Goal: Transaction & Acquisition: Purchase product/service

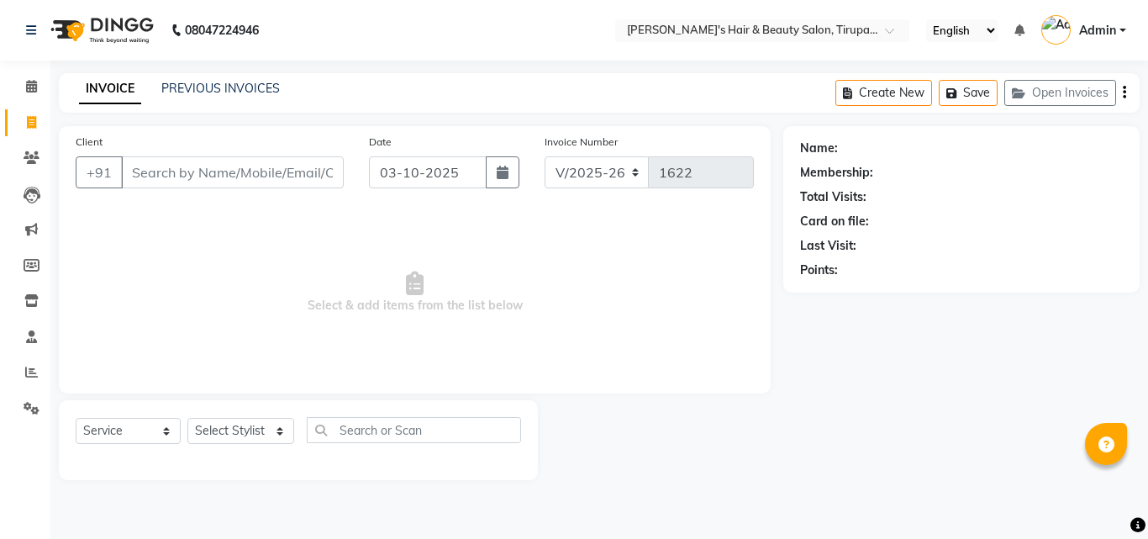
select select "5401"
select select "service"
click at [296, 176] on input "Client" at bounding box center [232, 172] width 223 height 32
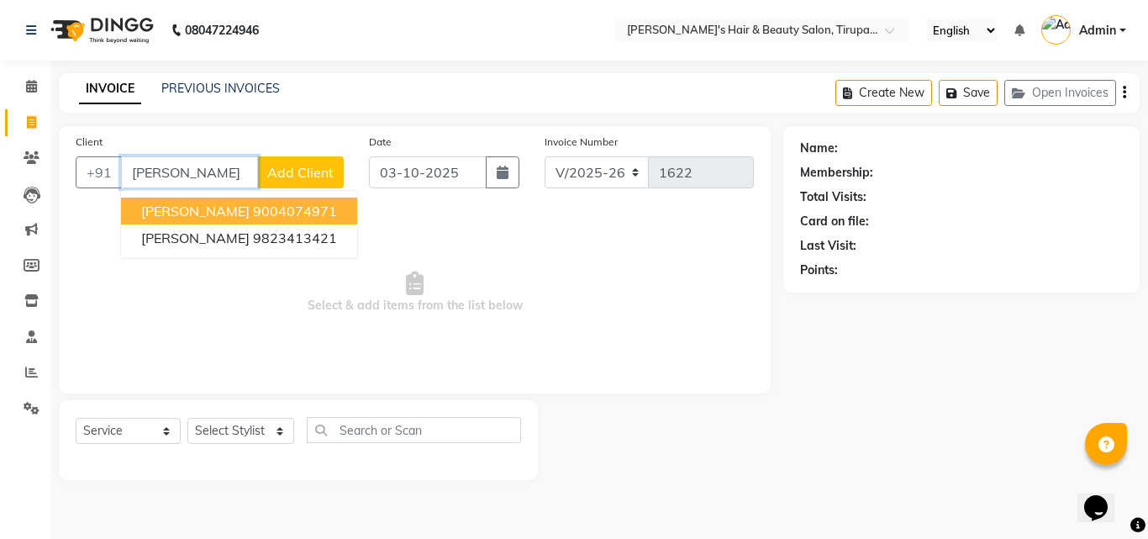
click at [295, 210] on ngb-highlight "9004074971" at bounding box center [295, 210] width 84 height 17
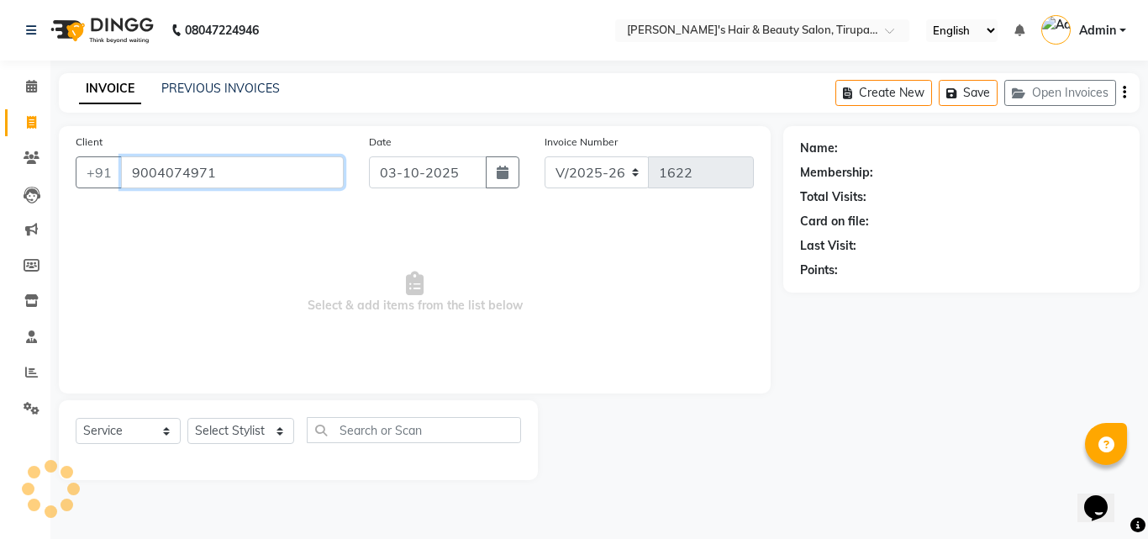
type input "9004074971"
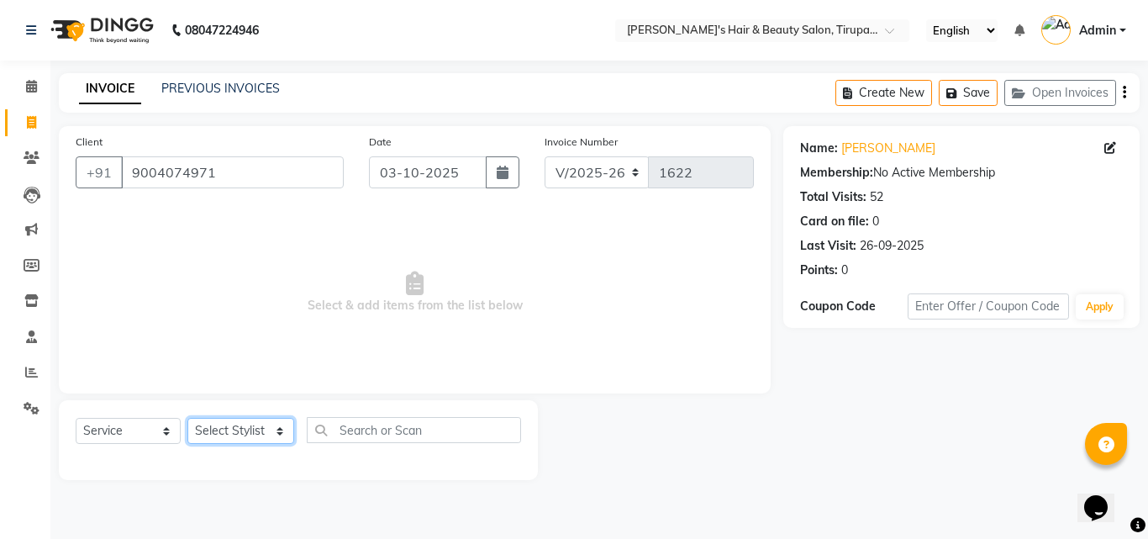
click at [287, 432] on select "Select Stylist [PERSON_NAME] [PERSON_NAME] Kajal [PERSON_NAME] [PERSON_NAME] [P…" at bounding box center [240, 431] width 107 height 26
select select "93043"
click at [187, 418] on select "Select Stylist [PERSON_NAME] [PERSON_NAME] Kajal [PERSON_NAME] [PERSON_NAME] [P…" at bounding box center [240, 431] width 107 height 26
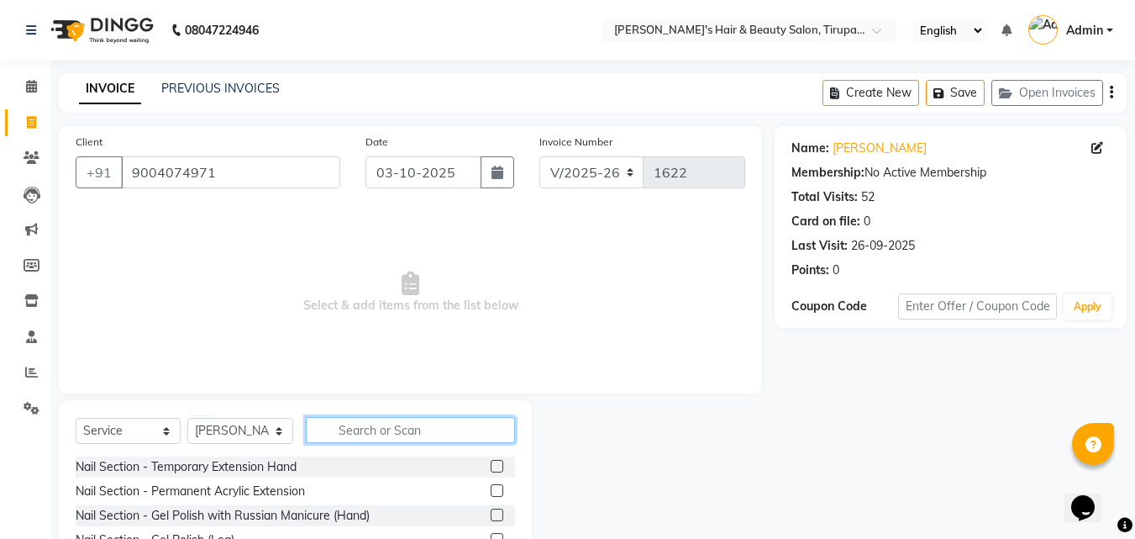
click at [371, 435] on input "text" at bounding box center [410, 430] width 209 height 26
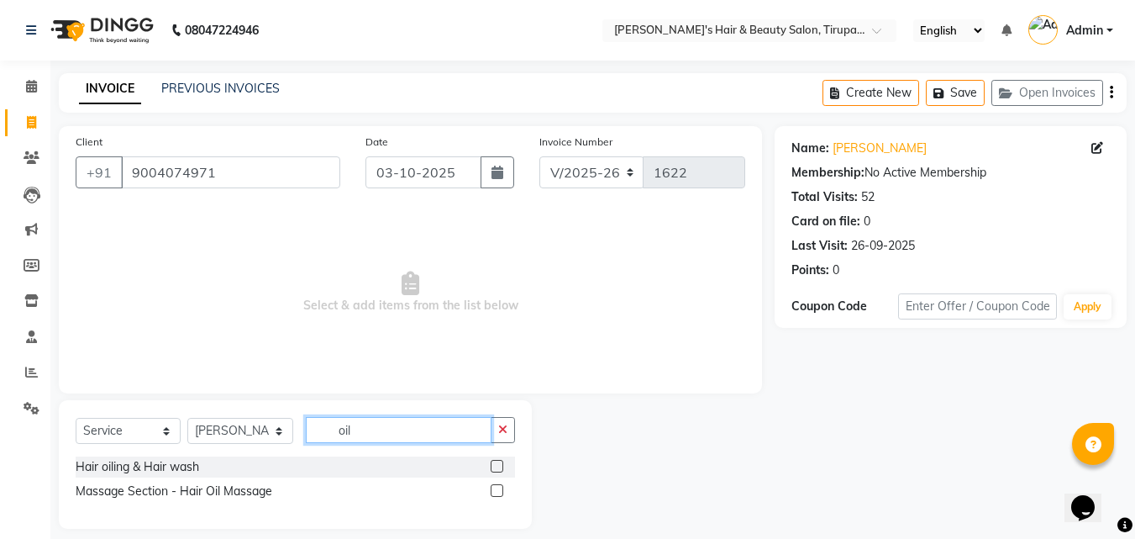
type input "oil"
click at [339, 462] on div "Hair oiling & Hair wash" at bounding box center [295, 466] width 439 height 21
click at [496, 464] on label at bounding box center [497, 466] width 13 height 13
click at [496, 464] on input "checkbox" at bounding box center [496, 466] width 11 height 11
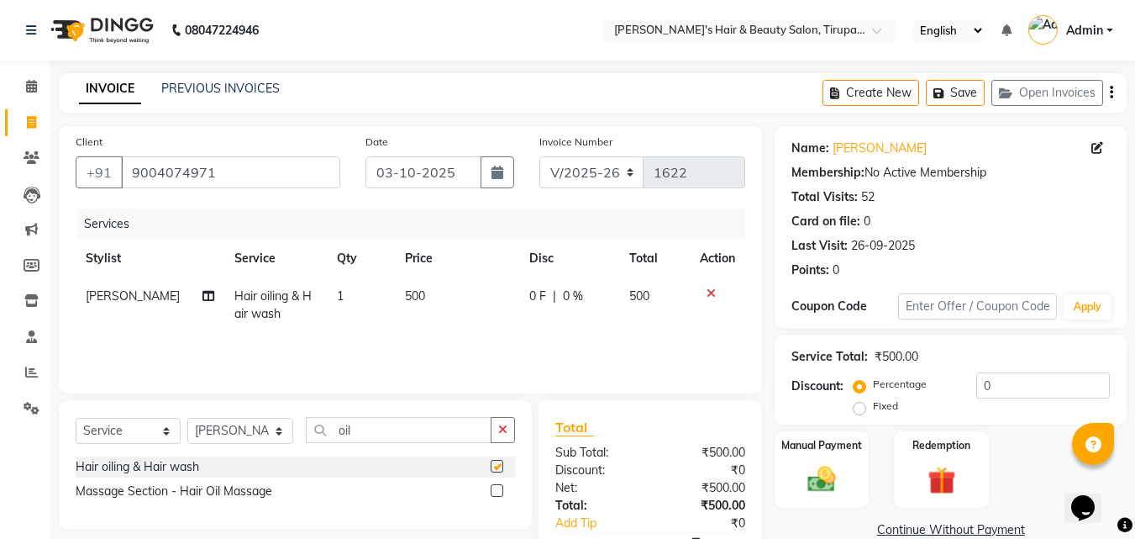
checkbox input "false"
click at [231, 429] on select "Select Stylist [PERSON_NAME] [PERSON_NAME] Kajal [PERSON_NAME] [PERSON_NAME] [P…" at bounding box center [240, 431] width 106 height 26
click at [439, 325] on td "500" at bounding box center [457, 304] width 124 height 55
select select "93043"
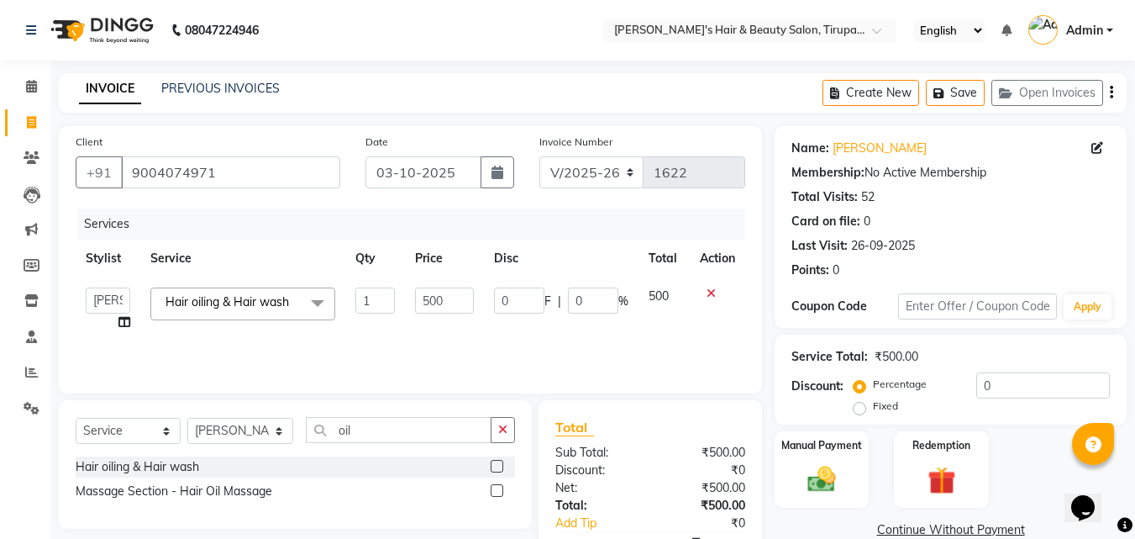
click at [713, 287] on icon at bounding box center [711, 293] width 9 height 12
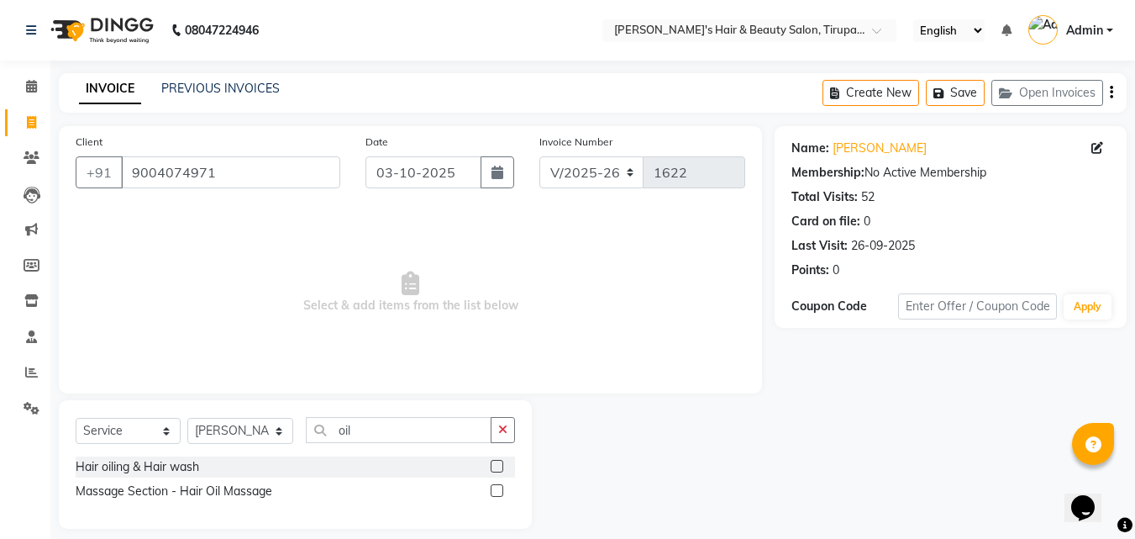
click at [493, 461] on label at bounding box center [497, 466] width 13 height 13
click at [493, 461] on input "checkbox" at bounding box center [496, 466] width 11 height 11
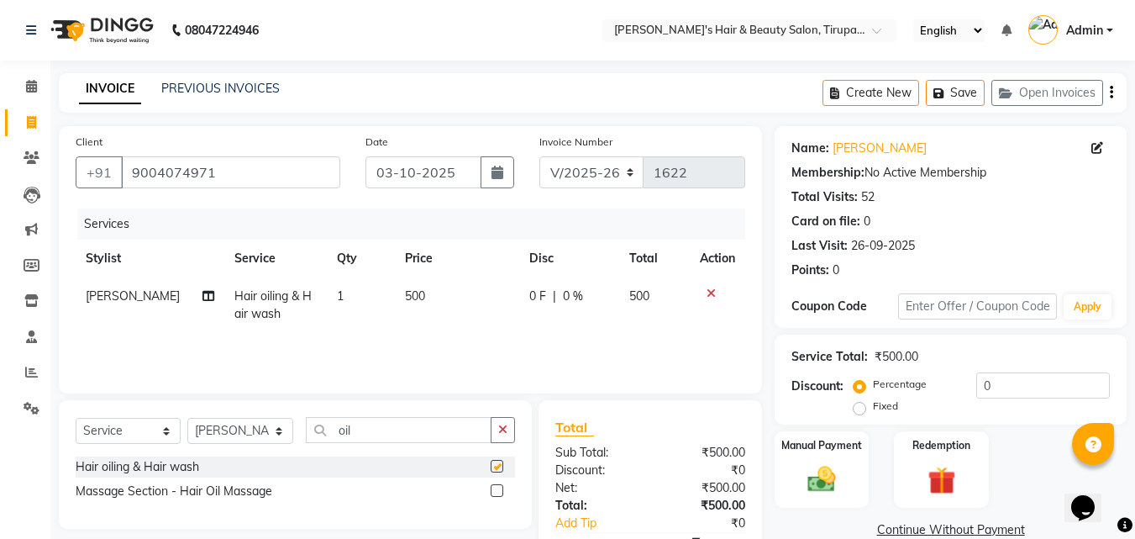
checkbox input "false"
click at [465, 432] on input "oil" at bounding box center [399, 430] width 186 height 26
type input "o"
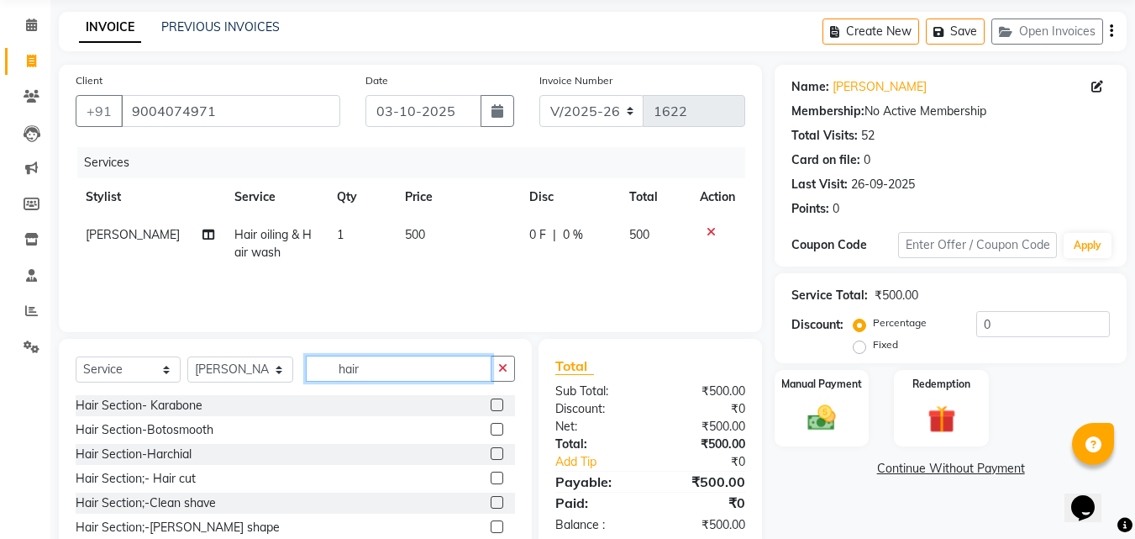
scroll to position [84, 0]
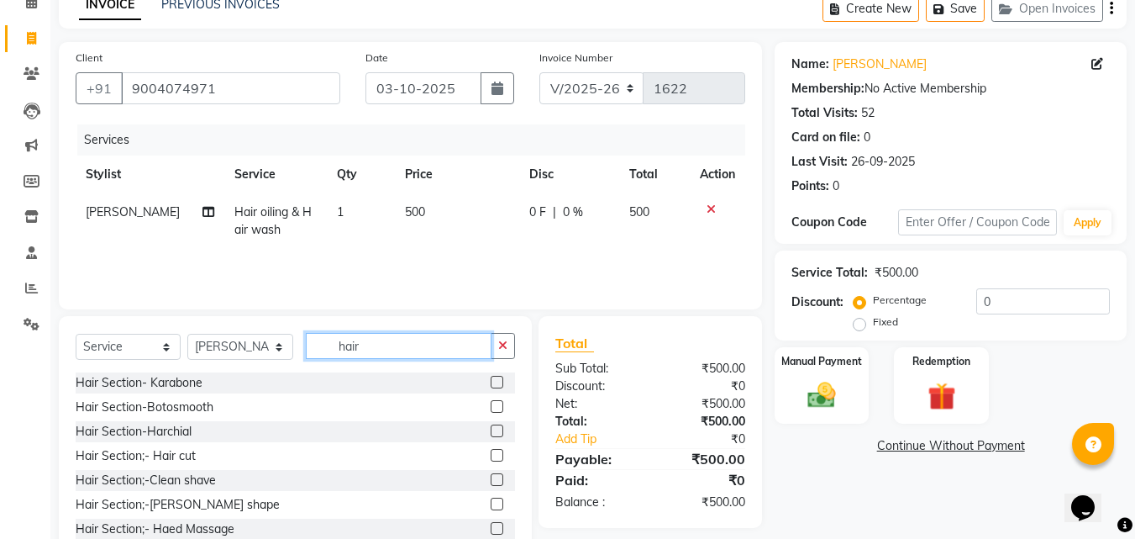
type input "hair"
click at [259, 456] on div "Hair Section;- Hair cut" at bounding box center [295, 455] width 439 height 21
click at [491, 454] on label at bounding box center [497, 455] width 13 height 13
click at [491, 454] on input "checkbox" at bounding box center [496, 455] width 11 height 11
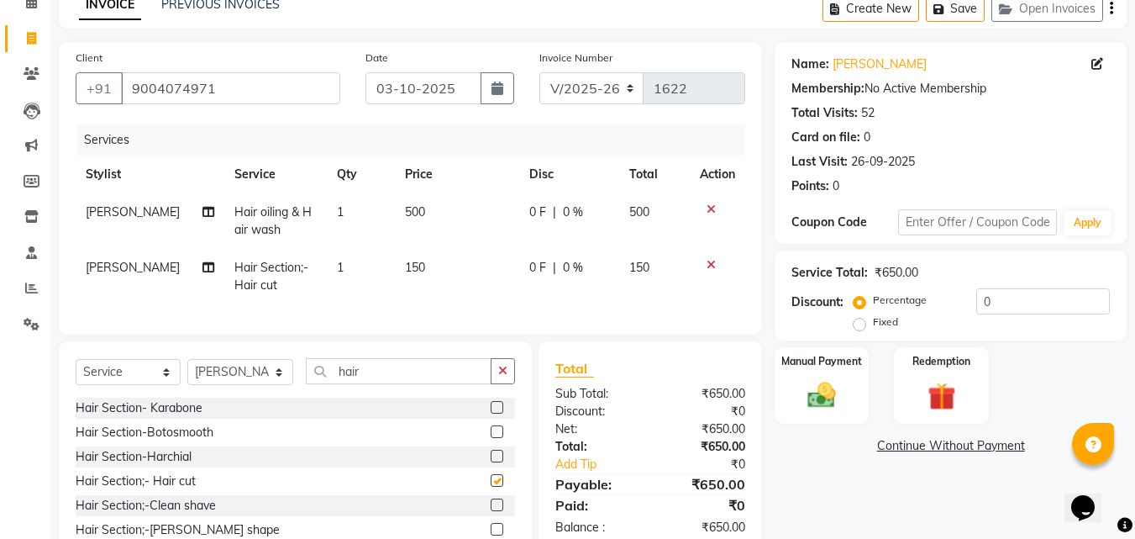
checkbox input "false"
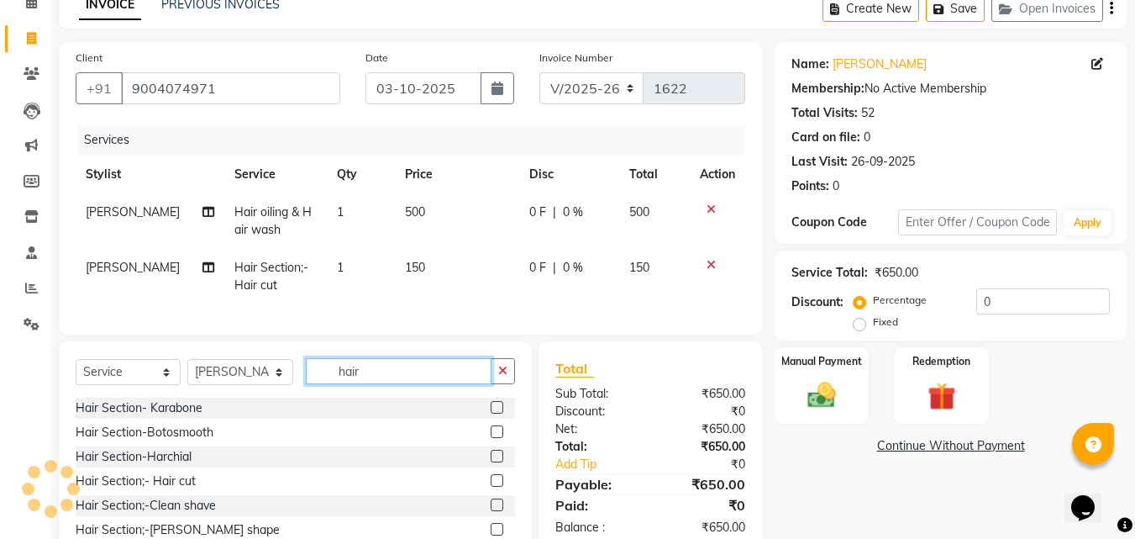
drag, startPoint x: 423, startPoint y: 389, endPoint x: 334, endPoint y: 396, distance: 88.5
click at [334, 384] on input "hair" at bounding box center [399, 371] width 186 height 26
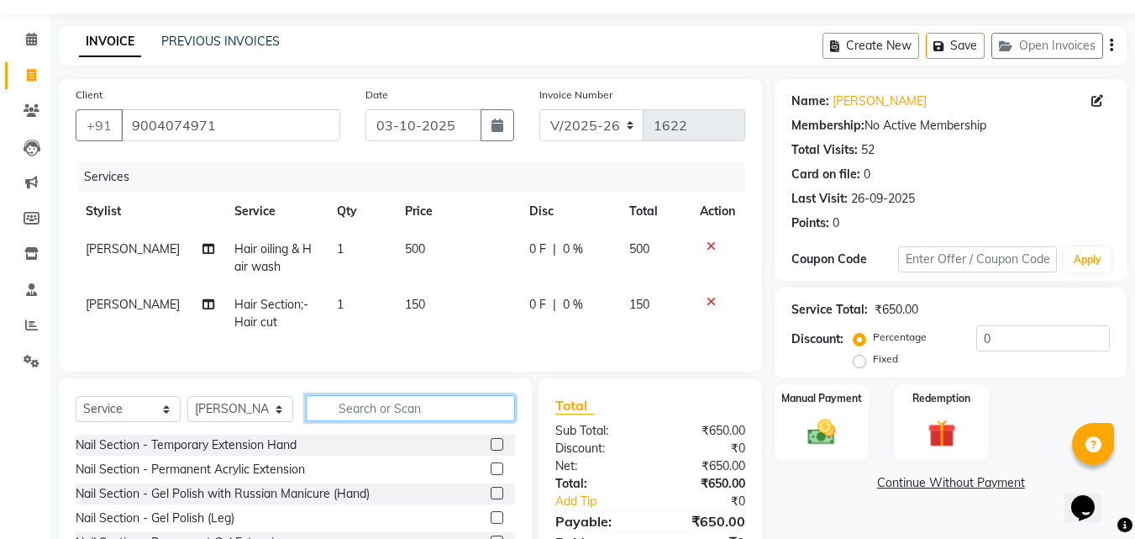
scroll to position [4, 0]
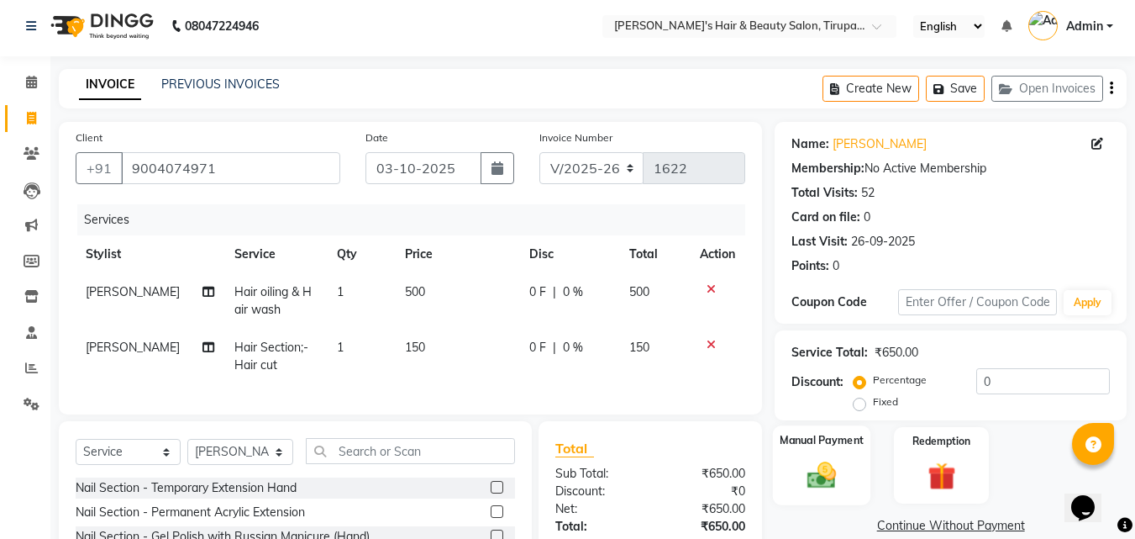
click at [799, 481] on img at bounding box center [821, 475] width 47 height 34
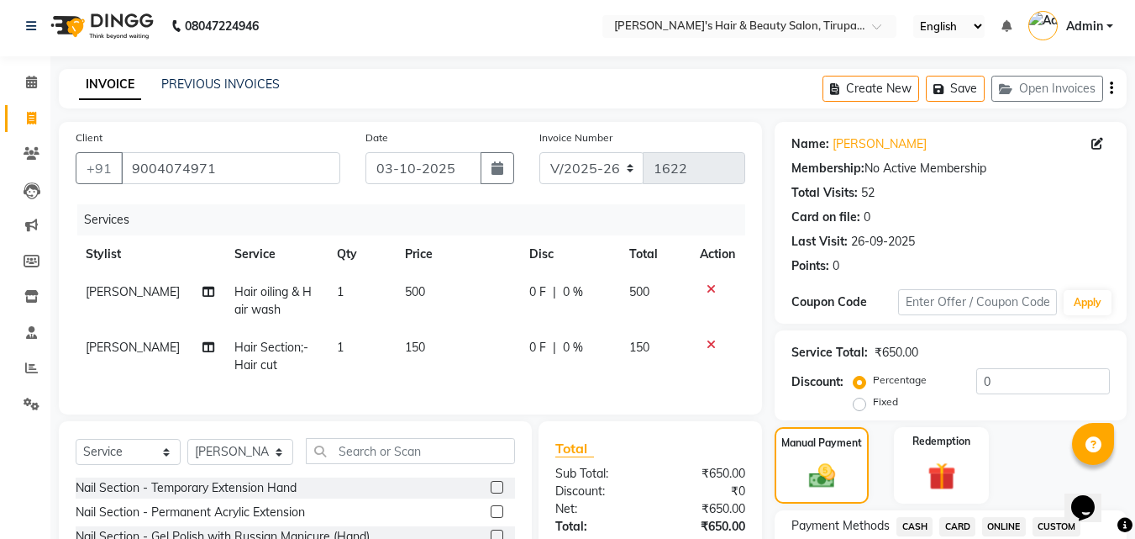
click at [148, 343] on span "[PERSON_NAME]" at bounding box center [133, 346] width 94 height 15
select select "93043"
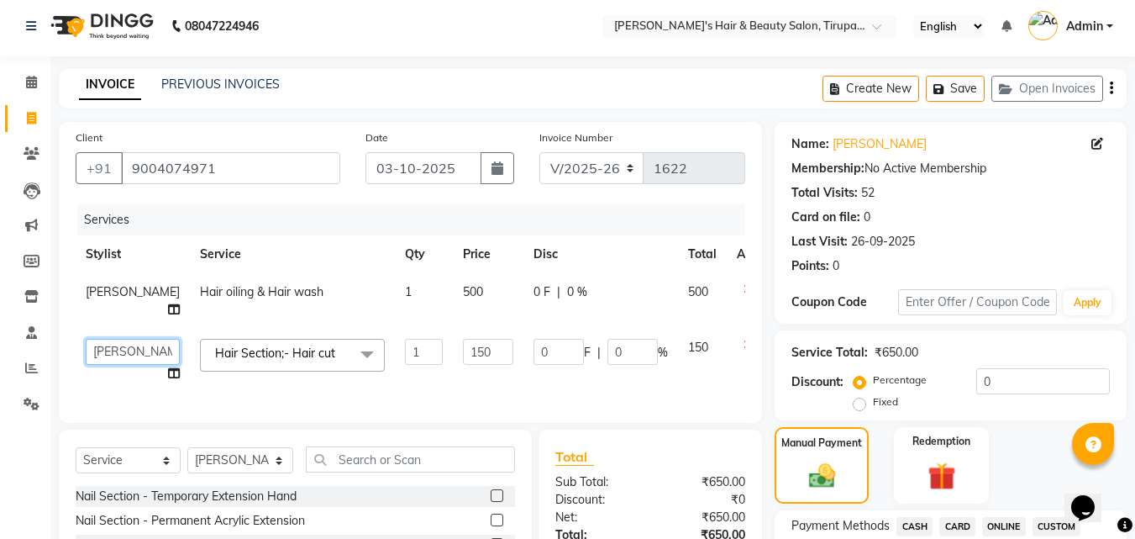
click at [120, 362] on select "[PERSON_NAME] [PERSON_NAME] Kajal [PERSON_NAME] [PERSON_NAME] [PERSON_NAME] [PE…" at bounding box center [133, 352] width 94 height 26
select select "36412"
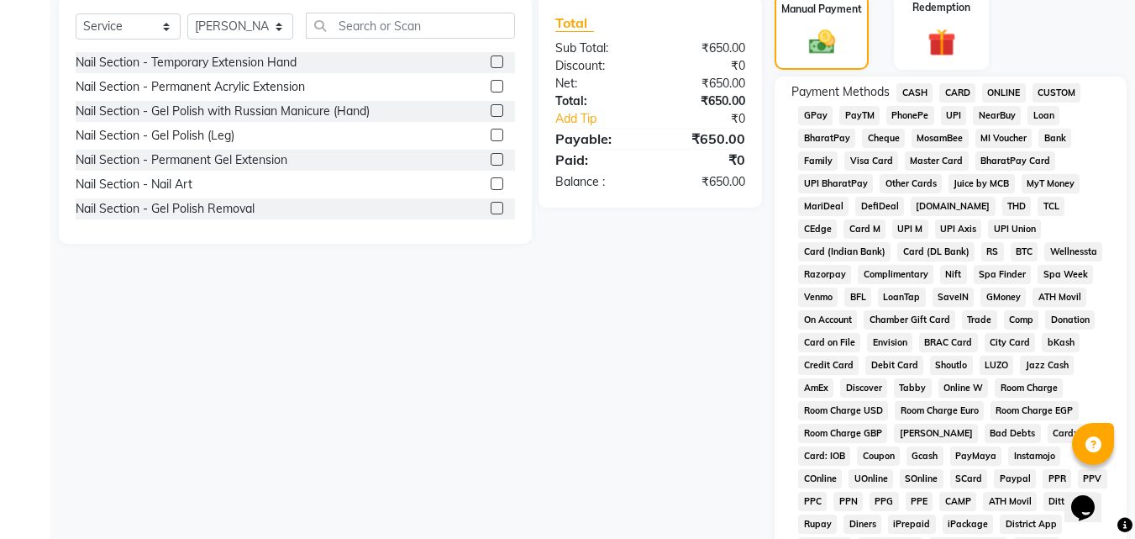
scroll to position [340, 0]
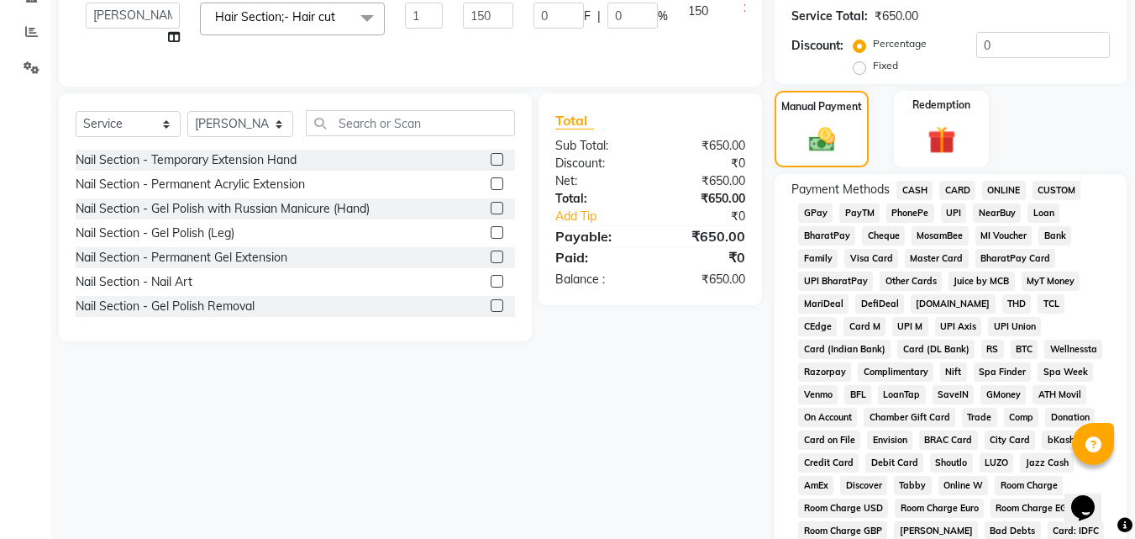
click at [817, 217] on span "GPay" at bounding box center [815, 212] width 34 height 19
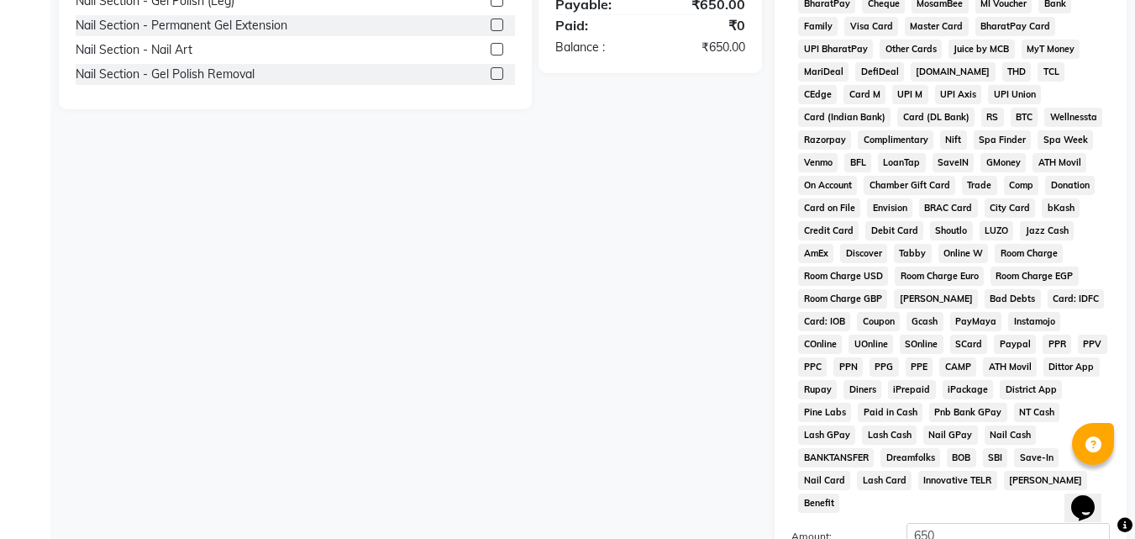
scroll to position [746, 0]
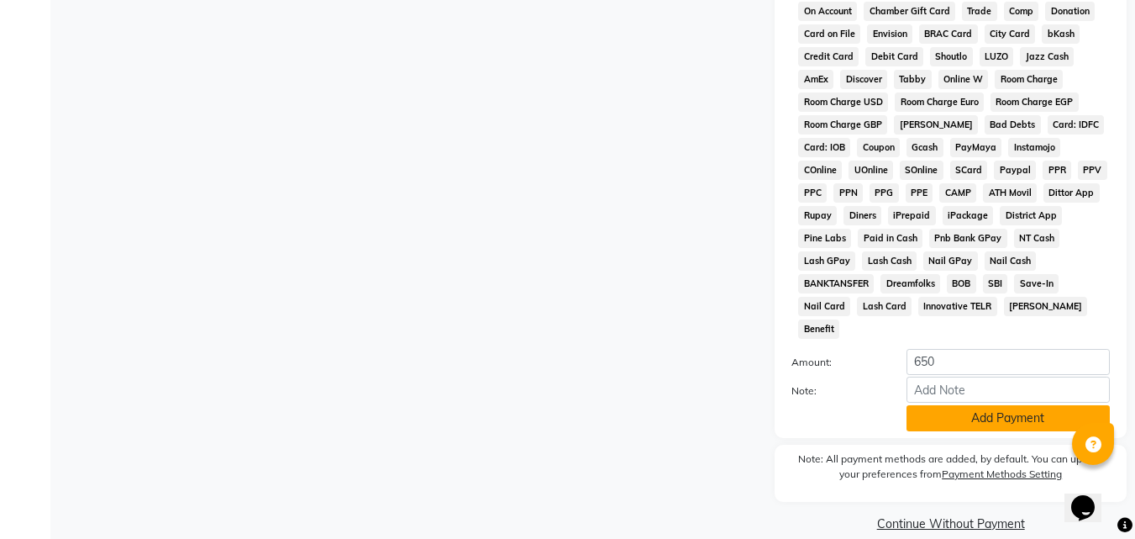
click at [969, 405] on button "Add Payment" at bounding box center [1008, 418] width 203 height 26
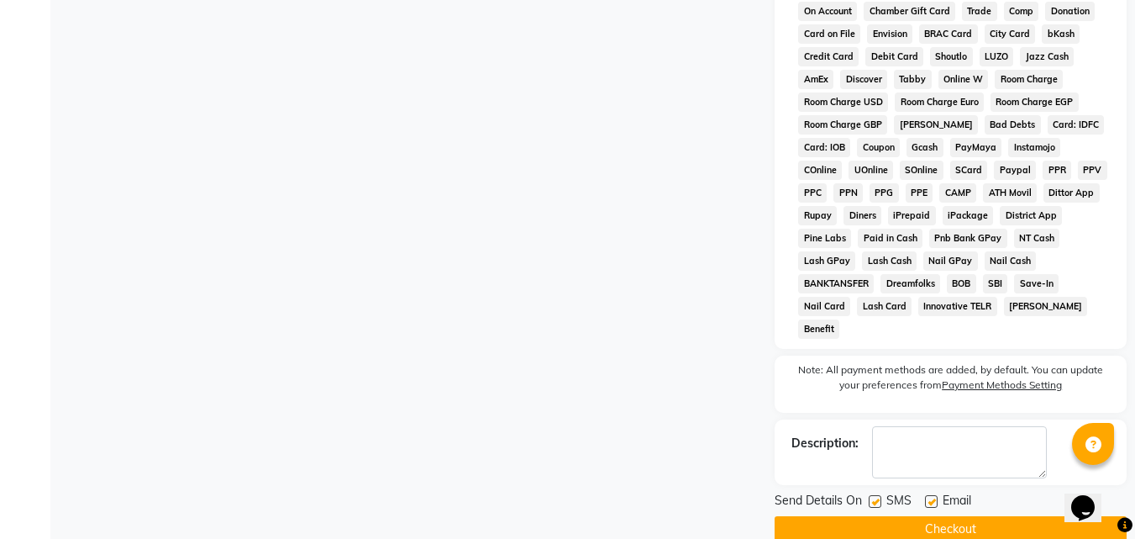
scroll to position [752, 0]
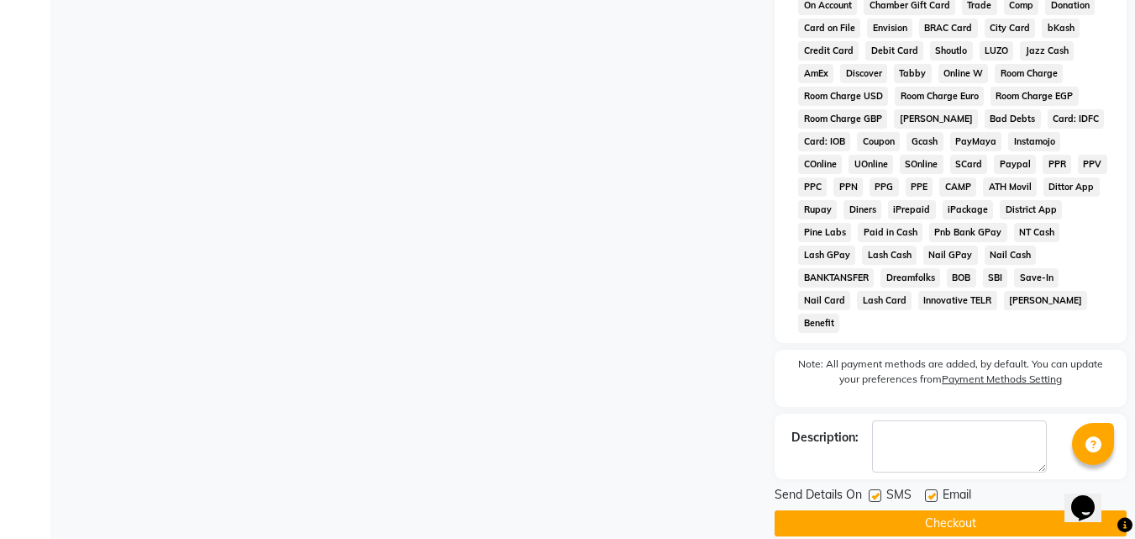
click at [865, 510] on button "Checkout" at bounding box center [951, 523] width 352 height 26
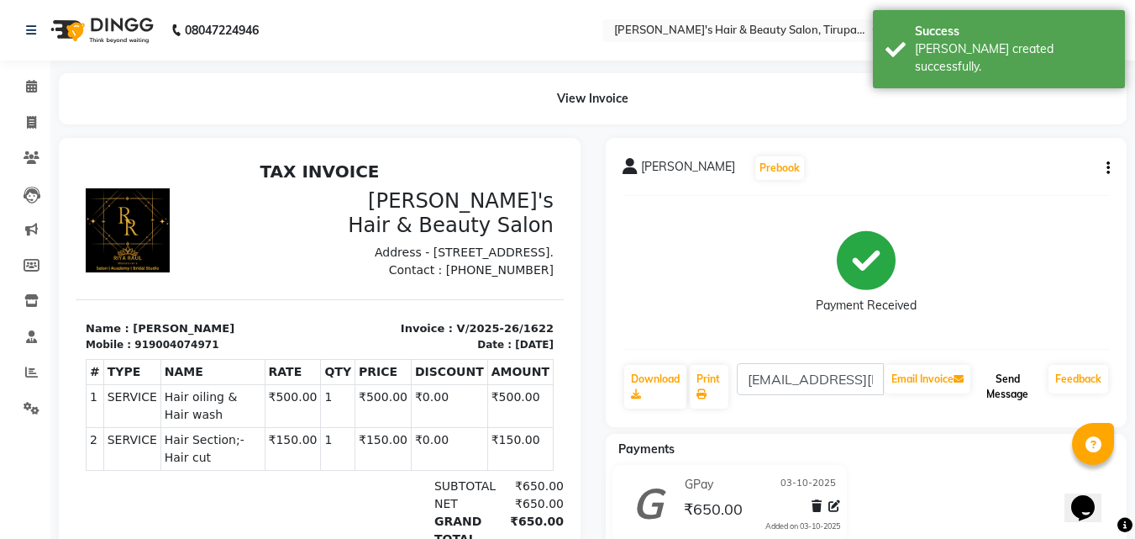
click at [1009, 375] on button "Send Message" at bounding box center [1008, 387] width 68 height 44
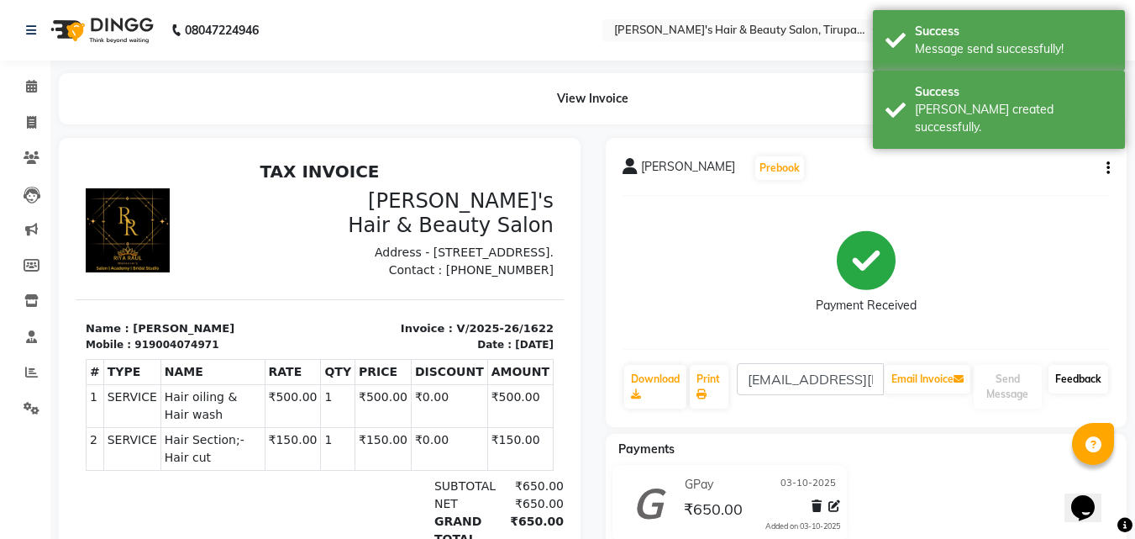
click at [1056, 371] on link "Feedback" at bounding box center [1079, 379] width 60 height 29
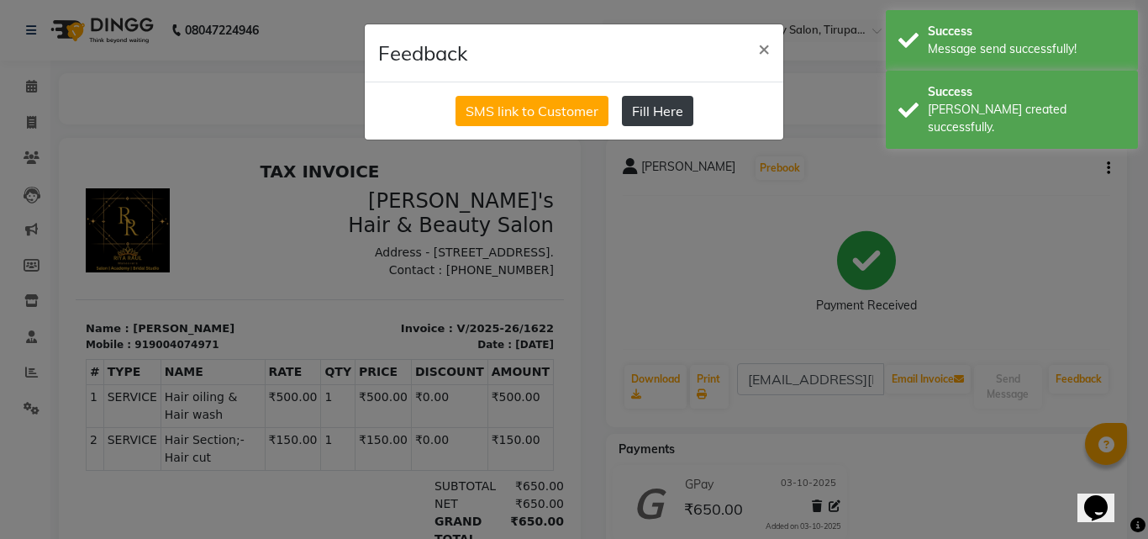
click at [670, 108] on button "Fill Here" at bounding box center [657, 111] width 71 height 30
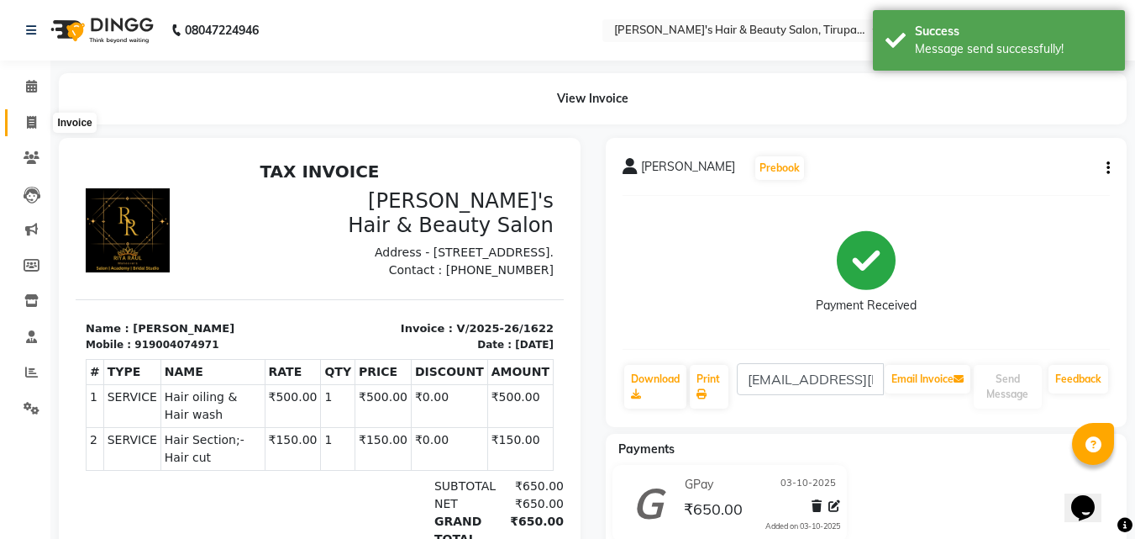
click at [41, 121] on span at bounding box center [31, 122] width 29 height 19
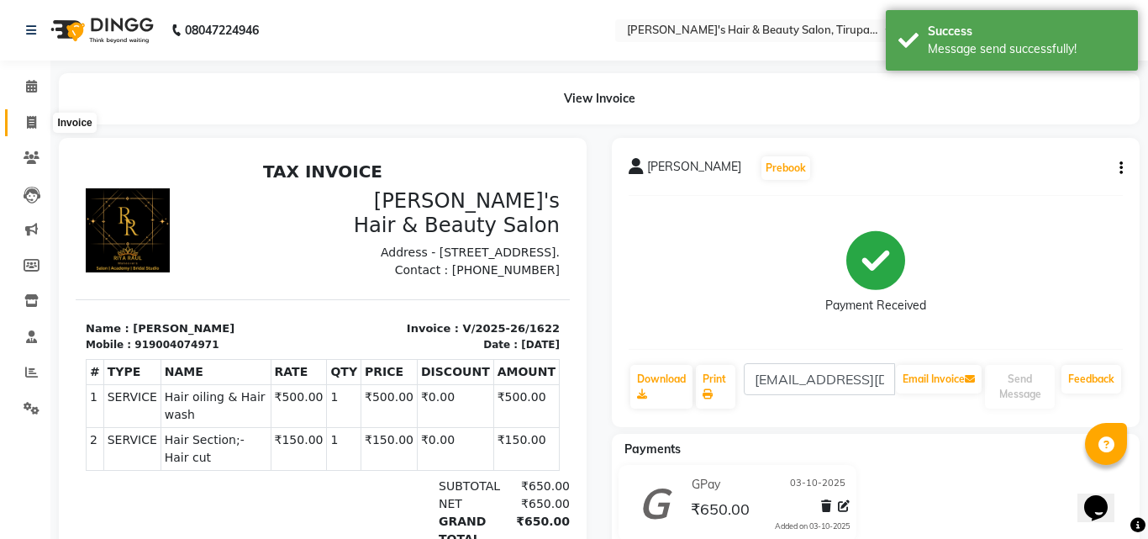
select select "service"
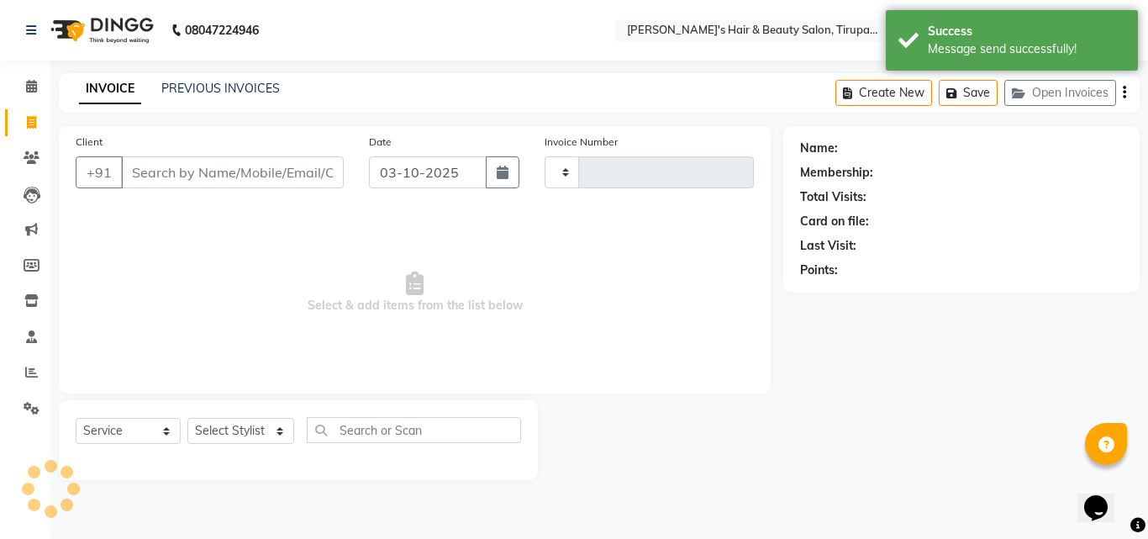
type input "1623"
select select "5401"
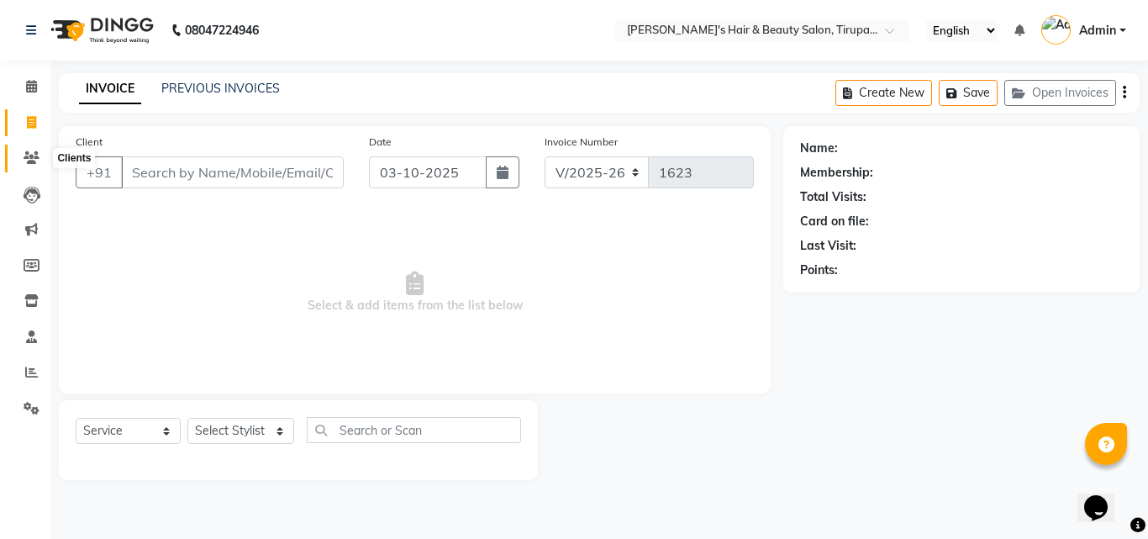
click at [27, 155] on icon at bounding box center [32, 157] width 16 height 13
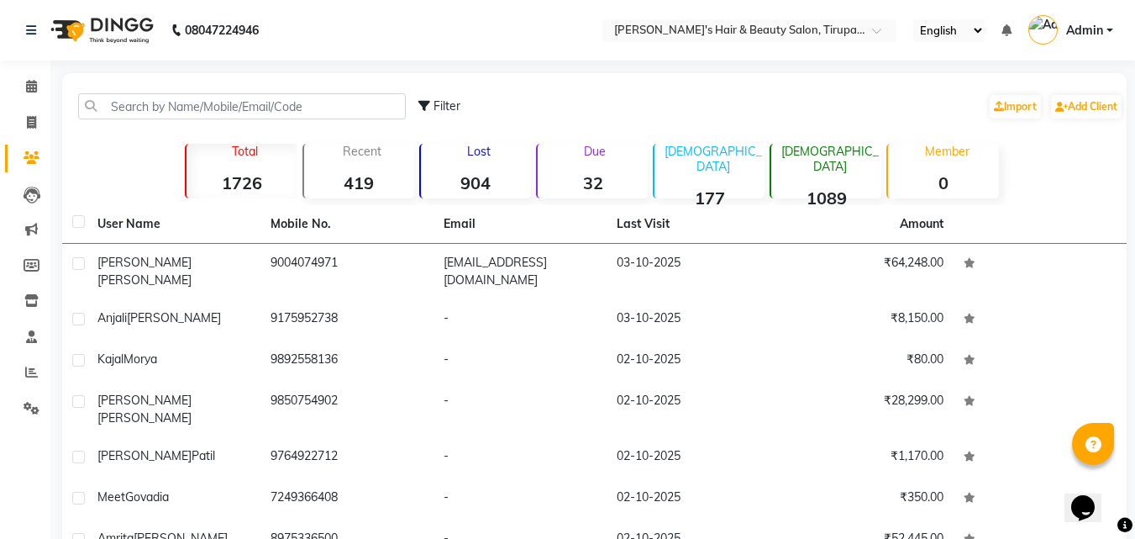
click at [486, 189] on strong "904" at bounding box center [476, 182] width 110 height 21
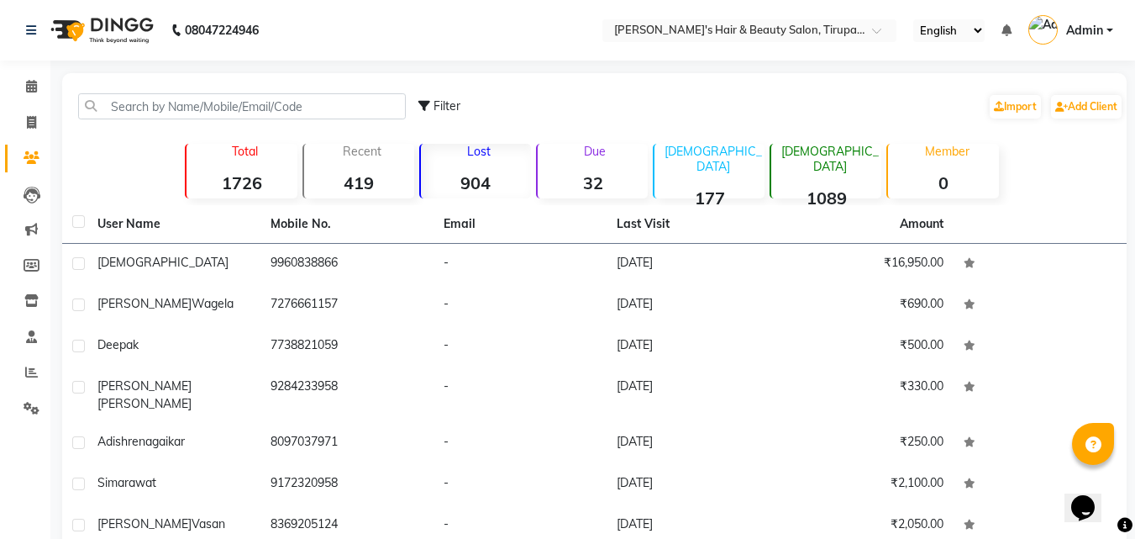
click at [224, 202] on div "Filter Import Add Client Total 1726 Recent 419 Lost 904 Due 32 [DEMOGRAPHIC_DAT…" at bounding box center [594, 395] width 1065 height 644
click at [230, 152] on p "Total" at bounding box center [244, 151] width 103 height 15
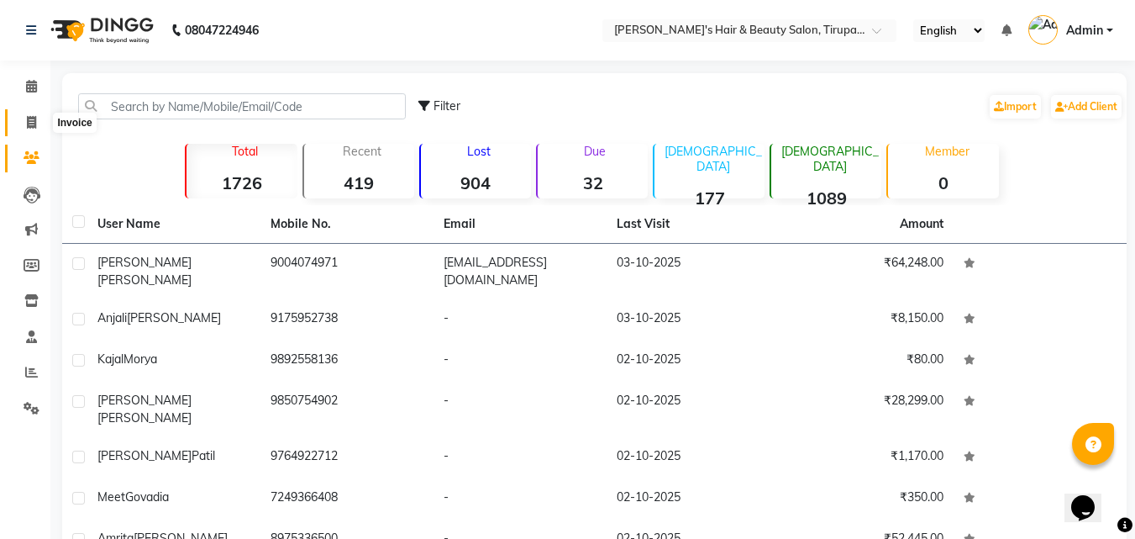
click at [25, 129] on span at bounding box center [31, 122] width 29 height 19
select select "5401"
select select "service"
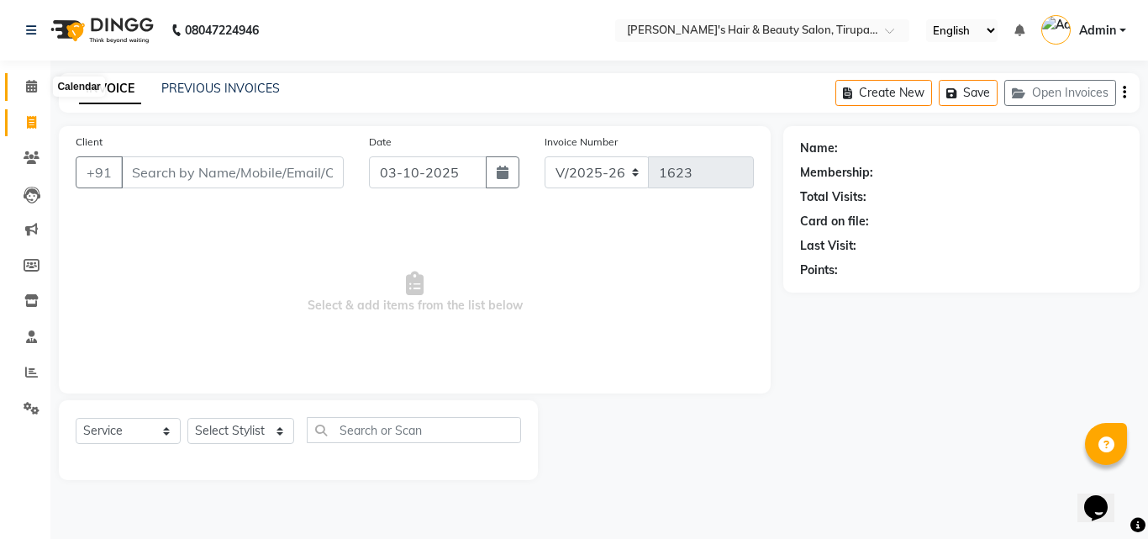
click at [33, 92] on span at bounding box center [31, 86] width 29 height 19
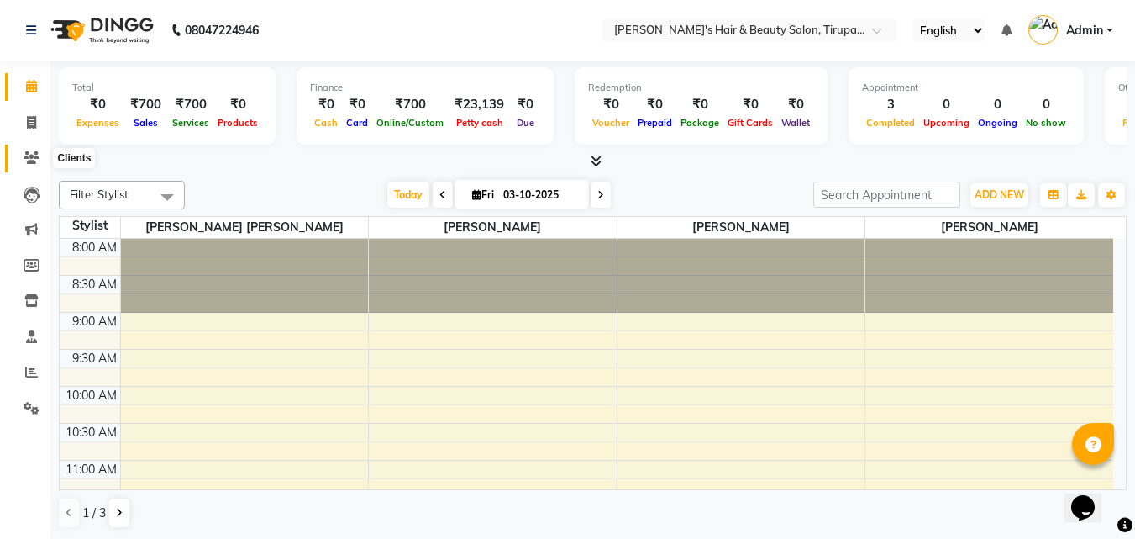
click at [33, 164] on span at bounding box center [31, 158] width 29 height 19
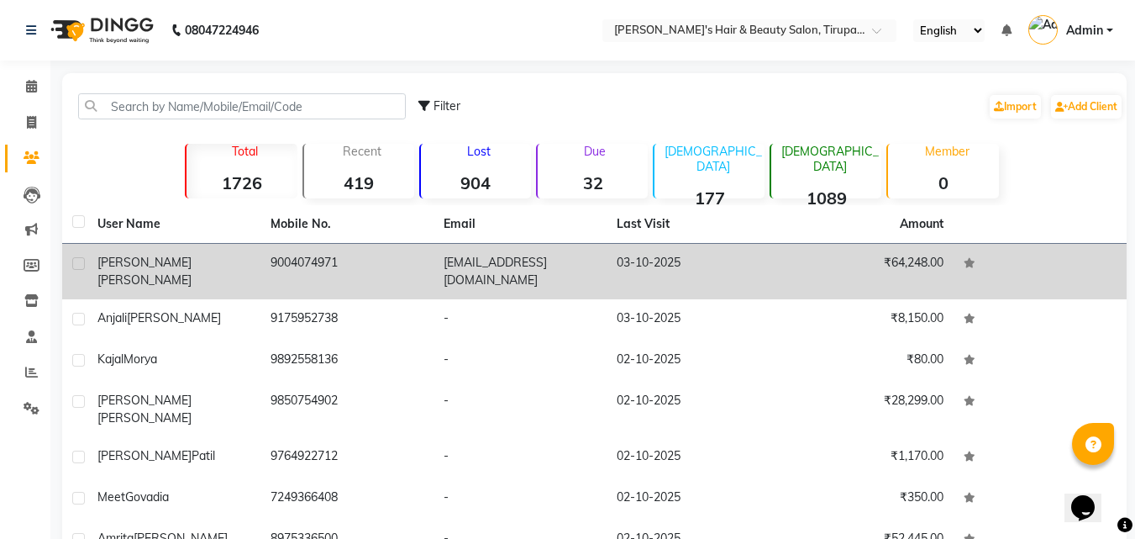
click at [325, 290] on td "9004074971" at bounding box center [346, 271] width 173 height 55
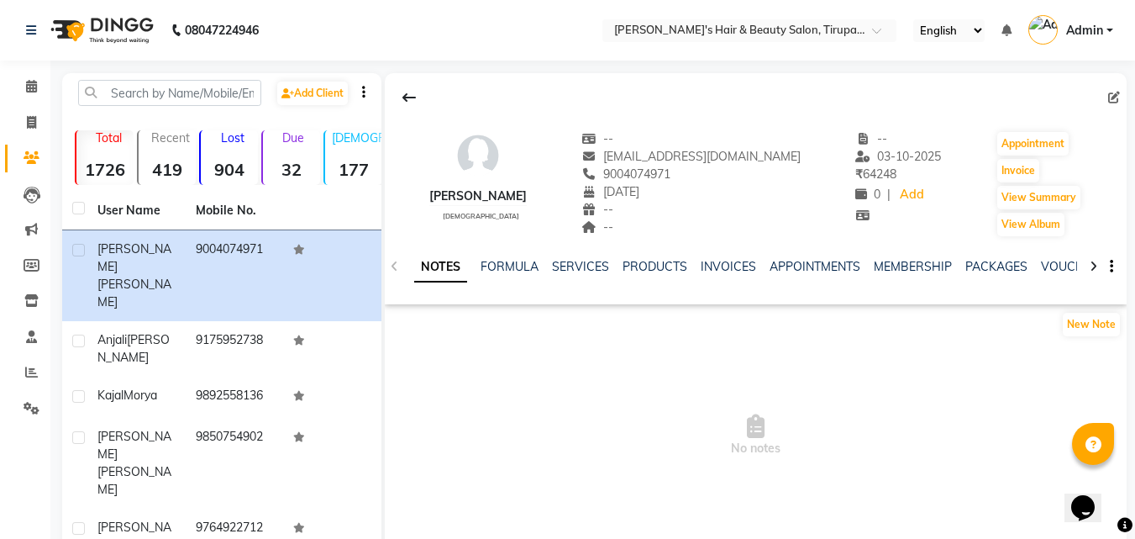
click at [555, 275] on div "SERVICES" at bounding box center [580, 267] width 57 height 18
click at [561, 273] on link "SERVICES" at bounding box center [580, 266] width 57 height 15
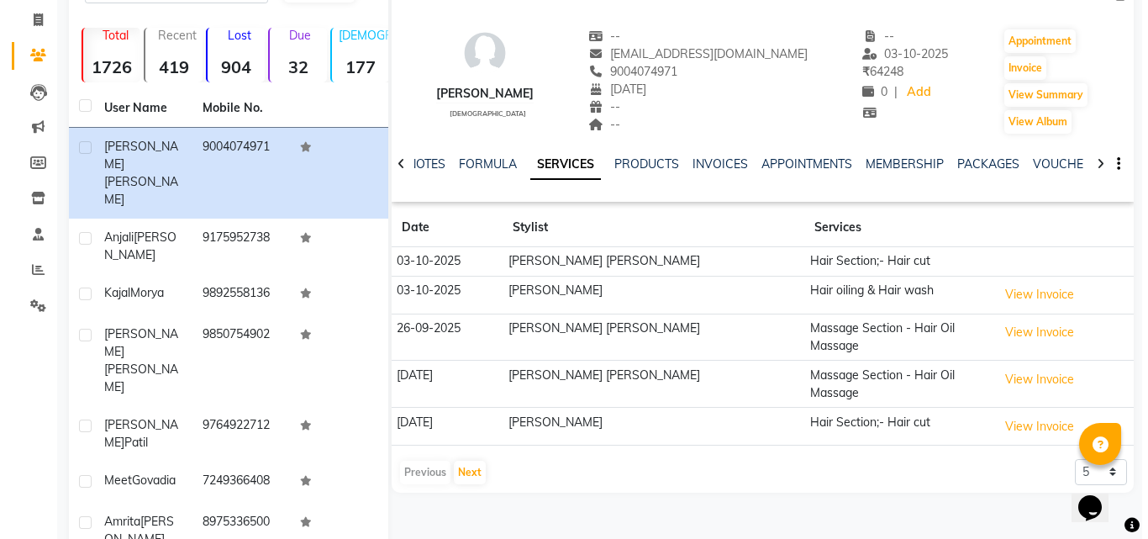
scroll to position [168, 0]
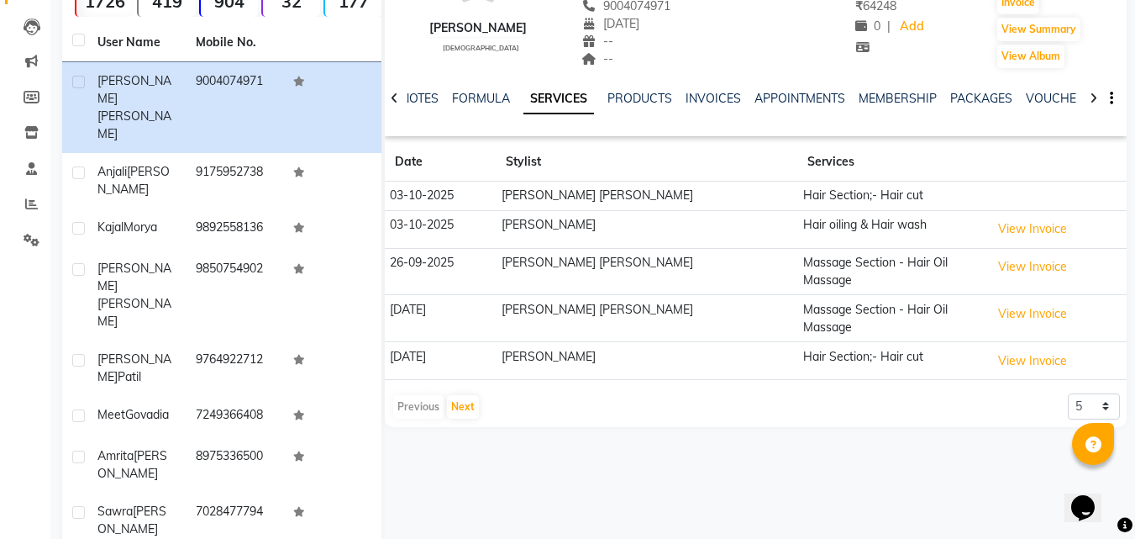
click at [553, 244] on td "[PERSON_NAME]" at bounding box center [647, 229] width 302 height 38
click at [556, 260] on td "[PERSON_NAME] [PERSON_NAME]" at bounding box center [647, 271] width 302 height 47
click at [1025, 274] on button "View Invoice" at bounding box center [1033, 267] width 84 height 26
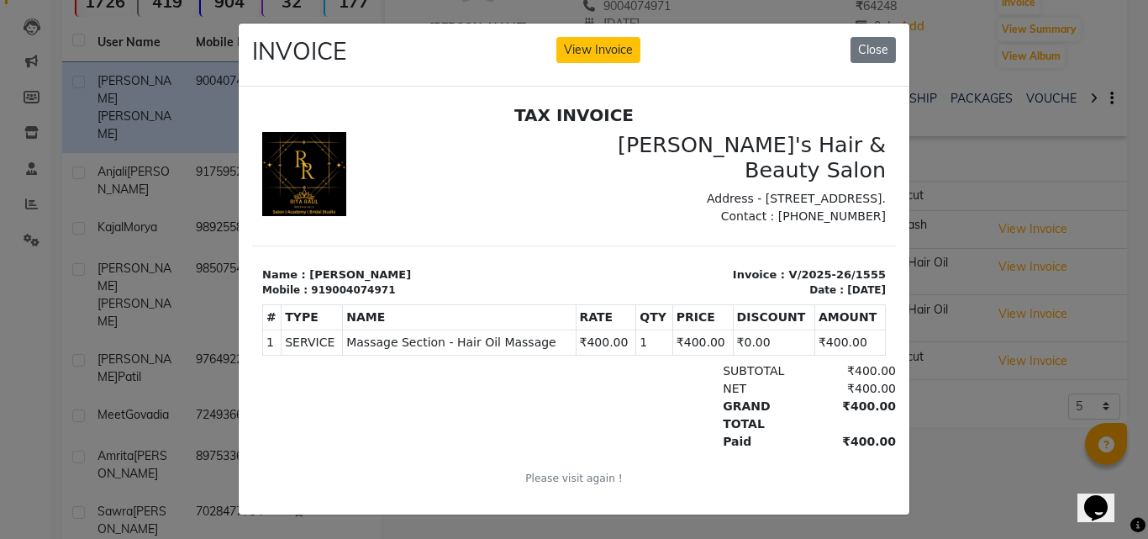
scroll to position [0, 0]
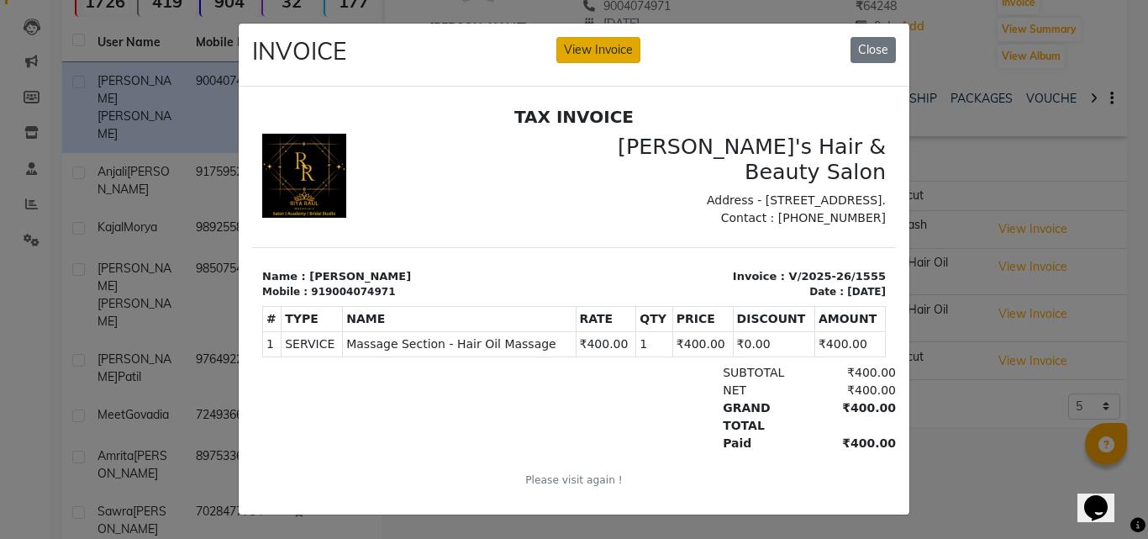
click at [561, 42] on button "View Invoice" at bounding box center [598, 50] width 84 height 26
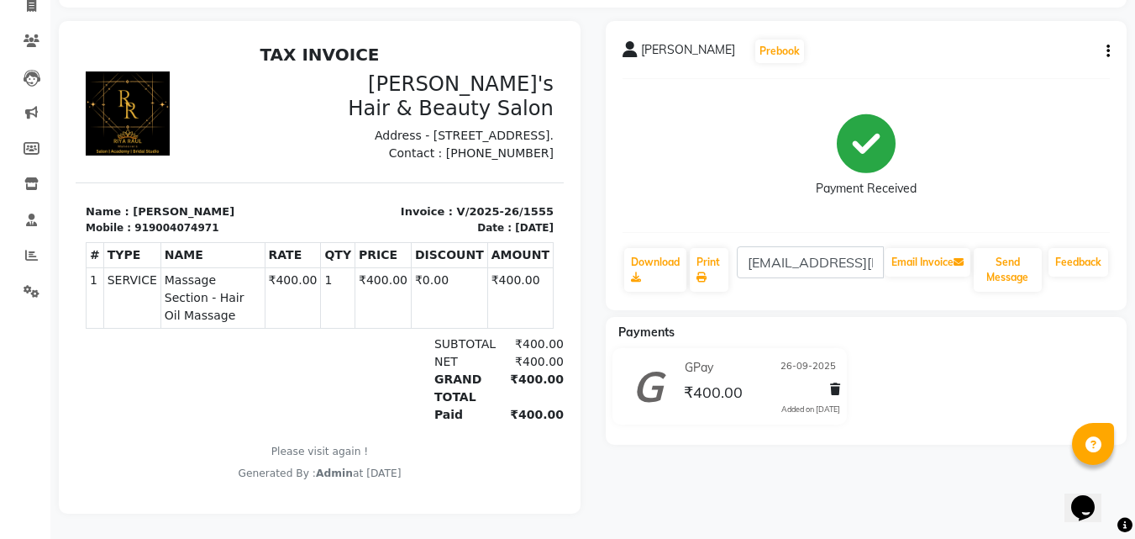
scroll to position [129, 0]
click at [226, 298] on span "Massage Section - Hair Oil Massage" at bounding box center [213, 297] width 97 height 53
click at [113, 315] on td "SERVICE" at bounding box center [131, 297] width 57 height 60
click at [323, 314] on td "1" at bounding box center [338, 297] width 34 height 60
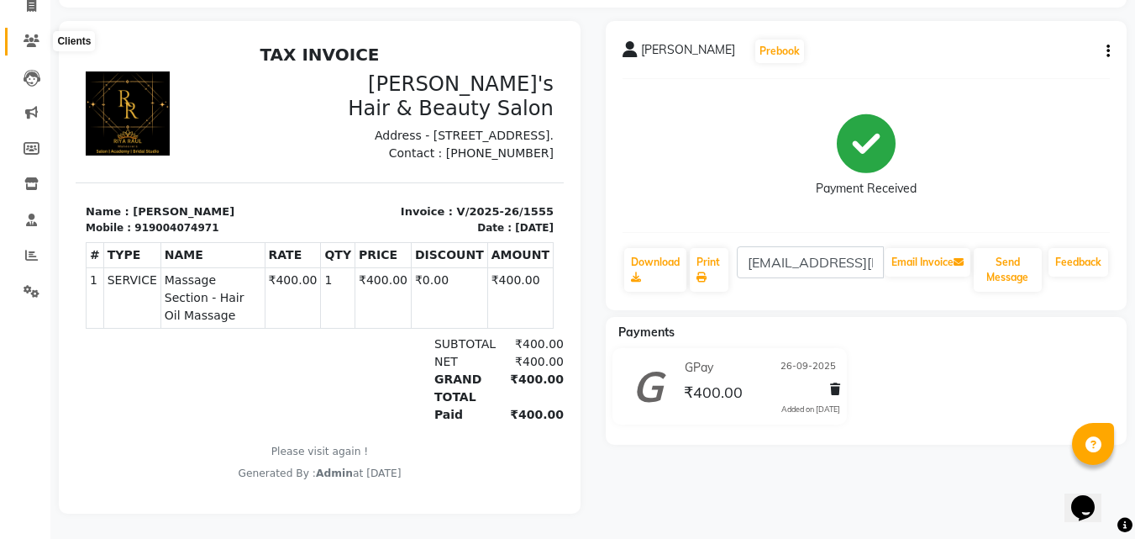
click at [21, 34] on span at bounding box center [31, 41] width 29 height 19
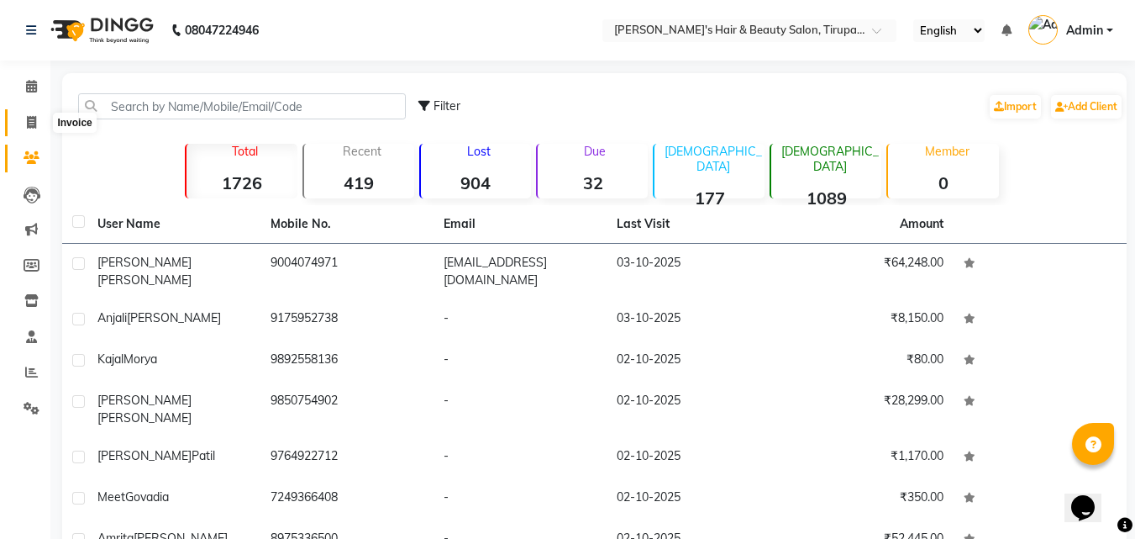
click at [21, 124] on span at bounding box center [31, 122] width 29 height 19
select select "5401"
select select "service"
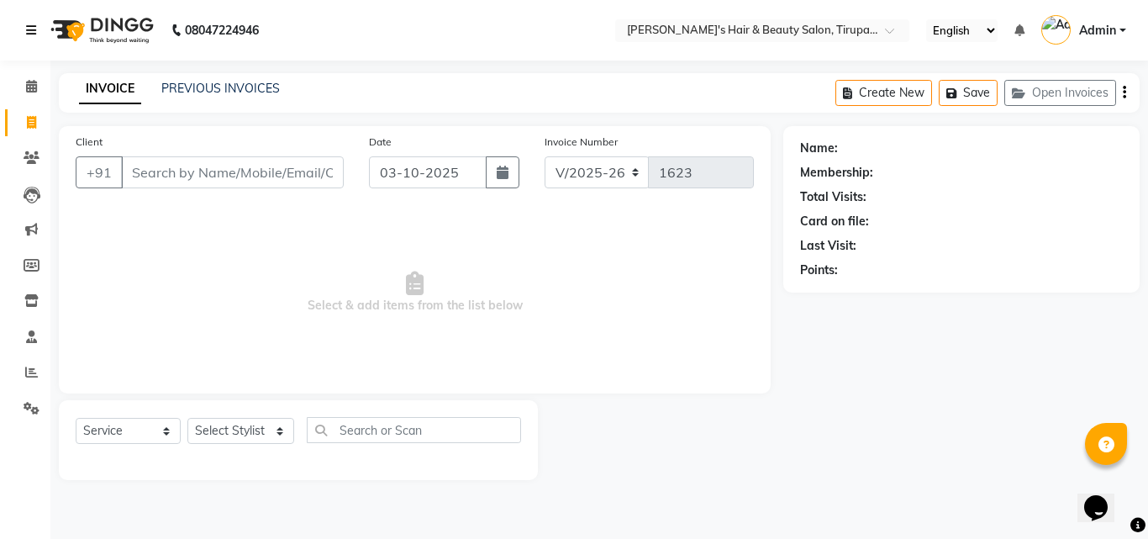
click at [29, 29] on icon at bounding box center [31, 30] width 10 height 12
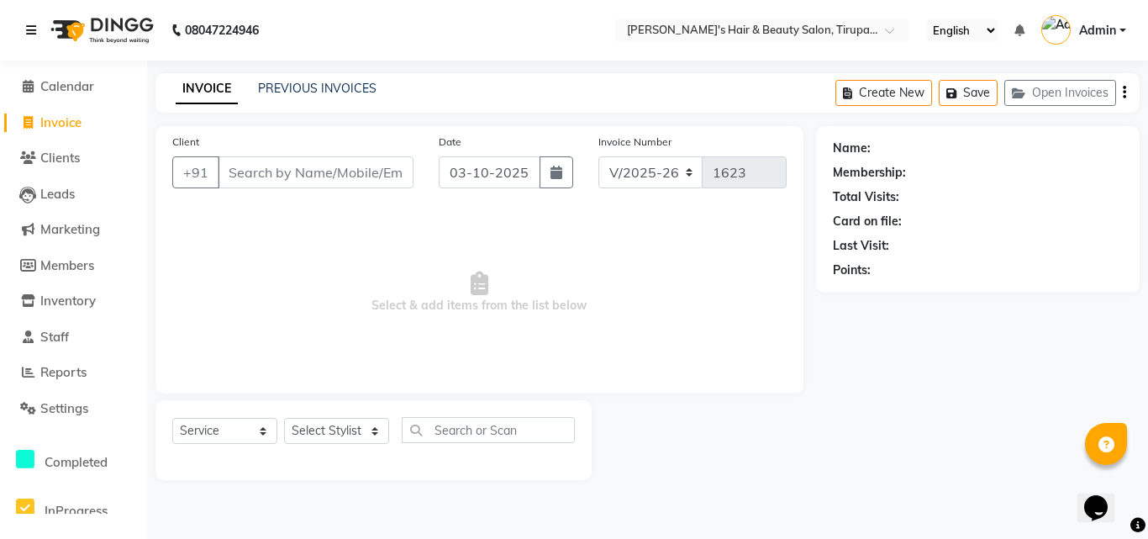
click at [29, 29] on icon at bounding box center [31, 30] width 10 height 12
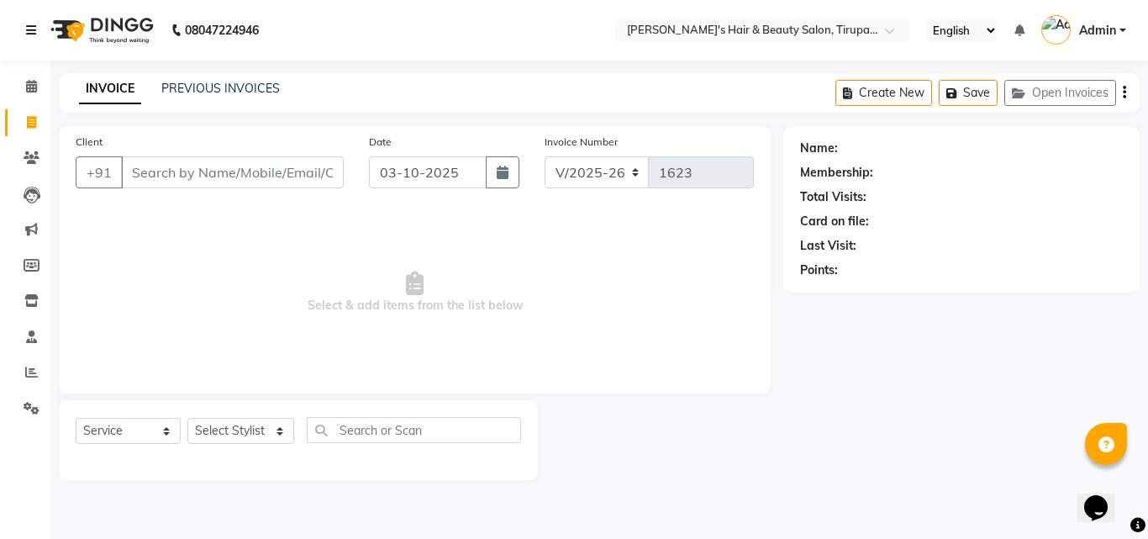
click at [29, 29] on icon at bounding box center [31, 30] width 10 height 12
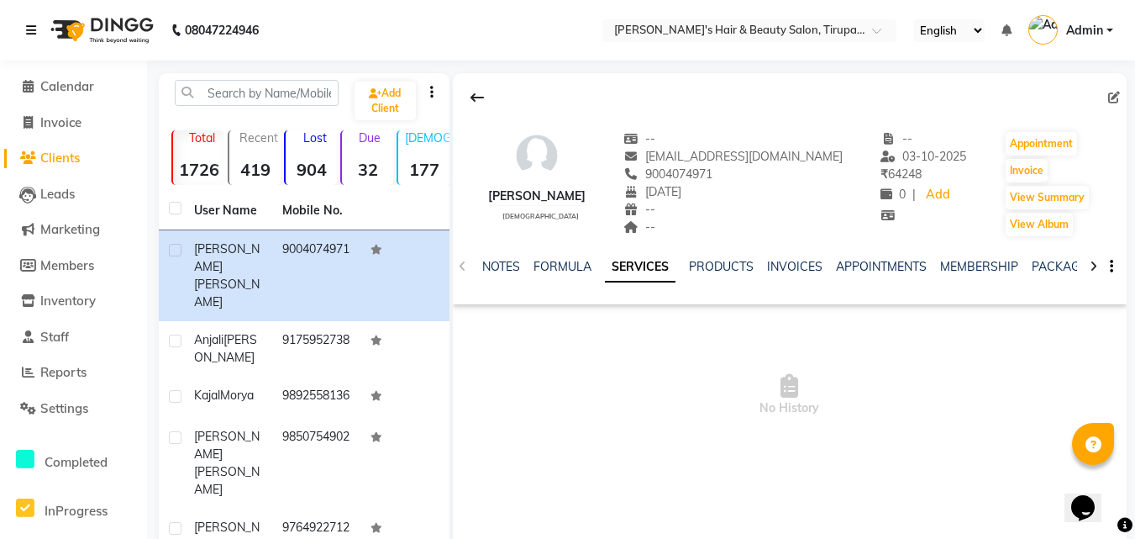
scroll to position [168, 0]
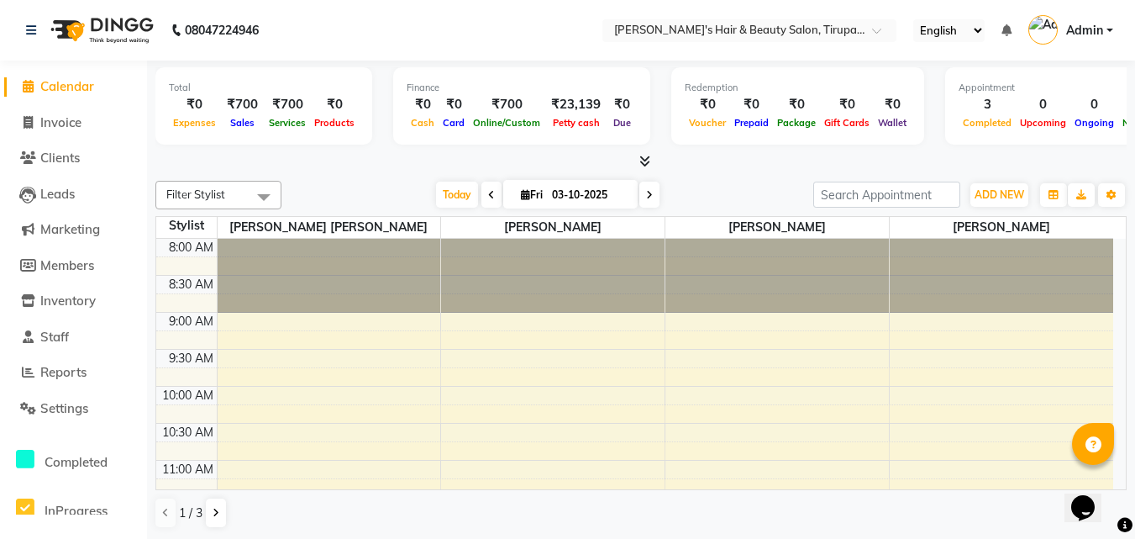
select select "5401"
select select "service"
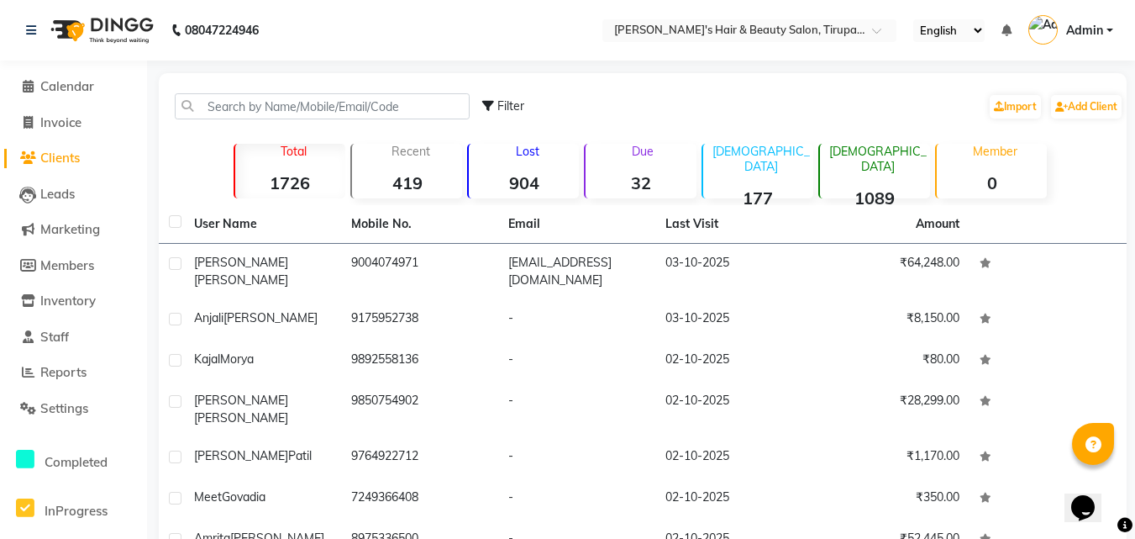
select select "5401"
select select "service"
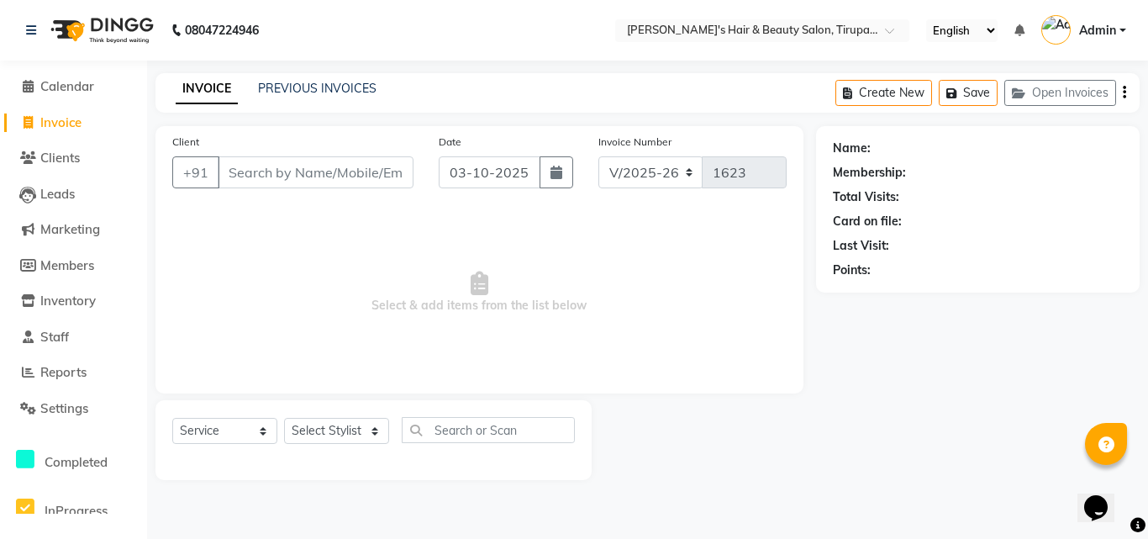
click at [89, 121] on link "Invoice" at bounding box center [73, 122] width 139 height 19
select select "5401"
select select "service"
click at [85, 86] on span "Calendar" at bounding box center [67, 86] width 54 height 16
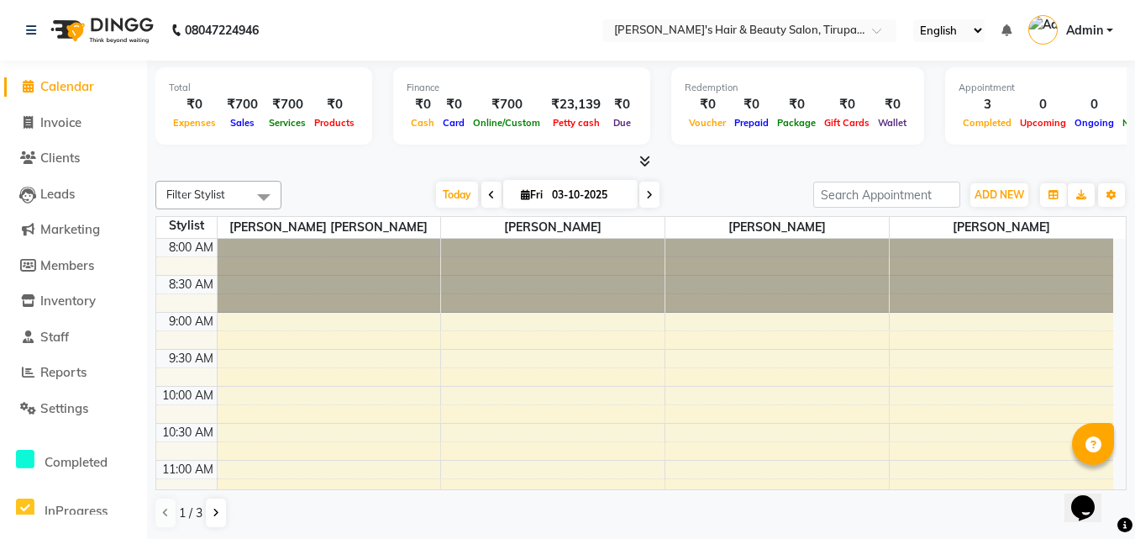
click at [85, 86] on span "Calendar" at bounding box center [67, 86] width 54 height 16
select select "5401"
select select "service"
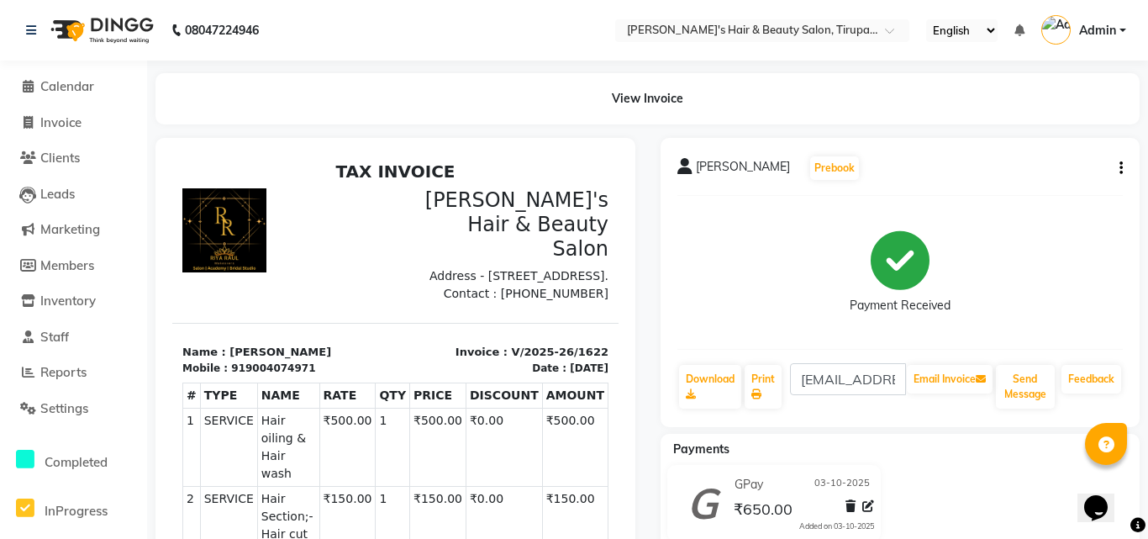
select select "5401"
select select "service"
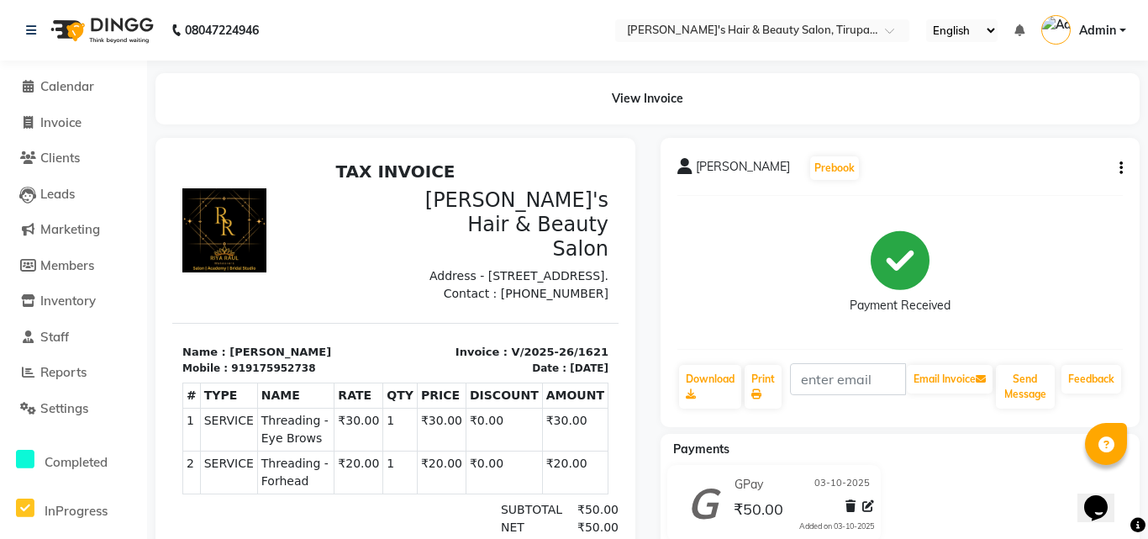
select select "5401"
select select "service"
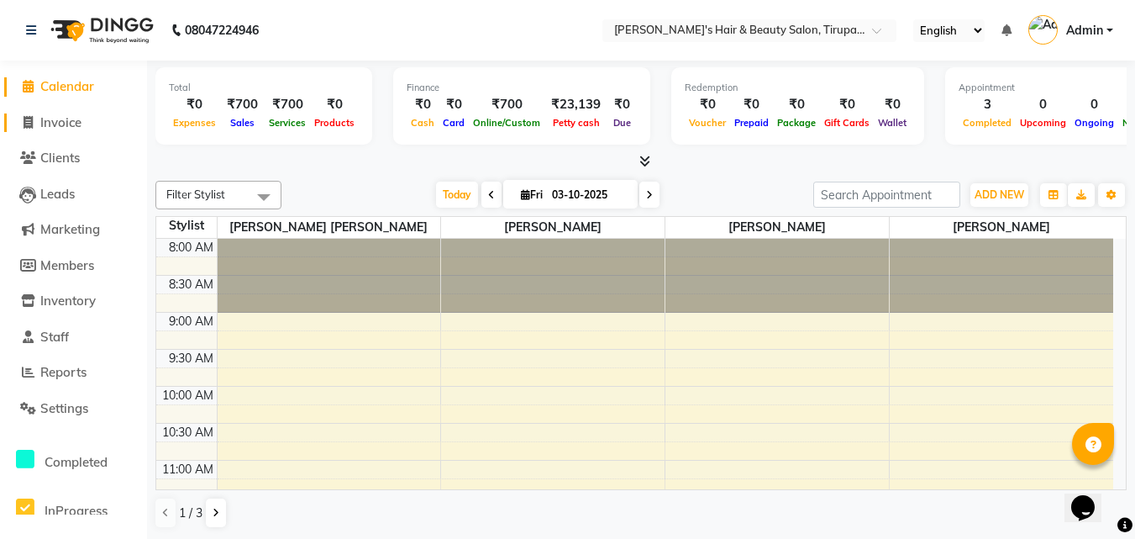
click at [61, 121] on span "Invoice" at bounding box center [60, 122] width 41 height 16
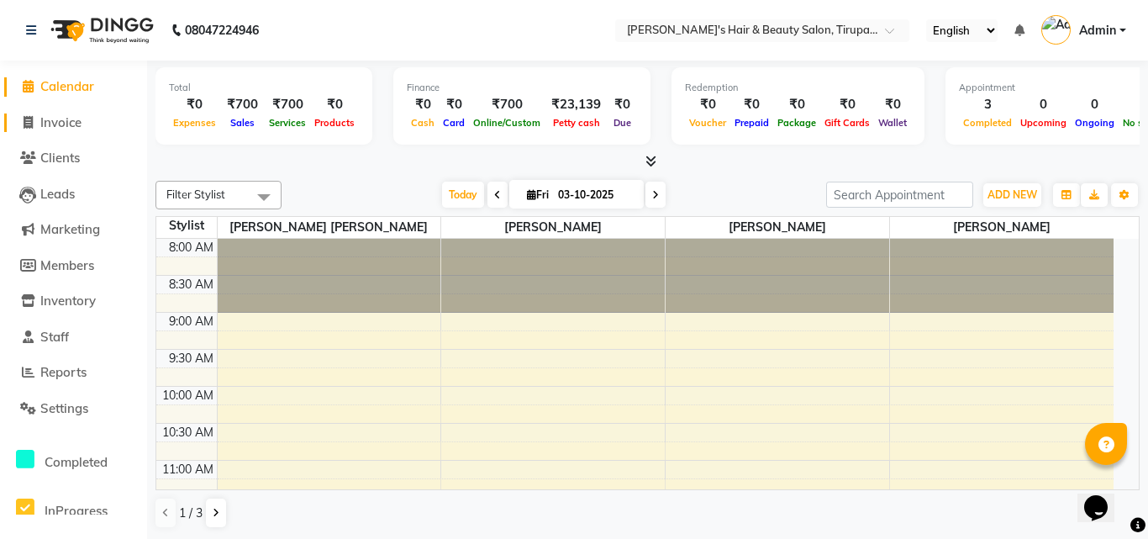
select select "service"
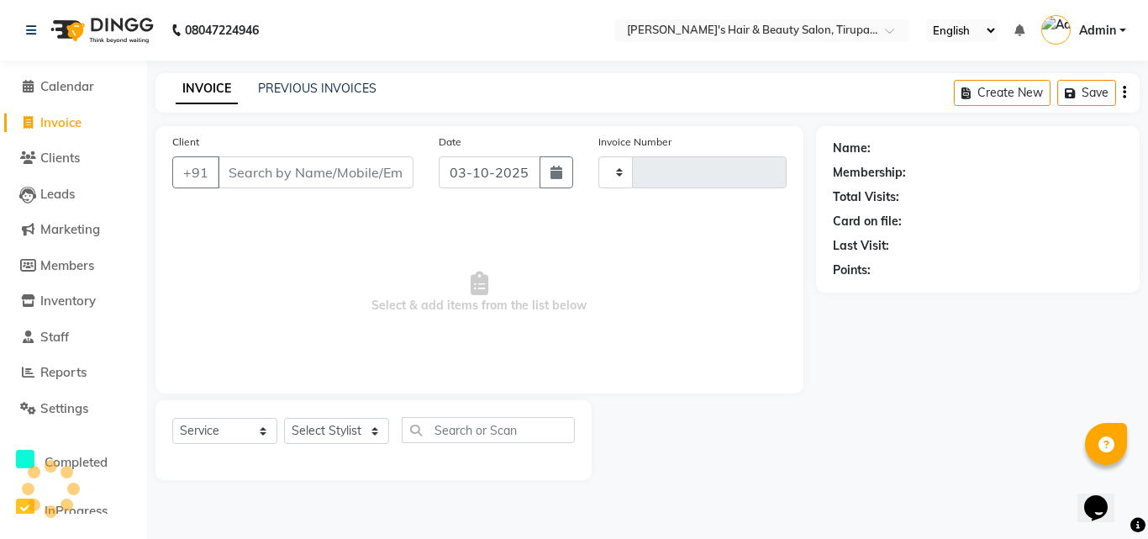
type input "1623"
select select "5401"
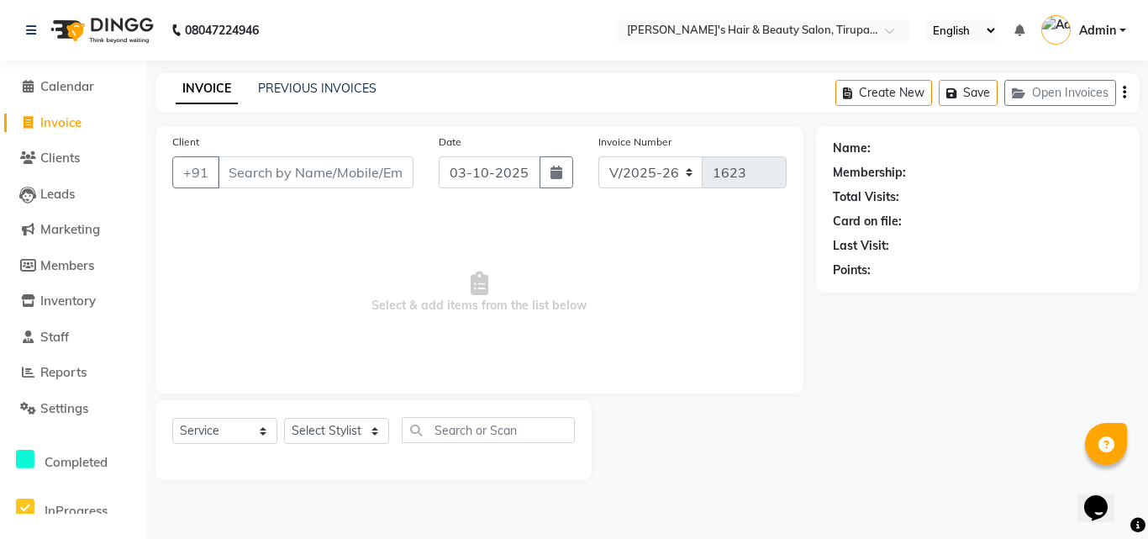
click at [55, 125] on span "Invoice" at bounding box center [60, 122] width 41 height 16
select select "5401"
select select "service"
click at [81, 337] on link "Staff" at bounding box center [73, 337] width 139 height 19
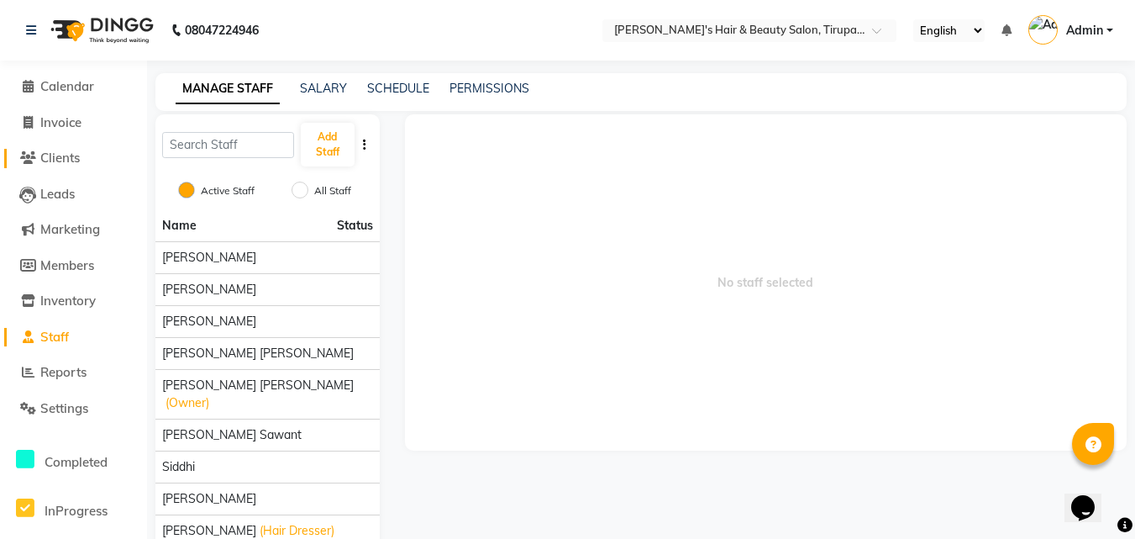
click at [50, 166] on link "Clients" at bounding box center [73, 158] width 139 height 19
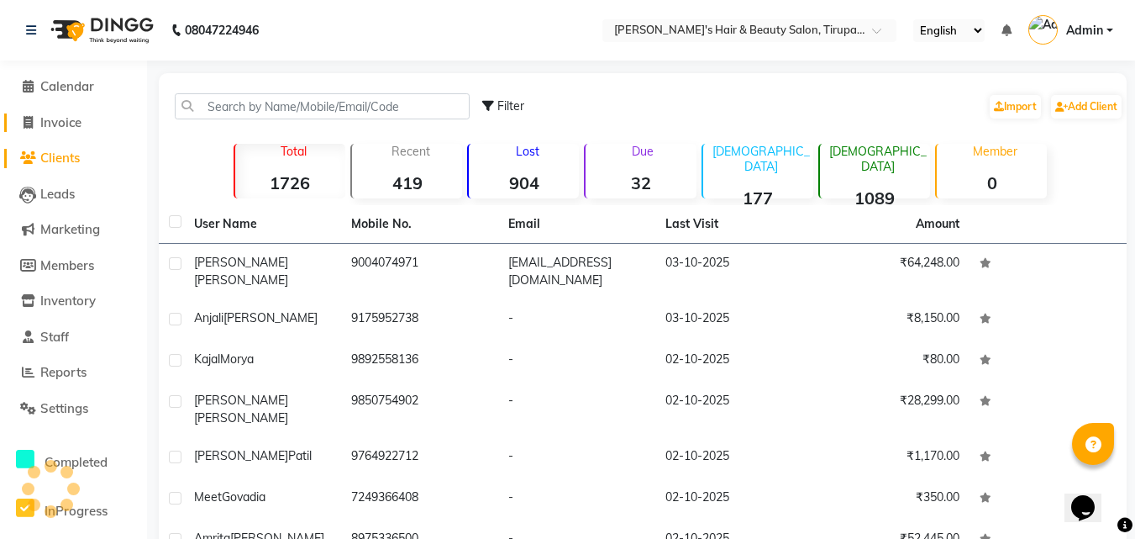
click at [60, 121] on span "Invoice" at bounding box center [60, 122] width 41 height 16
select select "5401"
select select "service"
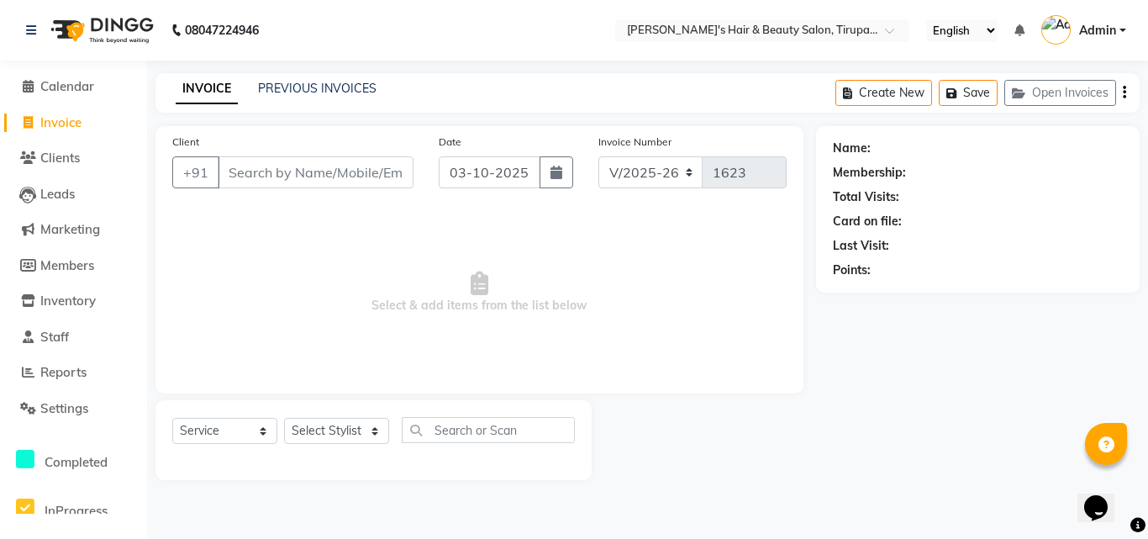
drag, startPoint x: 301, startPoint y: 73, endPoint x: 311, endPoint y: 107, distance: 35.1
click at [302, 81] on div "INVOICE PREVIOUS INVOICES Create New Save Open Invoices" at bounding box center [647, 92] width 984 height 39
click at [311, 107] on div "INVOICE PREVIOUS INVOICES Create New Save Open Invoices" at bounding box center [647, 92] width 984 height 39
click at [312, 96] on div "PREVIOUS INVOICES" at bounding box center [317, 89] width 118 height 18
click at [284, 86] on link "PREVIOUS INVOICES" at bounding box center [317, 88] width 118 height 15
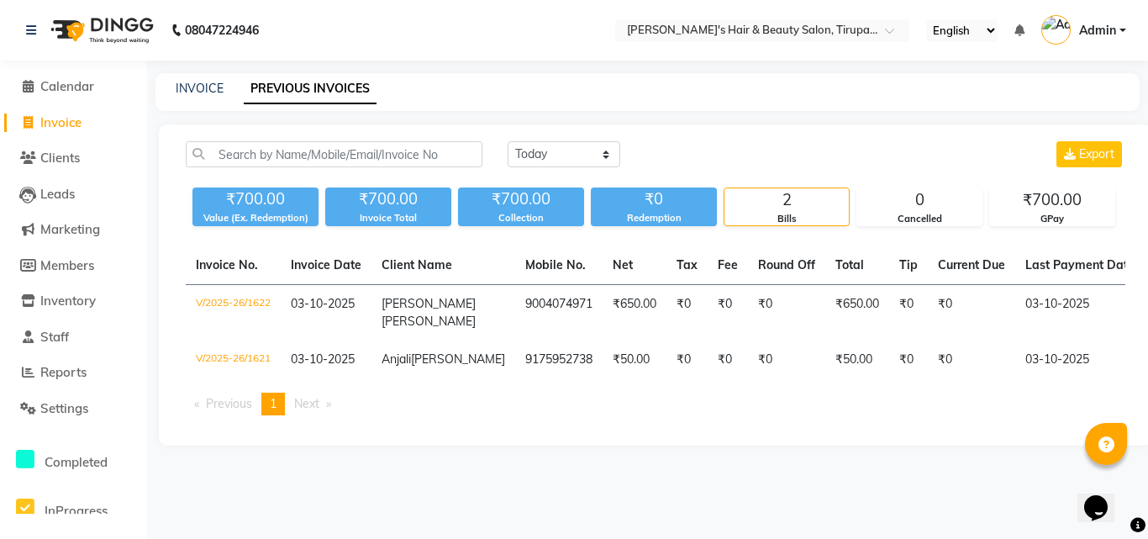
click at [229, 411] on span "Previous page" at bounding box center [229, 403] width 46 height 15
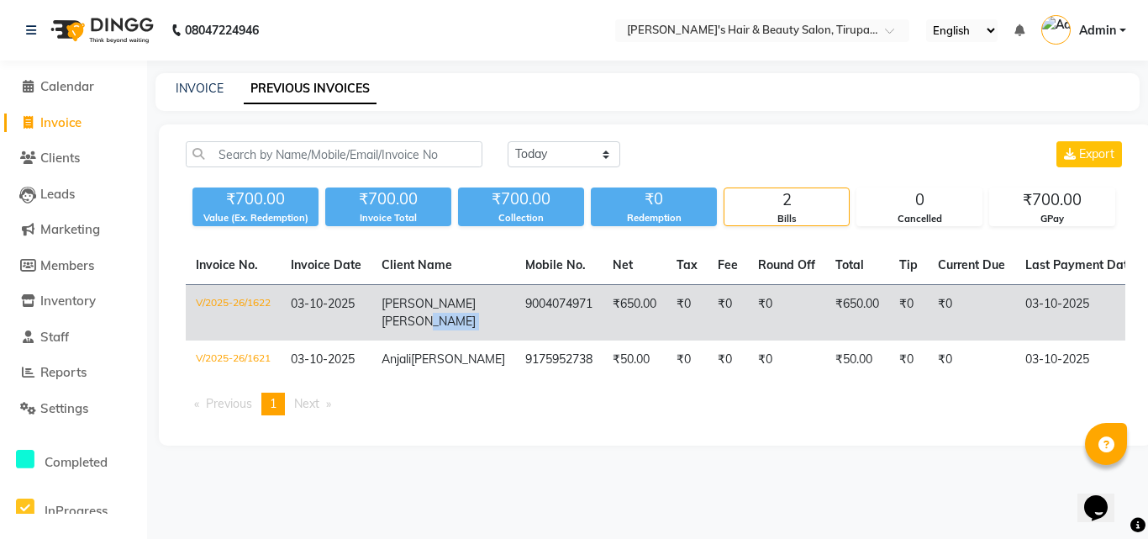
click at [460, 327] on tr "V/2025-26/1622 [DATE] [PERSON_NAME] 9004074971 ₹650.00 ₹0 ₹0 ₹0 ₹650.00 ₹0 ₹0 […" at bounding box center [877, 313] width 1382 height 56
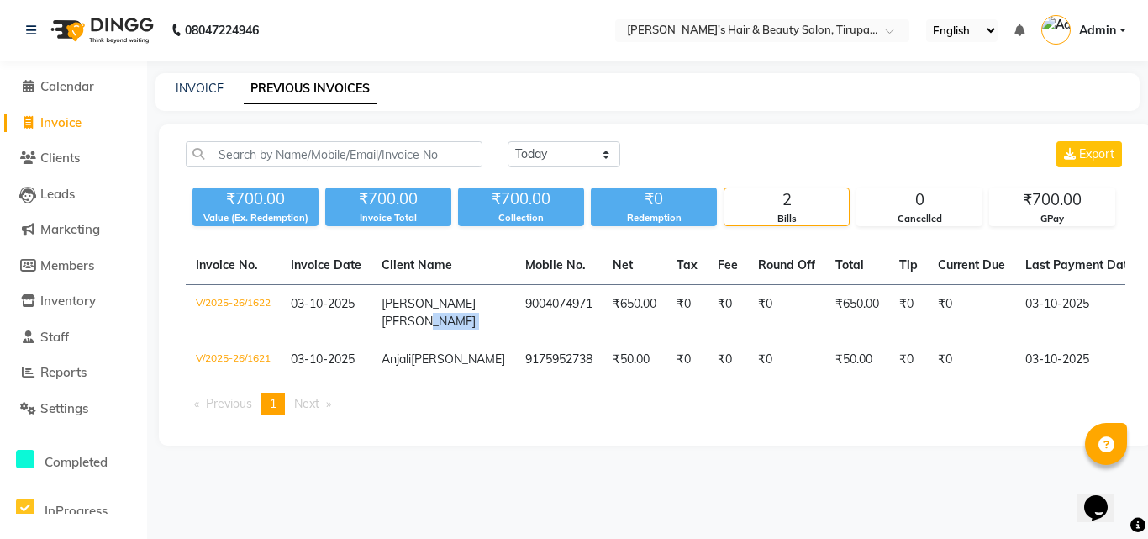
click at [223, 411] on span "Previous page" at bounding box center [229, 403] width 46 height 15
click at [276, 411] on span "1" at bounding box center [273, 403] width 7 height 15
click at [197, 415] on li "Previous page" at bounding box center [223, 403] width 75 height 23
click at [193, 415] on li "Previous page" at bounding box center [223, 403] width 75 height 23
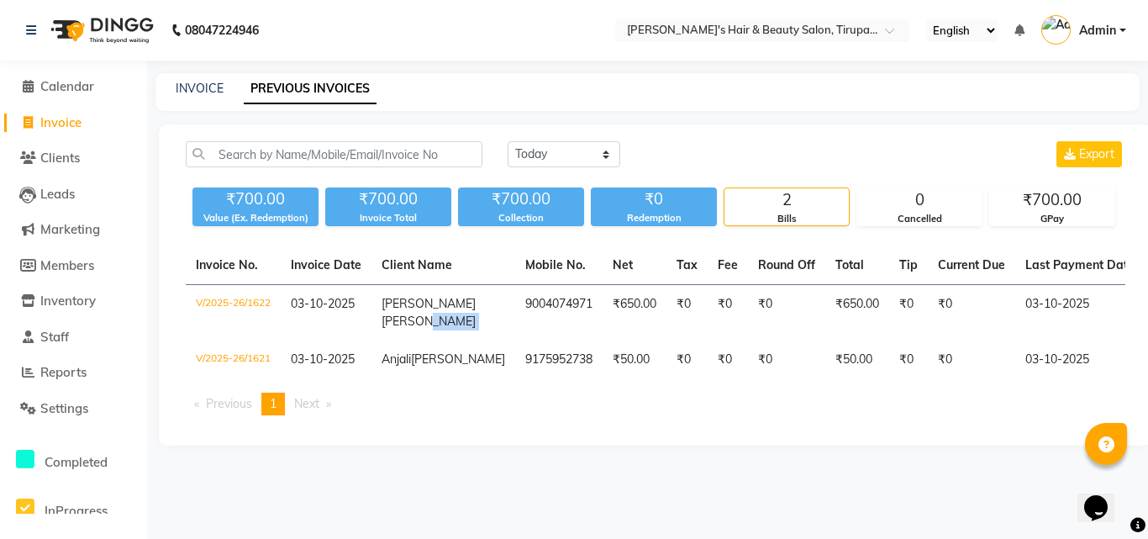
click at [260, 415] on li "Previous page" at bounding box center [223, 403] width 75 height 23
click at [335, 82] on link "PREVIOUS INVOICES" at bounding box center [310, 89] width 133 height 30
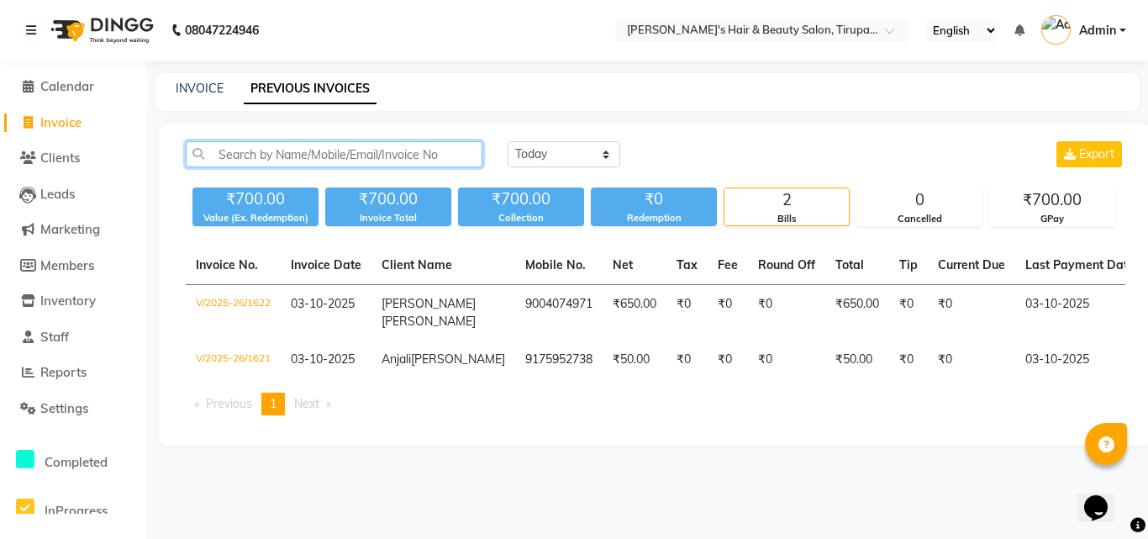
click at [389, 155] on input "text" at bounding box center [334, 154] width 297 height 26
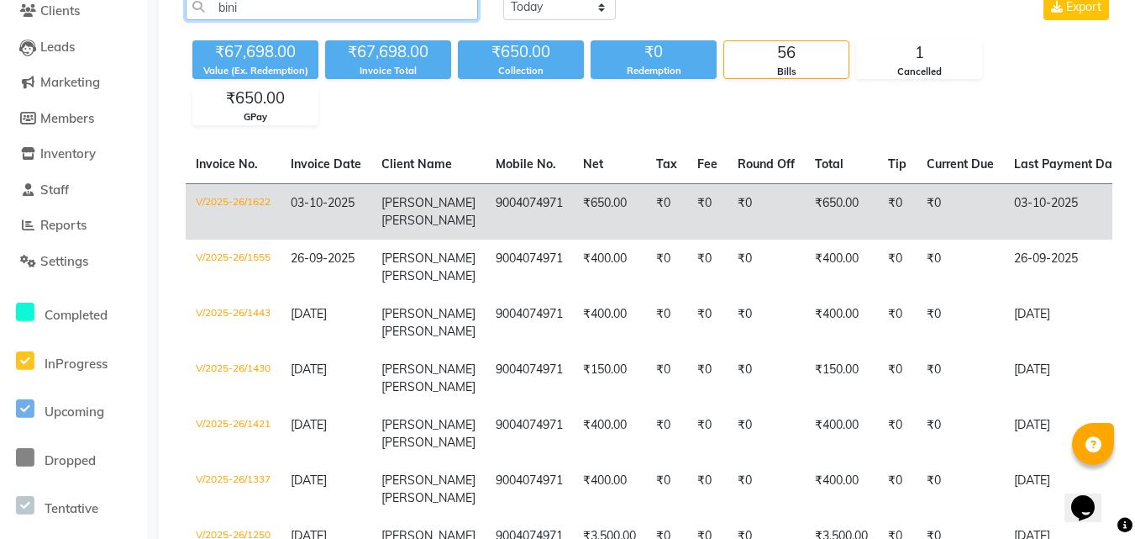
scroll to position [168, 0]
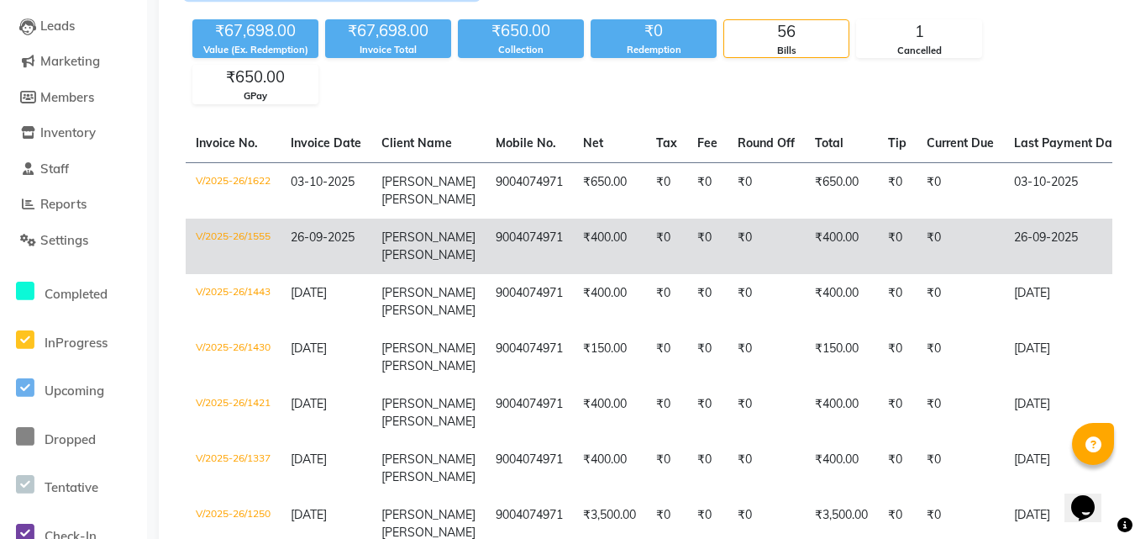
type input "bini"
click at [486, 257] on td "9004074971" at bounding box center [529, 245] width 87 height 55
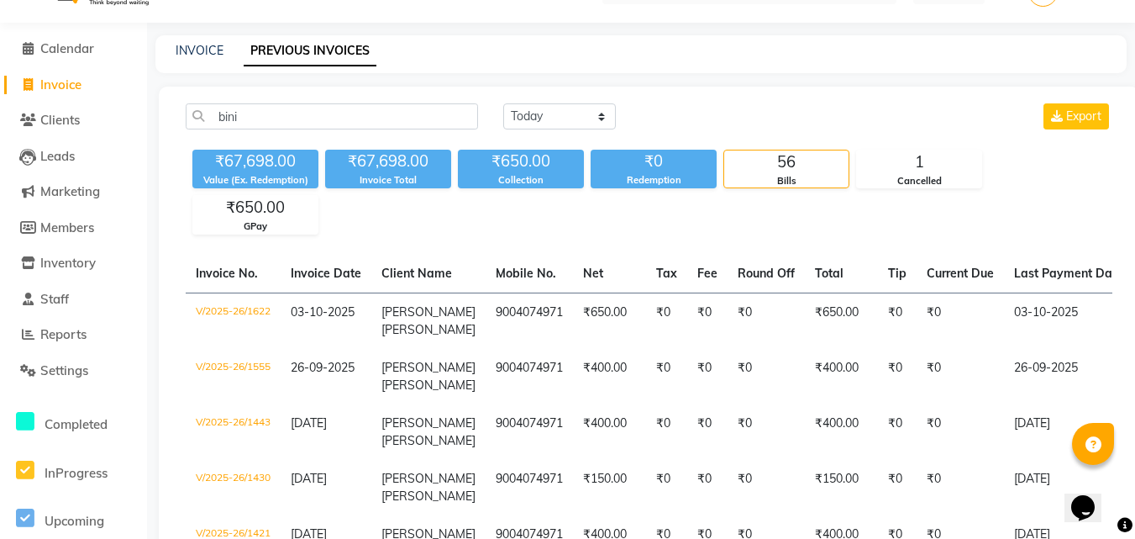
scroll to position [0, 0]
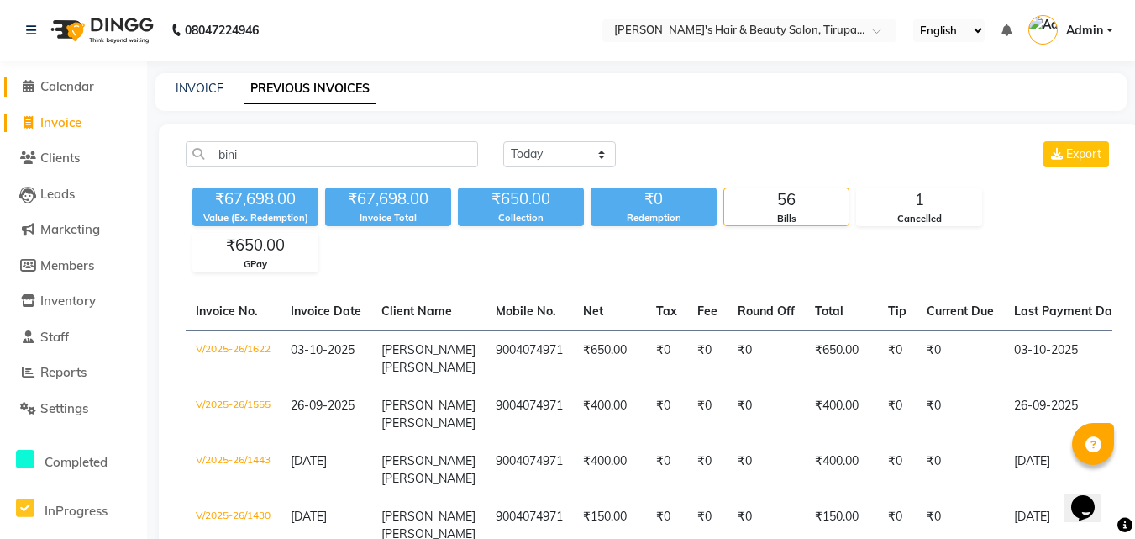
click at [87, 82] on span "Calendar" at bounding box center [67, 86] width 54 height 16
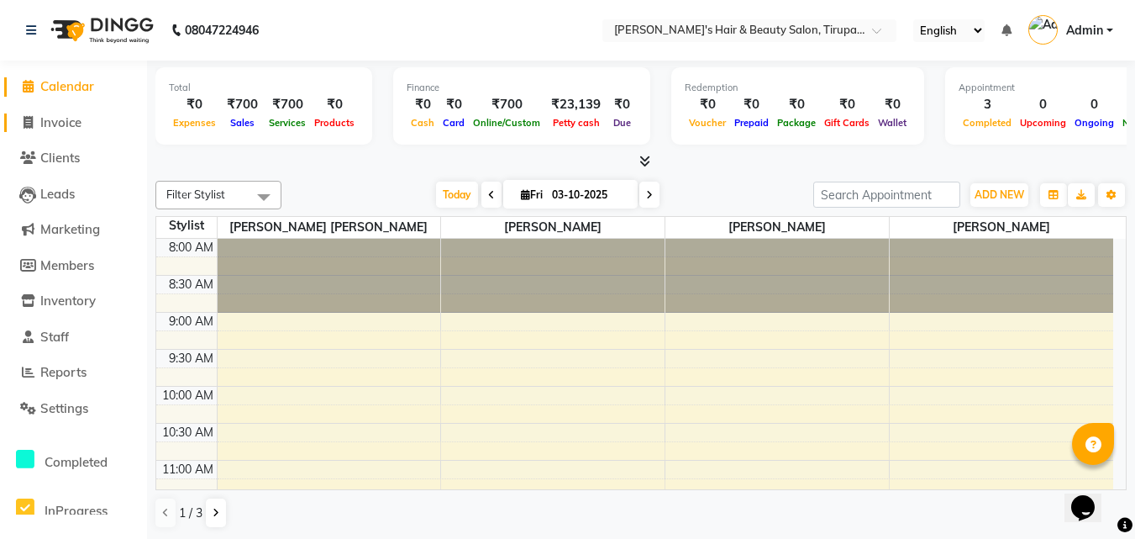
click at [43, 122] on span "Invoice" at bounding box center [60, 122] width 41 height 16
select select "5401"
select select "service"
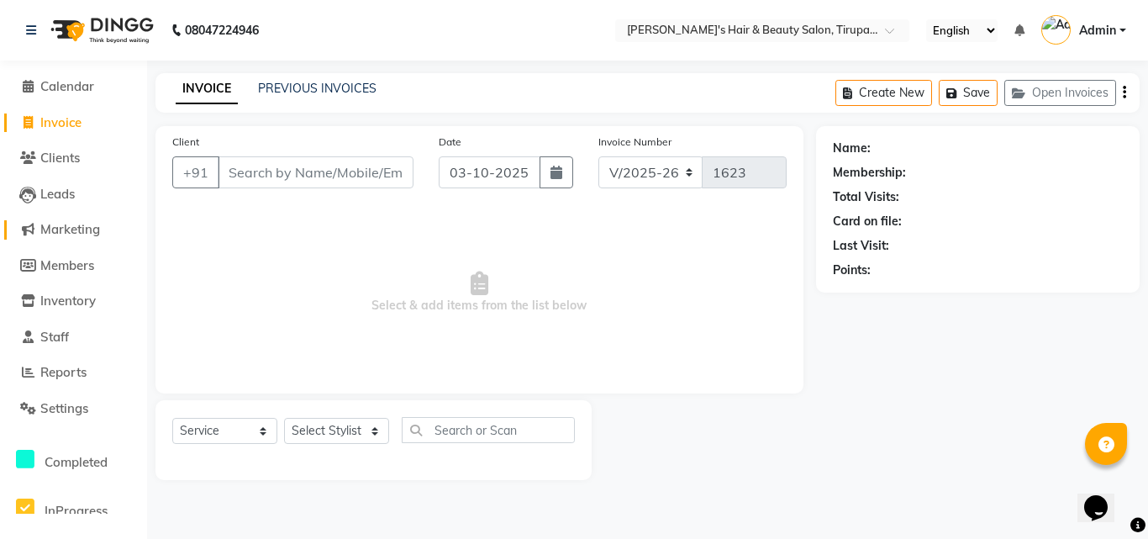
click at [60, 229] on span "Marketing" at bounding box center [70, 229] width 60 height 16
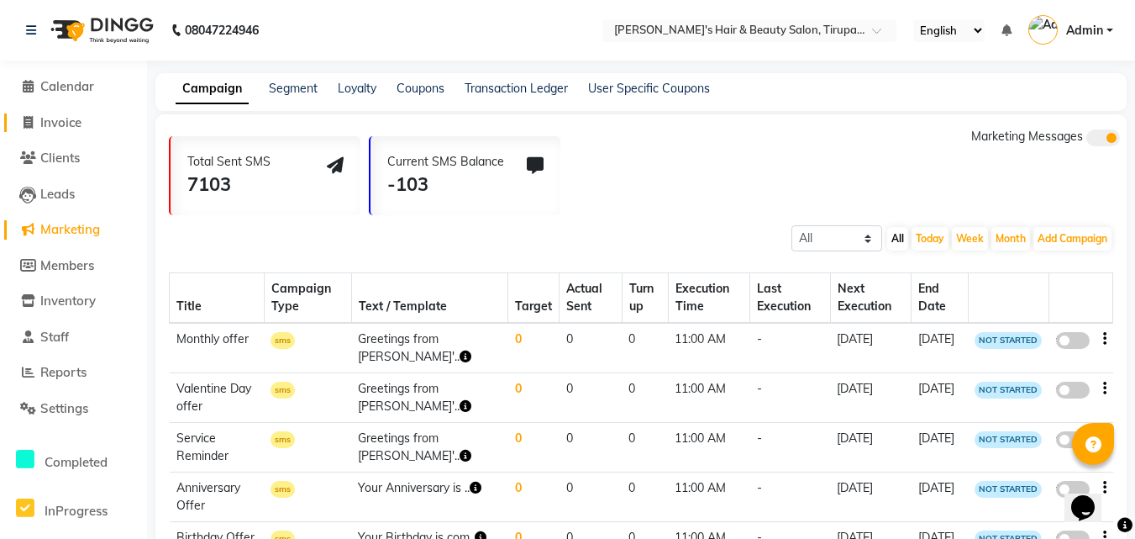
click at [57, 127] on span "Invoice" at bounding box center [60, 122] width 41 height 16
select select "5401"
select select "service"
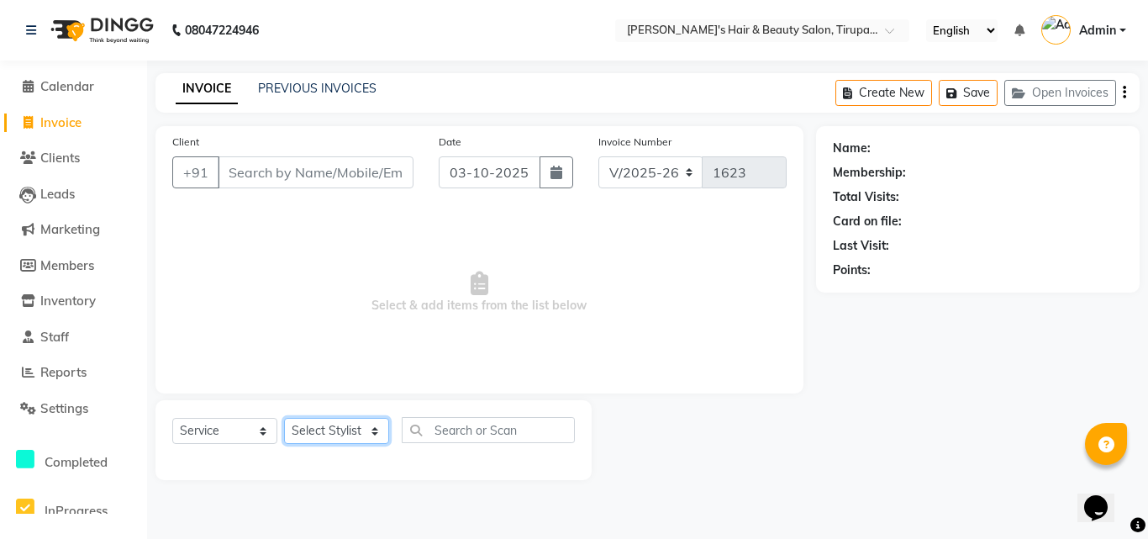
click at [377, 434] on select "Select Stylist [PERSON_NAME] [PERSON_NAME] Kajal [PERSON_NAME] [PERSON_NAME] [P…" at bounding box center [336, 431] width 105 height 26
select select "67904"
click at [284, 418] on select "Select Stylist [PERSON_NAME] [PERSON_NAME] Kajal [PERSON_NAME] [PERSON_NAME] [P…" at bounding box center [336, 431] width 105 height 26
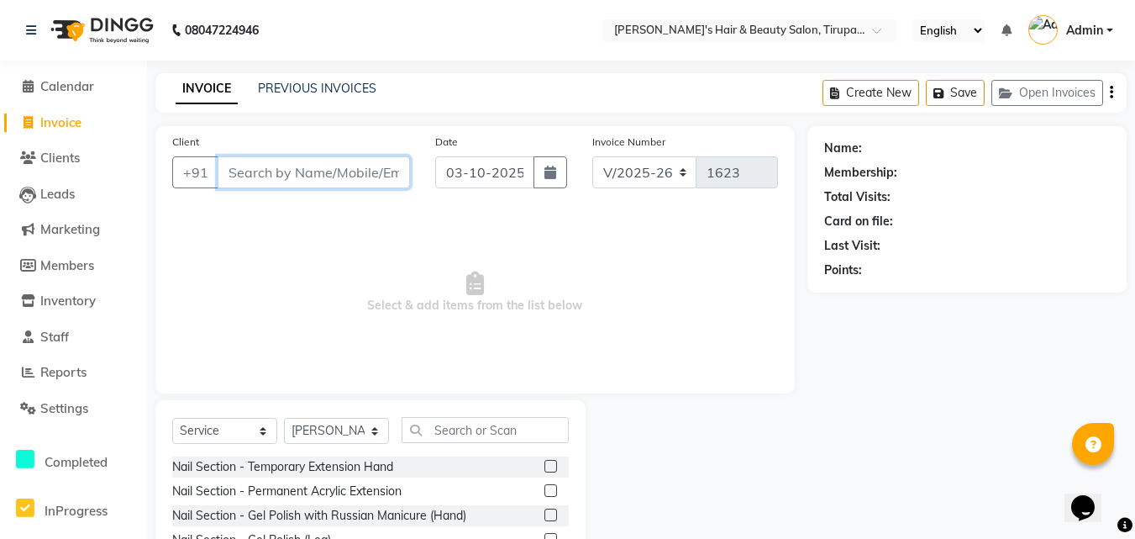
click at [290, 167] on input "Client" at bounding box center [314, 172] width 192 height 32
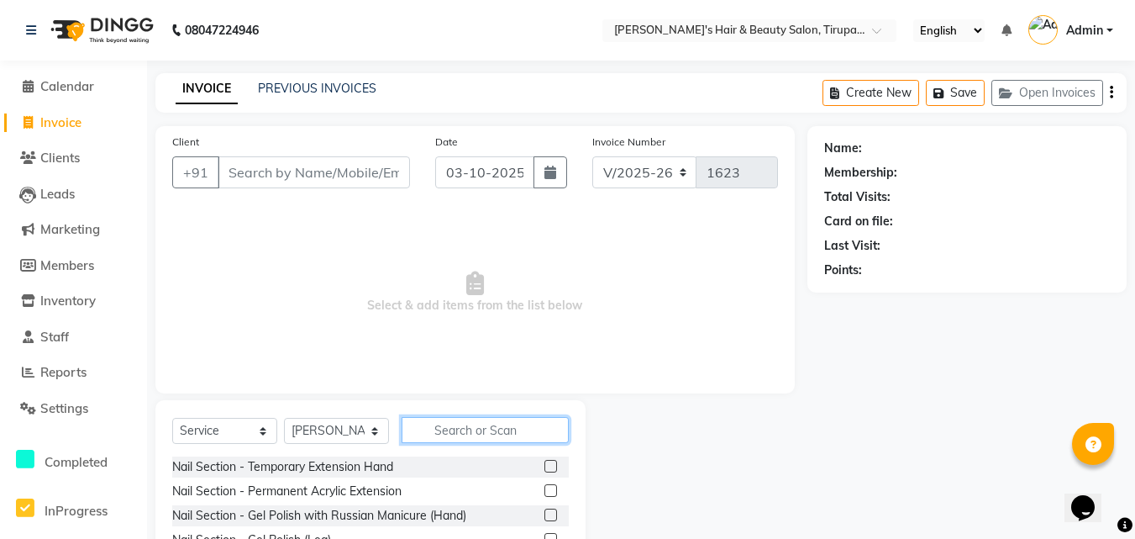
click at [477, 420] on input "text" at bounding box center [485, 430] width 167 height 26
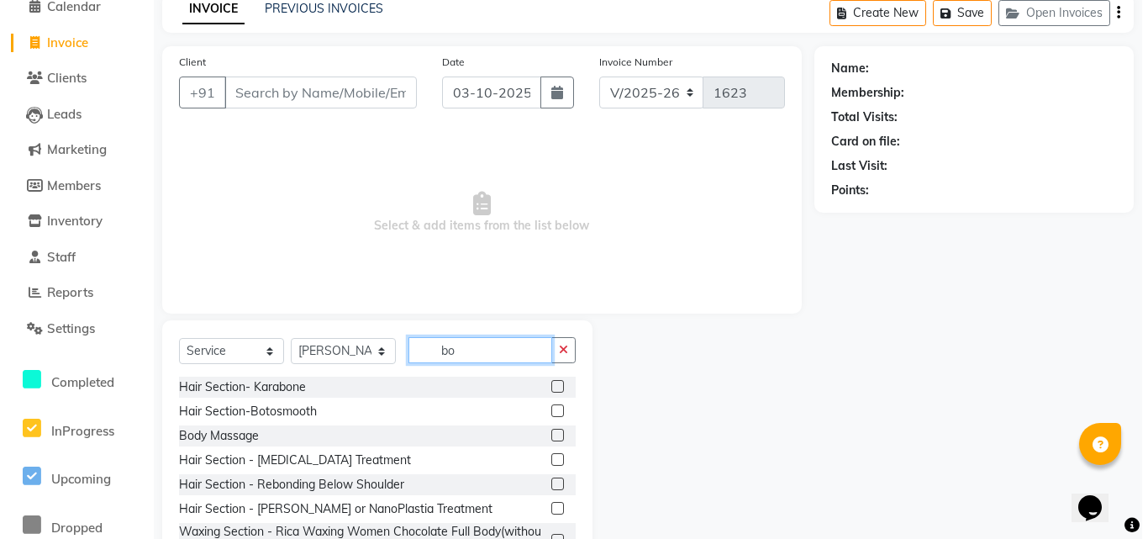
scroll to position [134, 0]
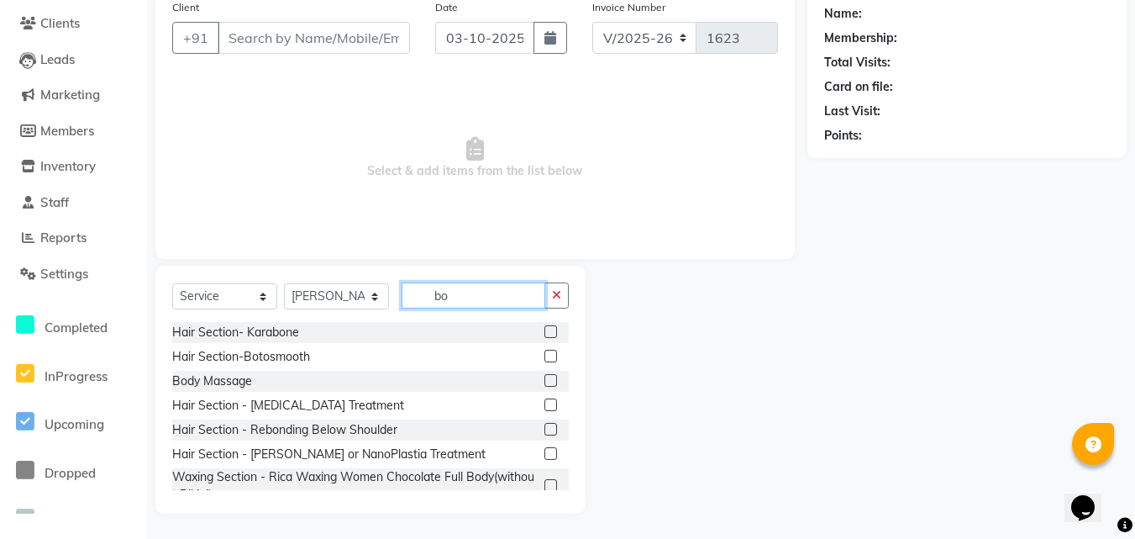
type input "bo"
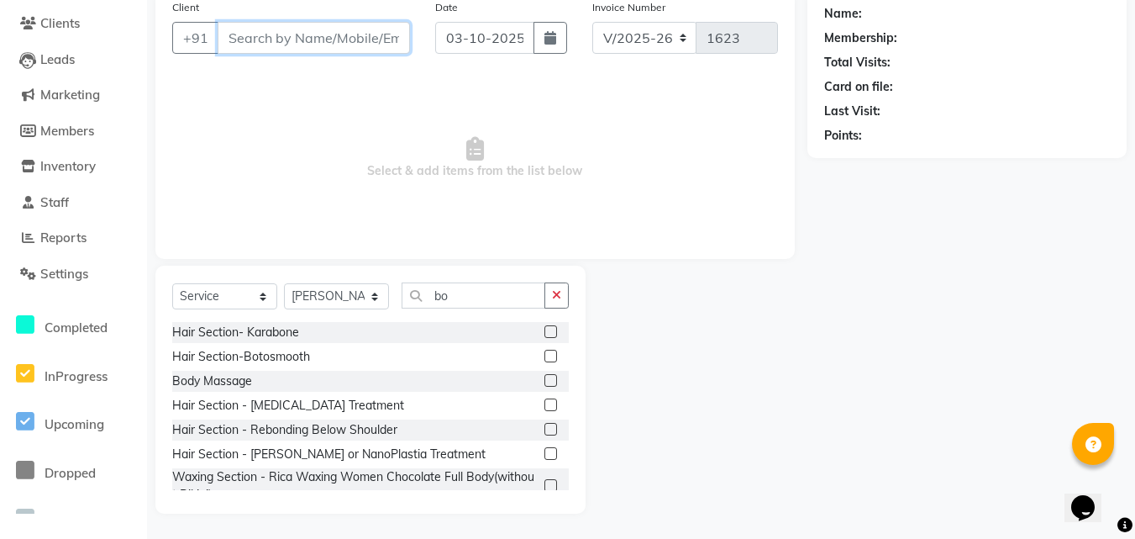
click at [352, 38] on input "Client" at bounding box center [314, 38] width 192 height 32
type input "8452980271"
click at [383, 35] on span "Add Client" at bounding box center [367, 37] width 66 height 17
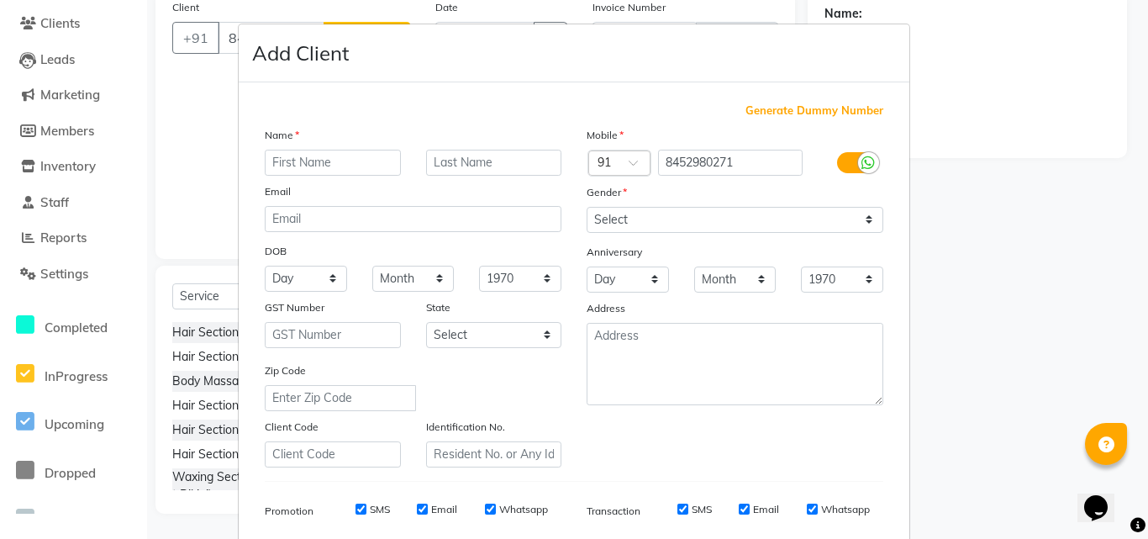
click at [333, 168] on input "text" at bounding box center [333, 163] width 136 height 26
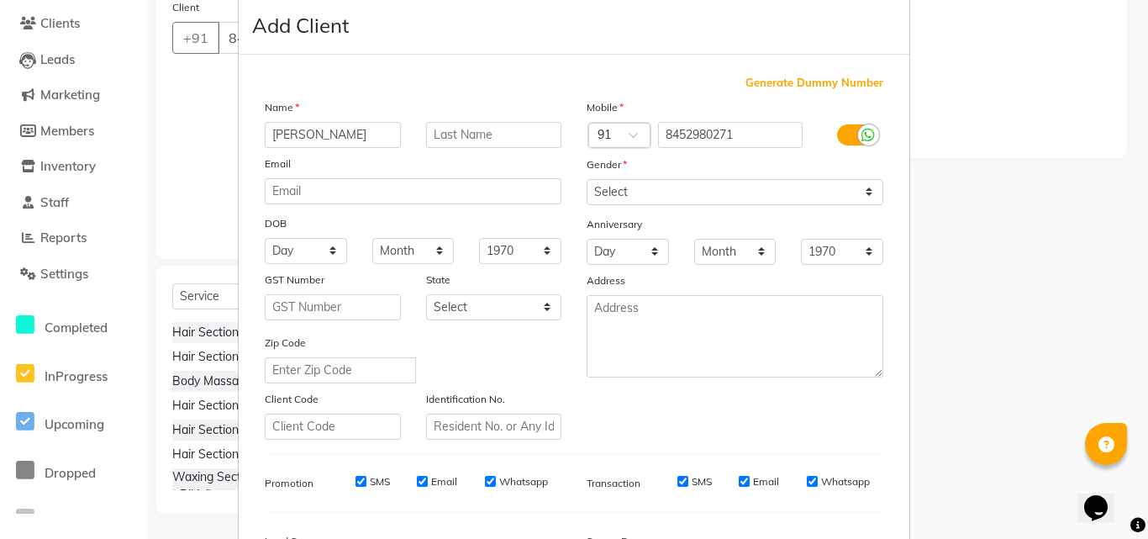
scroll to position [0, 0]
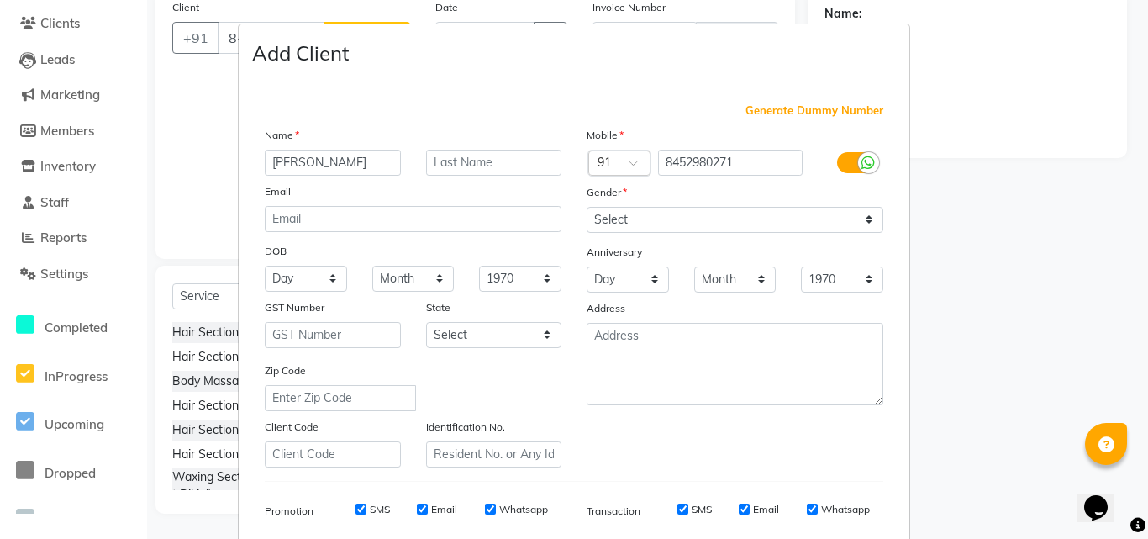
type input "[PERSON_NAME]"
click at [542, 161] on input "text" at bounding box center [494, 163] width 136 height 26
type input "Bhayankar"
click at [862, 219] on select "Select [DEMOGRAPHIC_DATA] [DEMOGRAPHIC_DATA] Other Prefer Not To Say" at bounding box center [734, 220] width 297 height 26
select select "[DEMOGRAPHIC_DATA]"
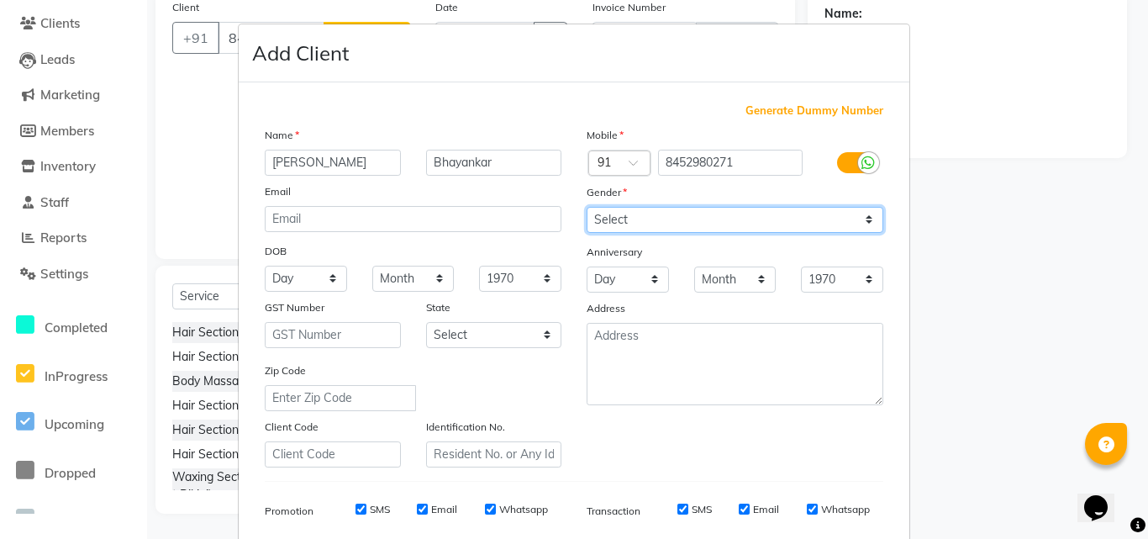
click at [586, 207] on select "Select [DEMOGRAPHIC_DATA] [DEMOGRAPHIC_DATA] Other Prefer Not To Say" at bounding box center [734, 220] width 297 height 26
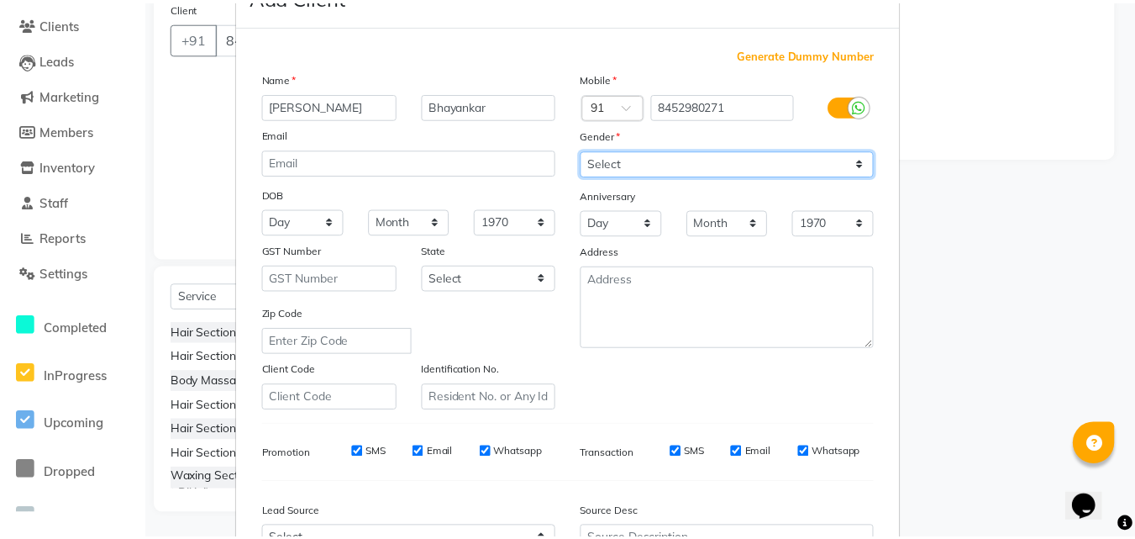
scroll to position [237, 0]
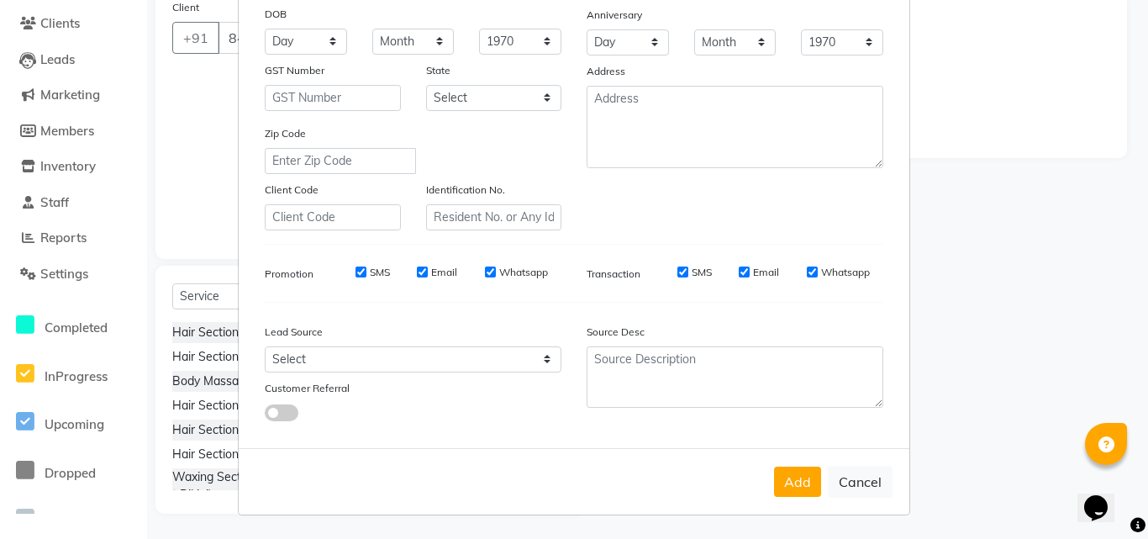
drag, startPoint x: 791, startPoint y: 491, endPoint x: 792, endPoint y: 482, distance: 8.4
click at [792, 482] on button "Add" at bounding box center [797, 481] width 47 height 30
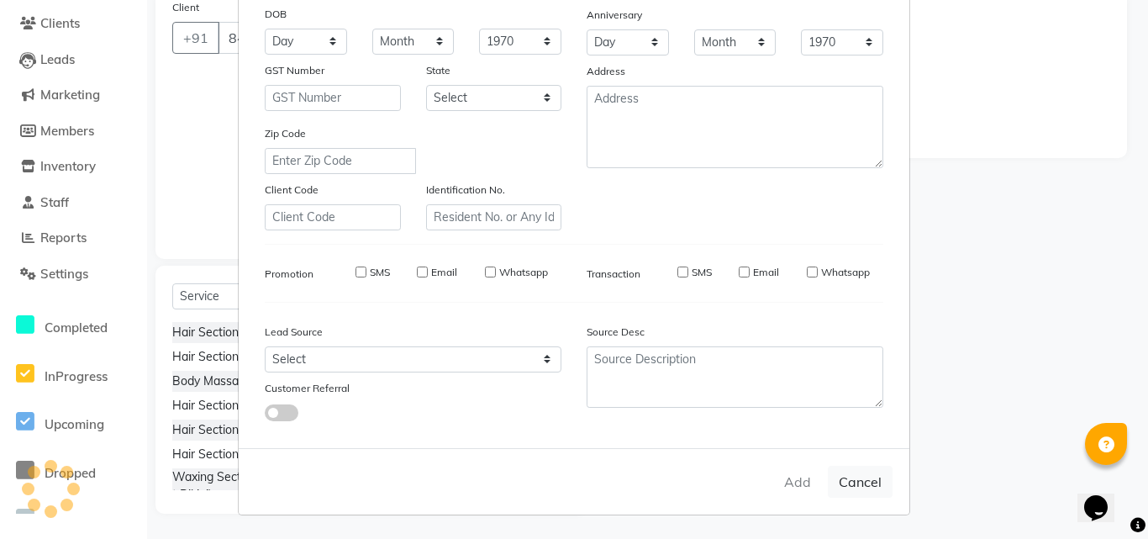
select select
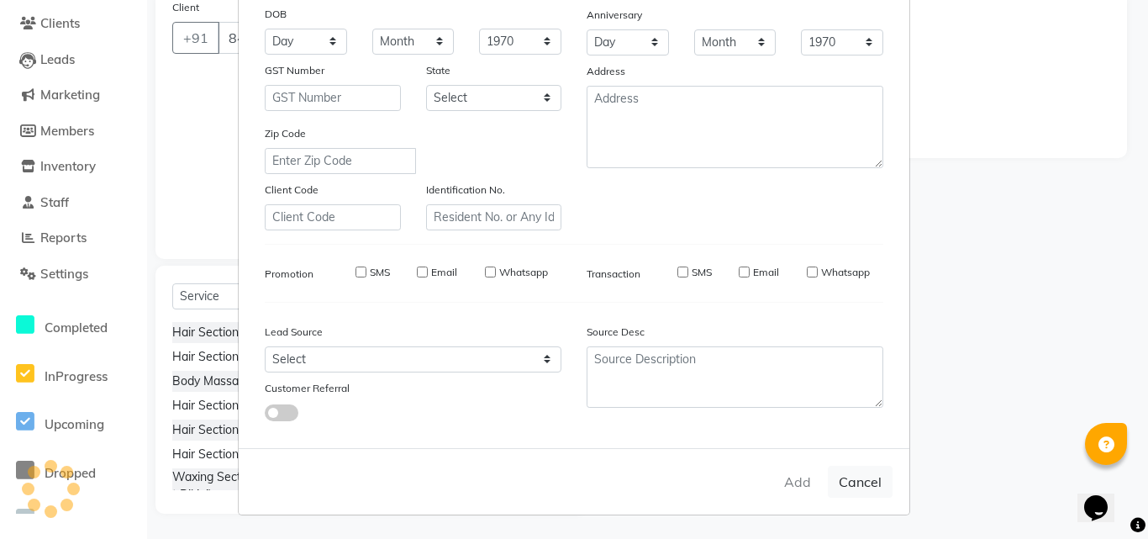
select select
checkbox input "false"
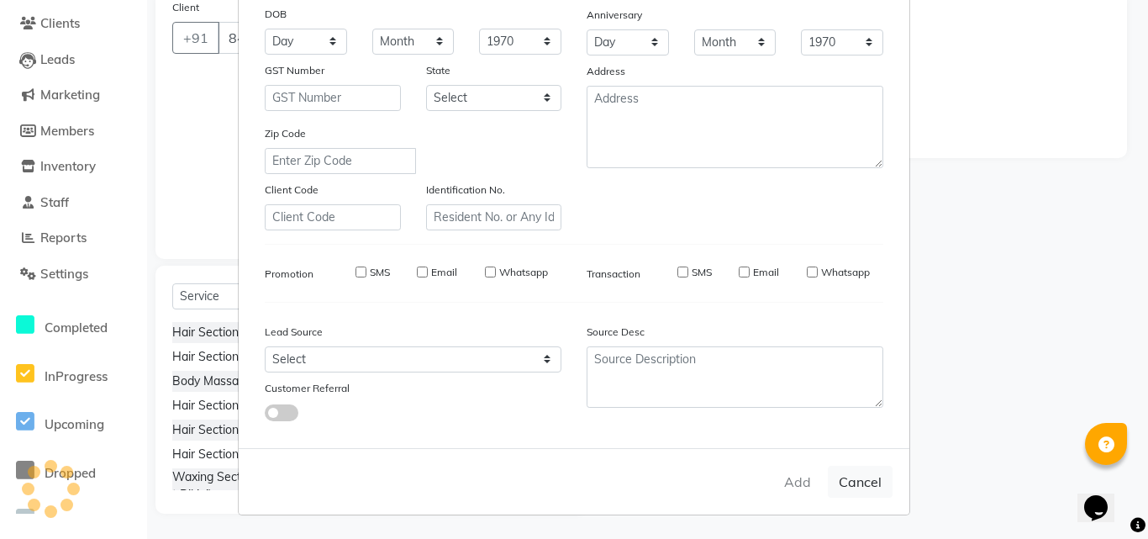
checkbox input "false"
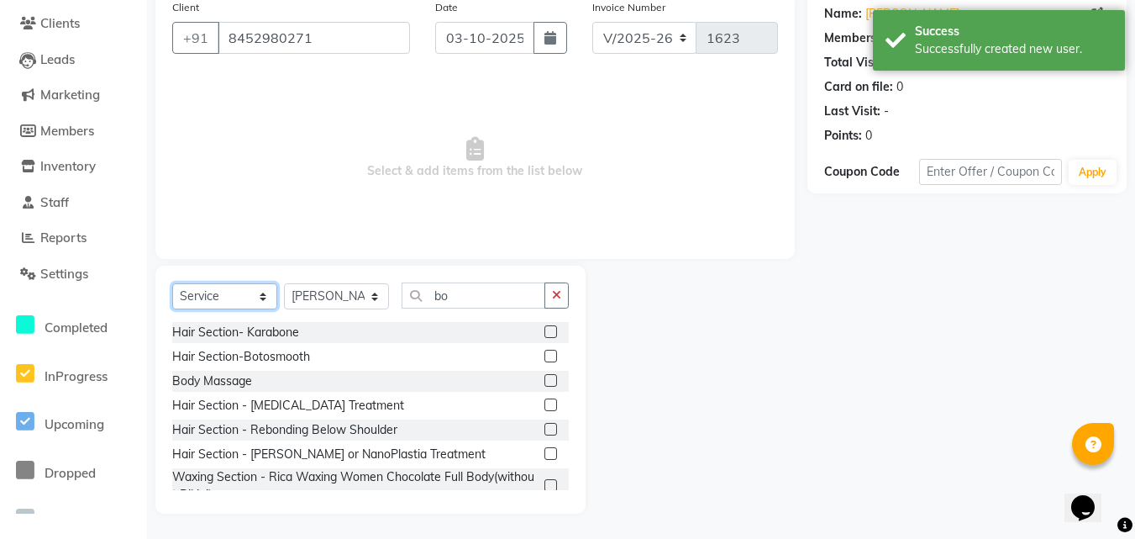
click at [212, 297] on select "Select Service Product Membership Package Voucher Prepaid Gift Card" at bounding box center [224, 296] width 105 height 26
click at [494, 293] on input "bo" at bounding box center [474, 295] width 144 height 26
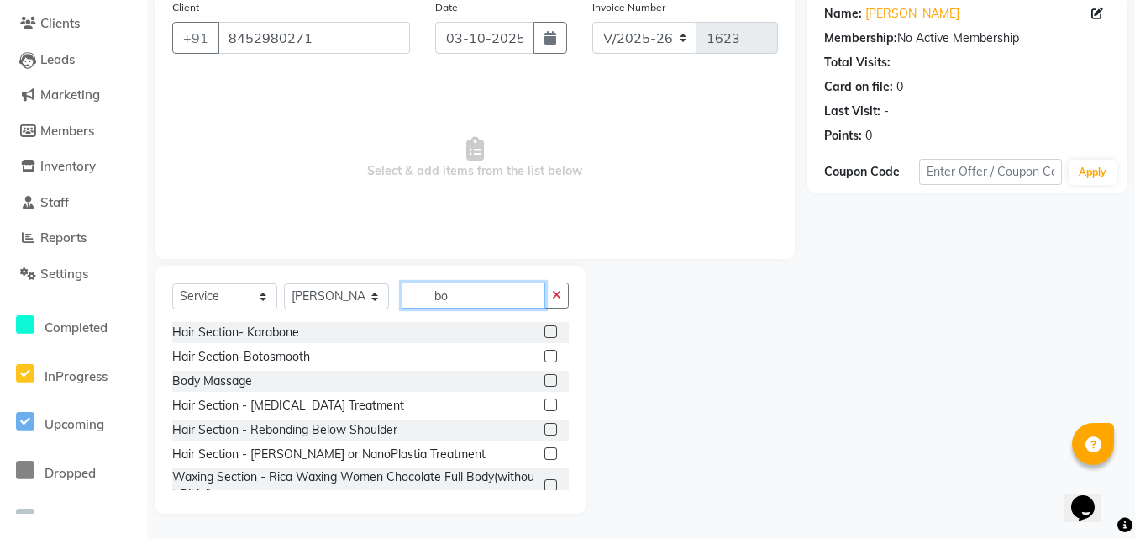
type input "b"
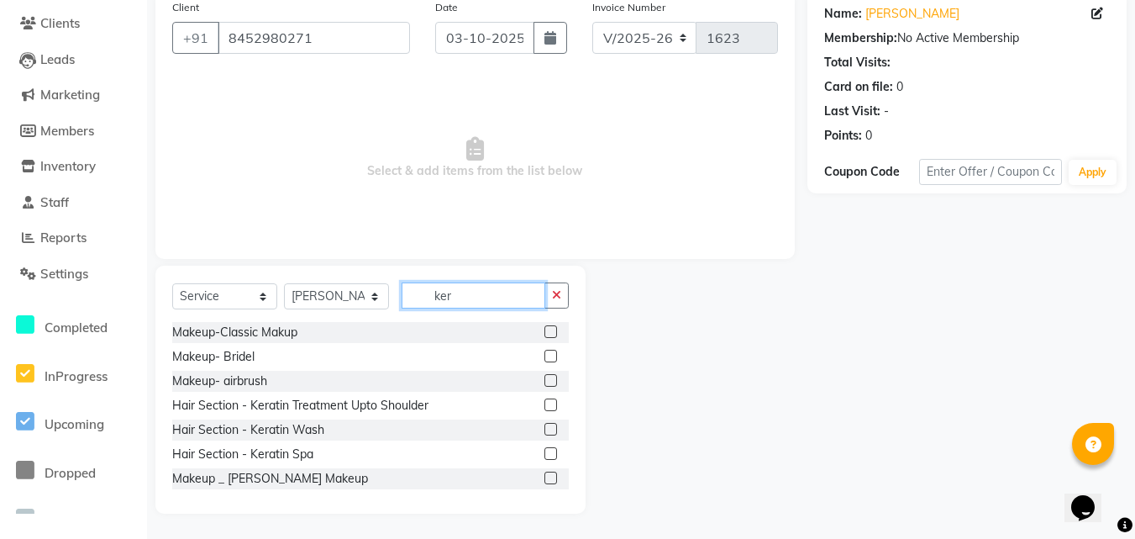
scroll to position [39, 0]
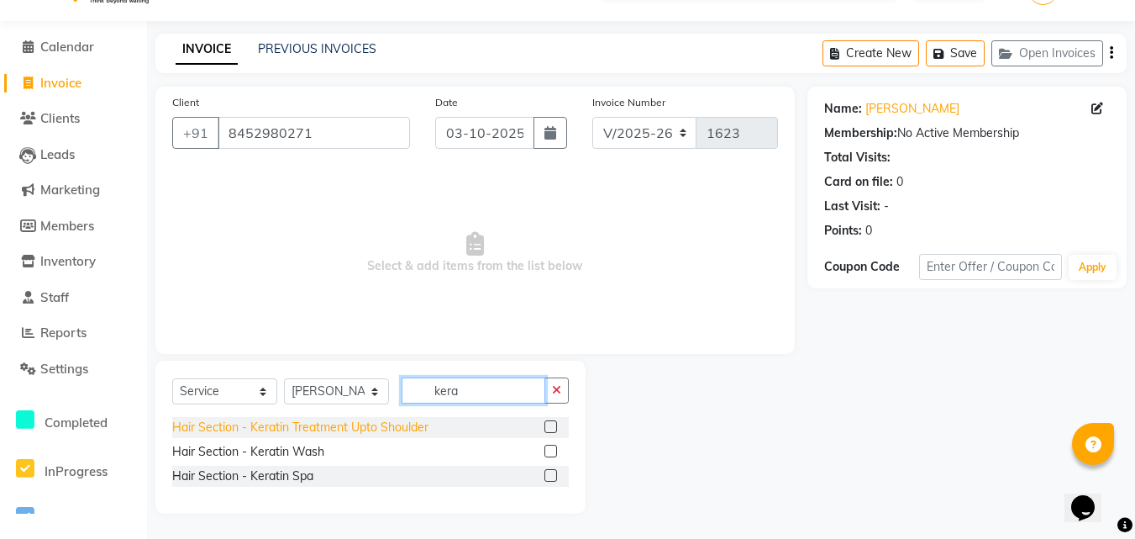
type input "kera"
click at [395, 430] on div "Hair Section - Keratin Treatment Upto Shoulder" at bounding box center [300, 427] width 256 height 18
checkbox input "false"
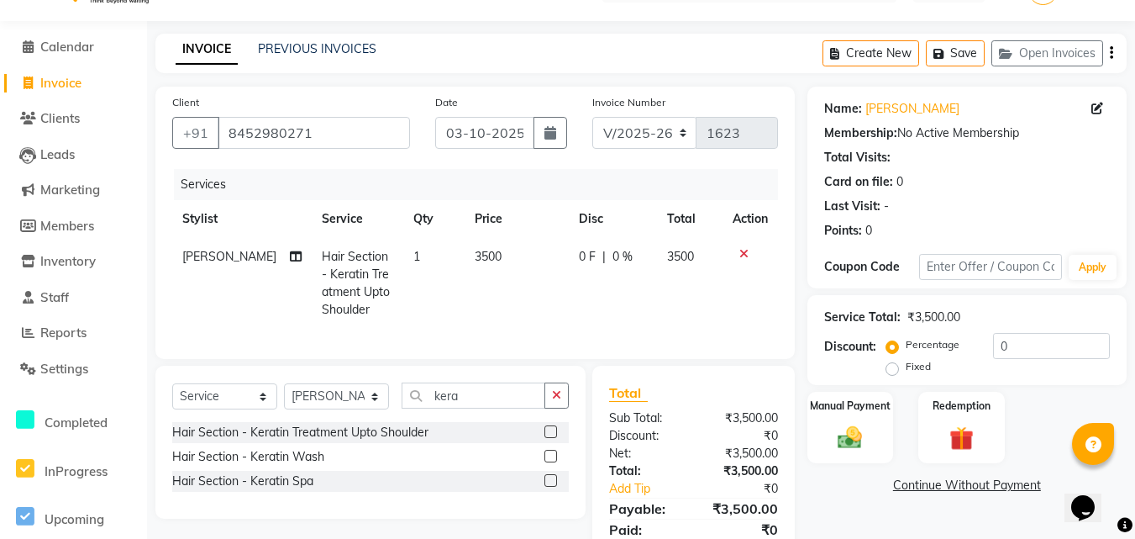
click at [475, 254] on span "3500" at bounding box center [488, 256] width 27 height 15
select select "67904"
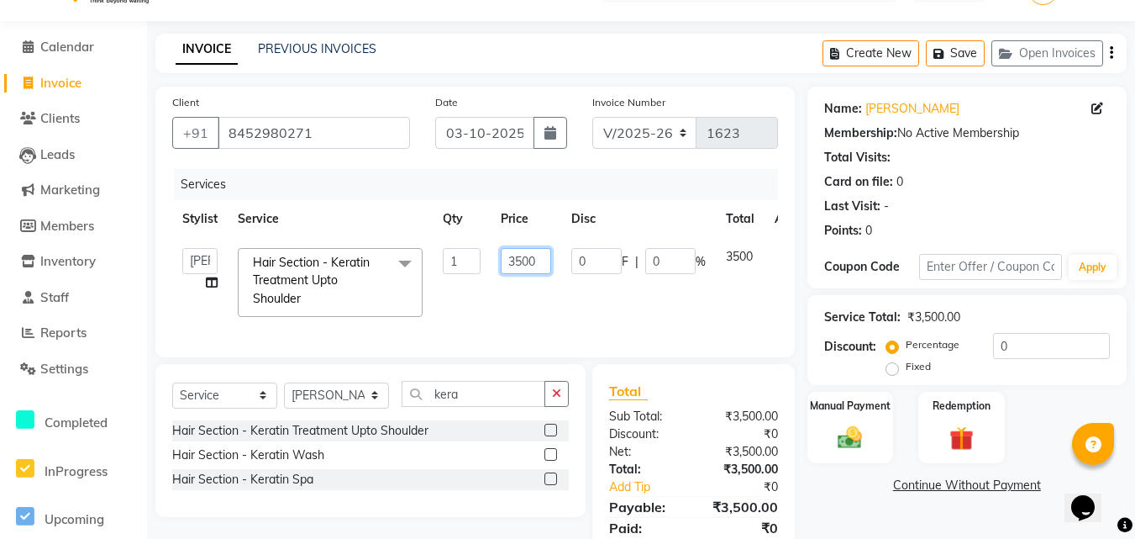
drag, startPoint x: 523, startPoint y: 262, endPoint x: 536, endPoint y: 255, distance: 15.0
click at [523, 259] on input "3500" at bounding box center [526, 261] width 50 height 26
type input "5000"
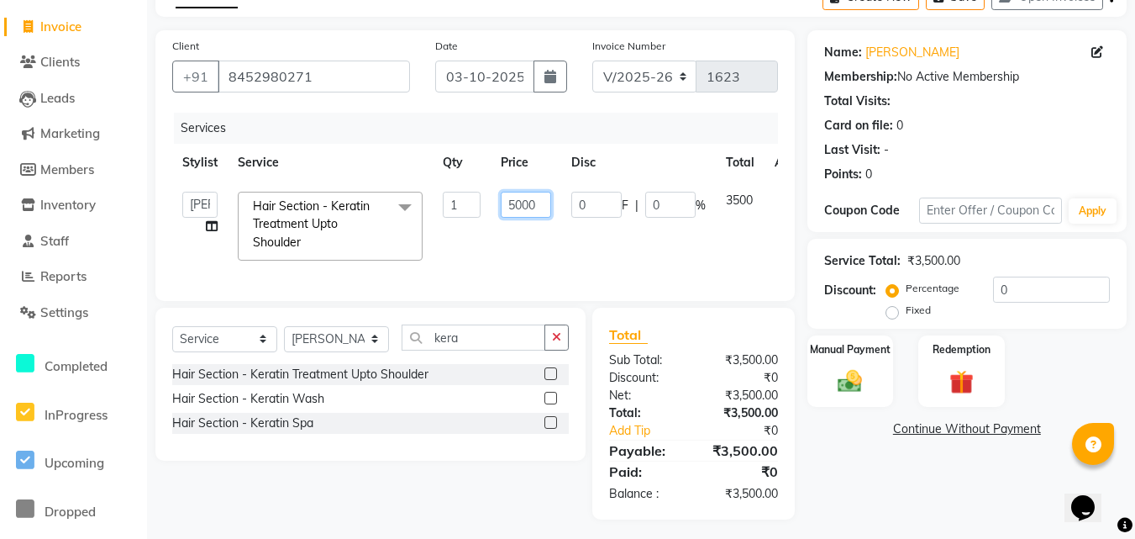
scroll to position [114, 0]
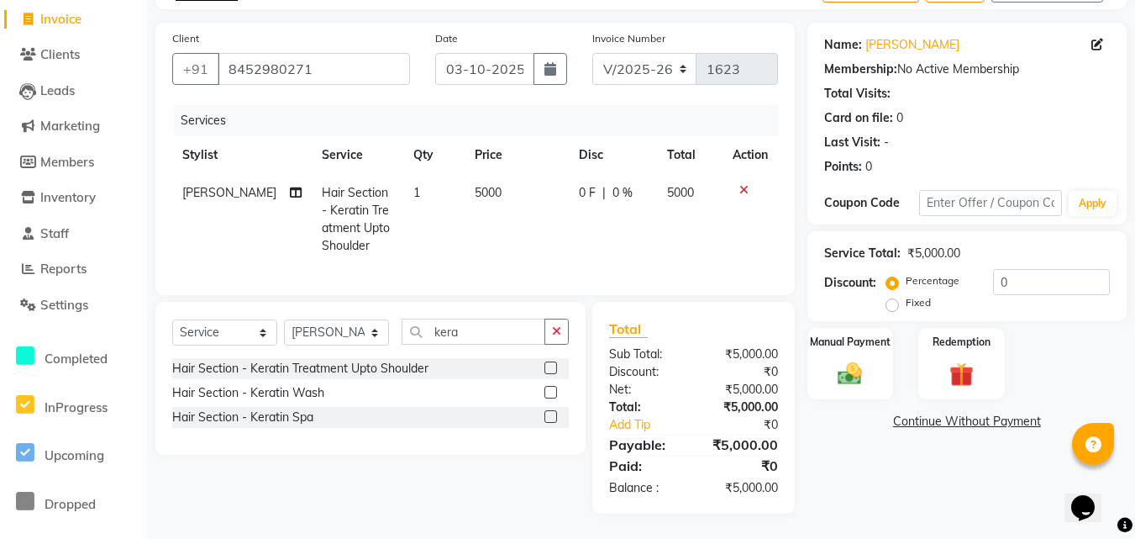
click at [735, 183] on tr "[PERSON_NAME] Hair Section - Keratin Treatment Upto Shoulder 1 5000 0 F | 0 % 5…" at bounding box center [475, 219] width 606 height 91
click at [865, 371] on img at bounding box center [850, 373] width 41 height 29
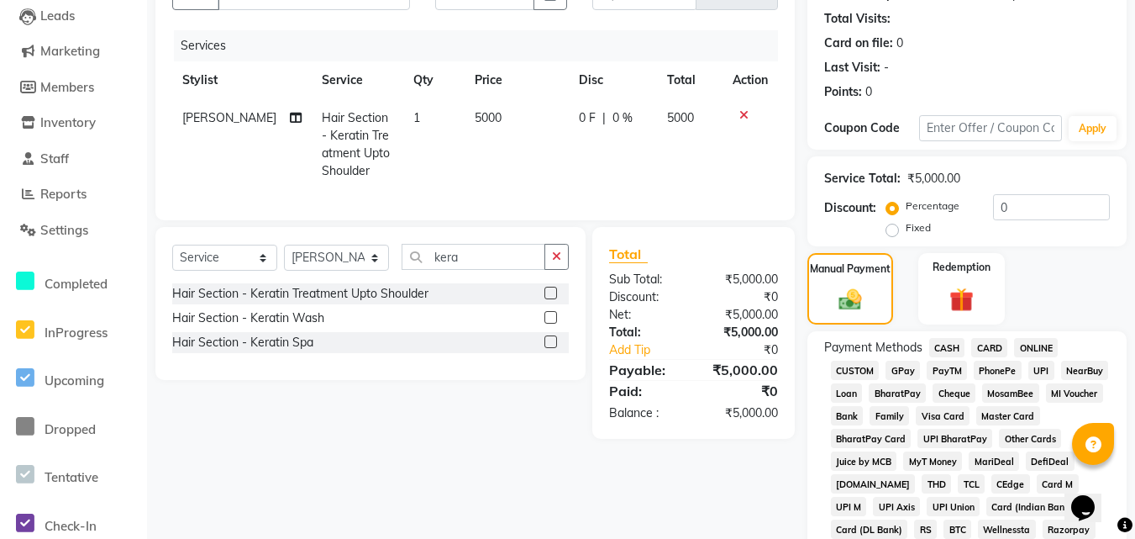
scroll to position [200, 0]
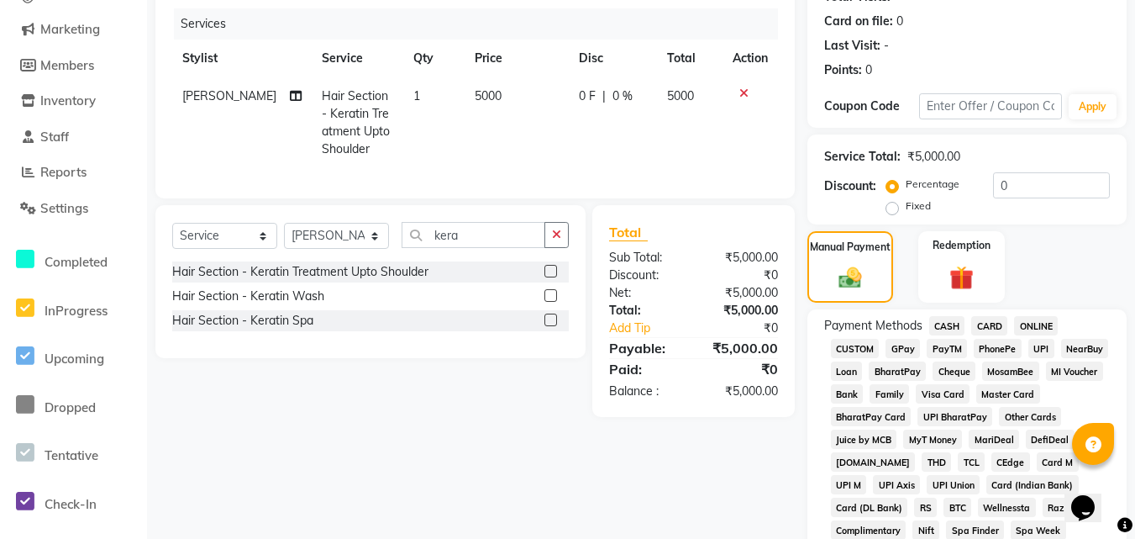
click at [981, 328] on span "CARD" at bounding box center [989, 325] width 36 height 19
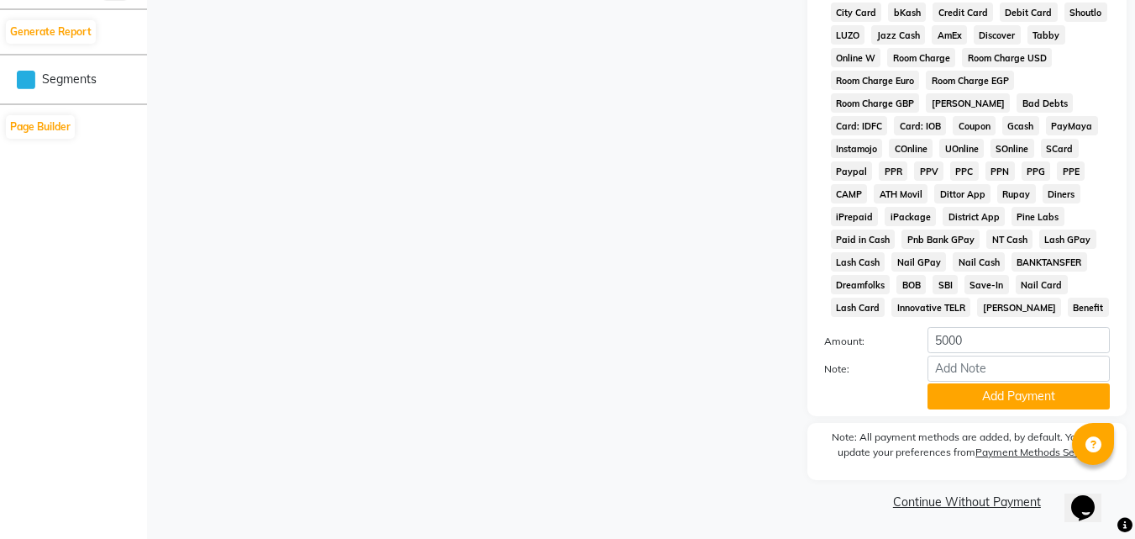
scroll to position [809, 0]
click at [991, 398] on button "Add Payment" at bounding box center [1019, 395] width 182 height 26
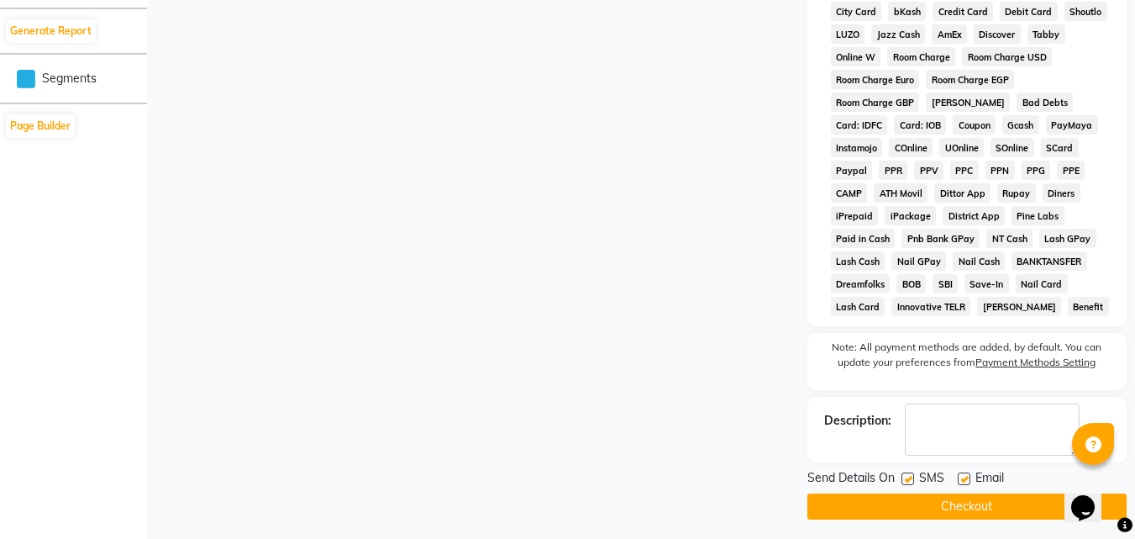
click at [981, 507] on button "Checkout" at bounding box center [966, 506] width 319 height 26
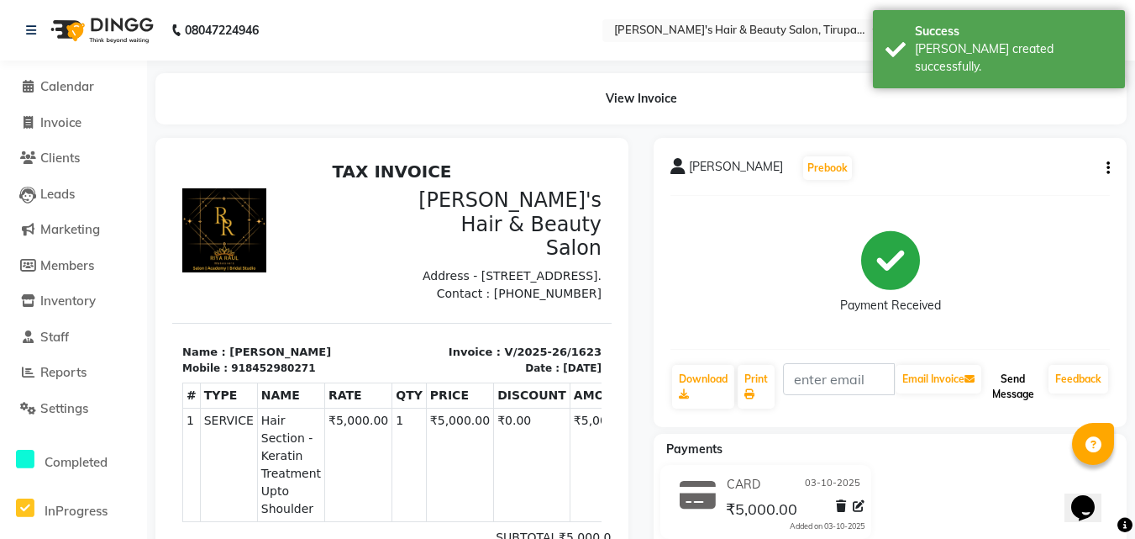
click at [1007, 387] on button "Send Message" at bounding box center [1013, 387] width 57 height 44
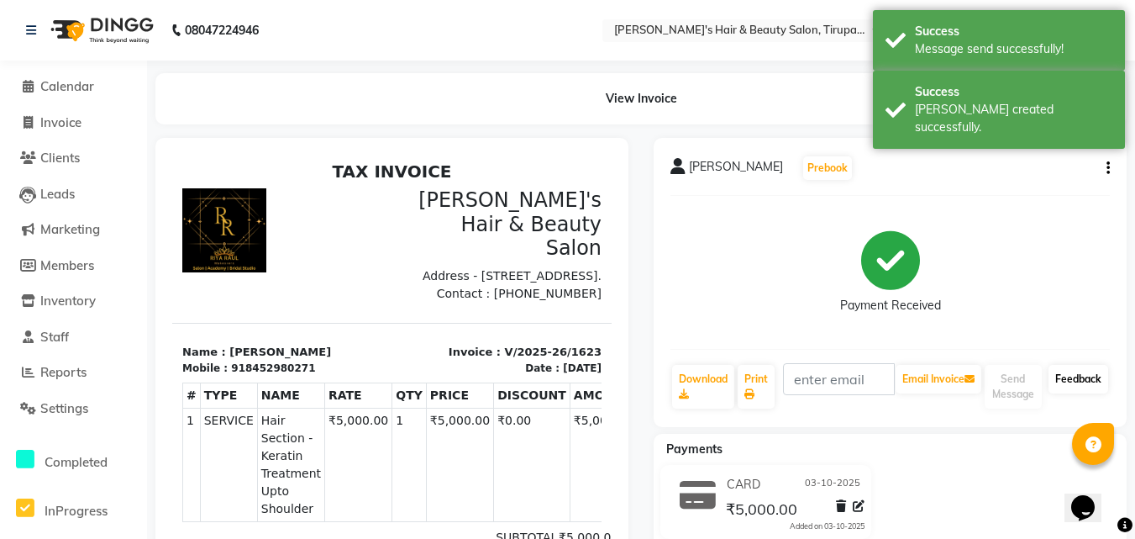
click at [1095, 381] on link "Feedback" at bounding box center [1079, 379] width 60 height 29
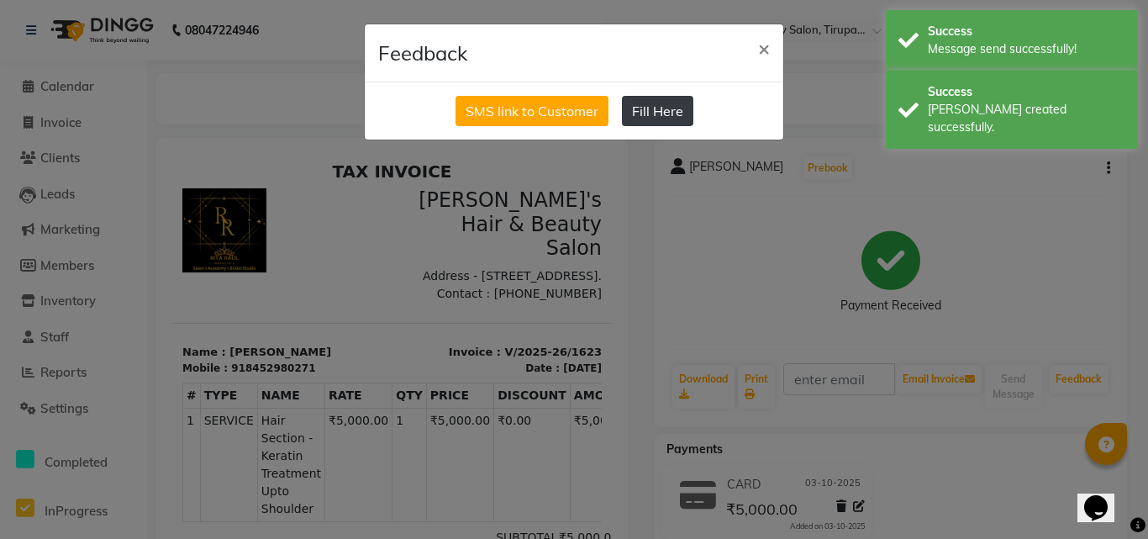
click at [673, 114] on button "Fill Here" at bounding box center [657, 111] width 71 height 30
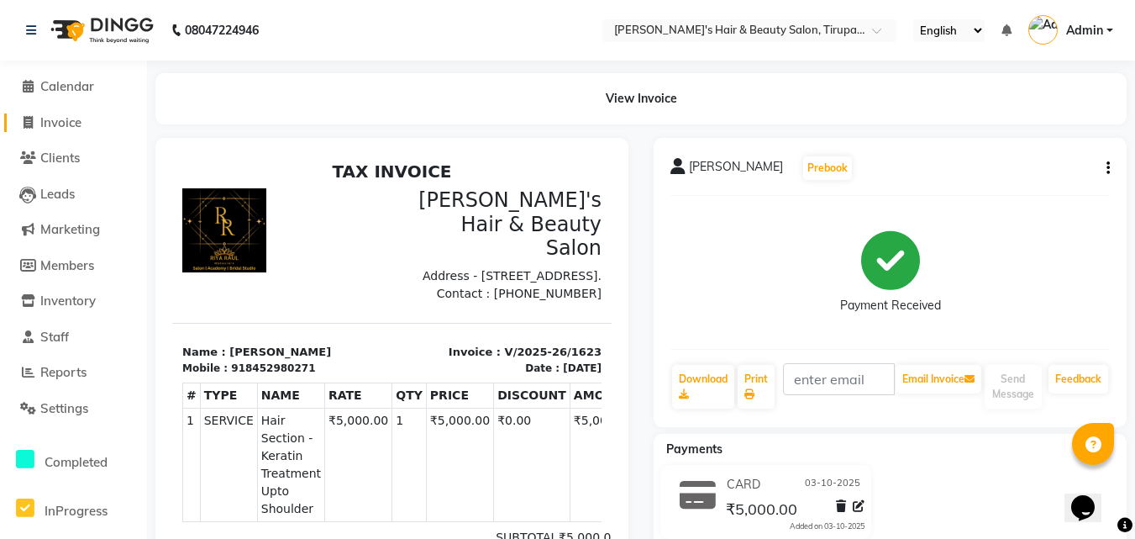
click at [61, 127] on span "Invoice" at bounding box center [60, 122] width 41 height 16
select select "service"
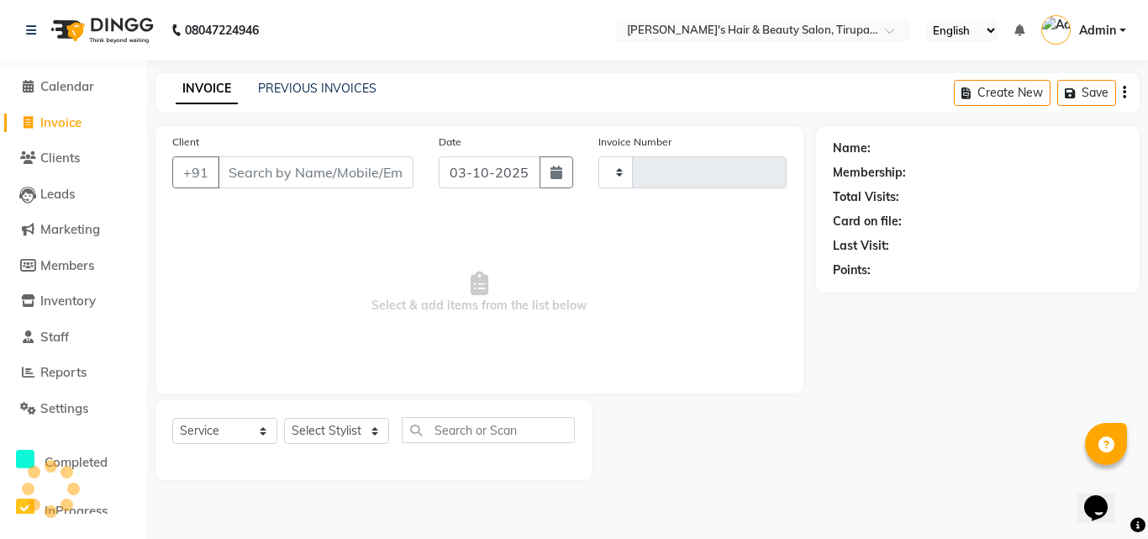
type input "1624"
select select "5401"
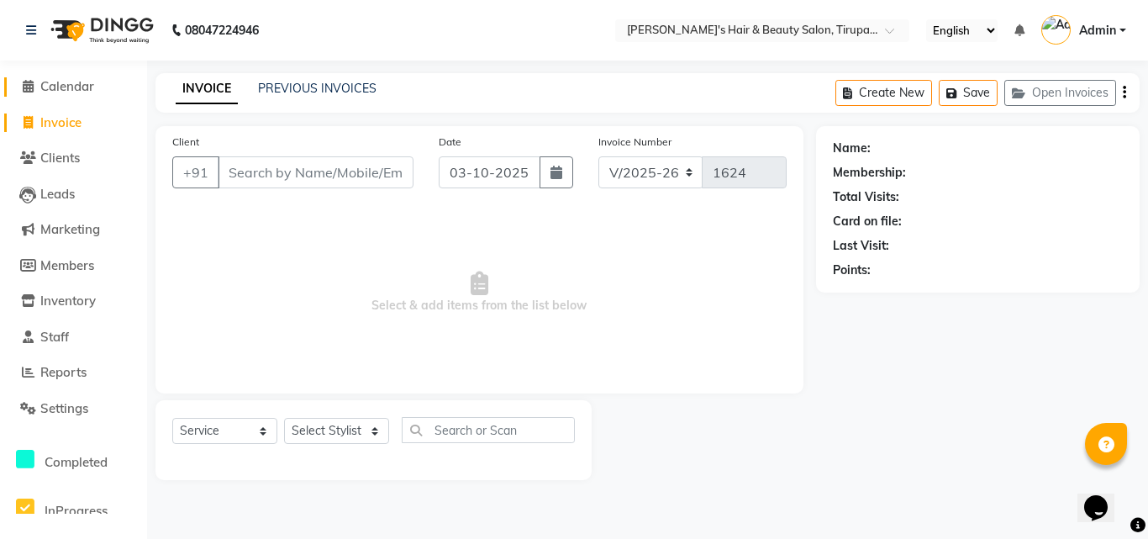
click at [67, 78] on span "Calendar" at bounding box center [67, 86] width 54 height 16
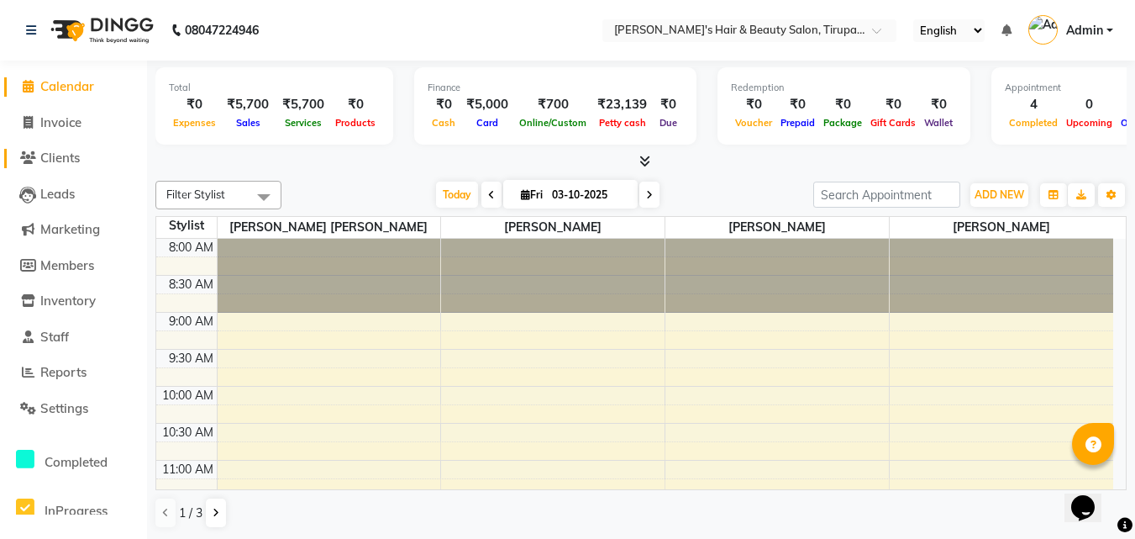
click at [74, 162] on span "Clients" at bounding box center [59, 158] width 39 height 16
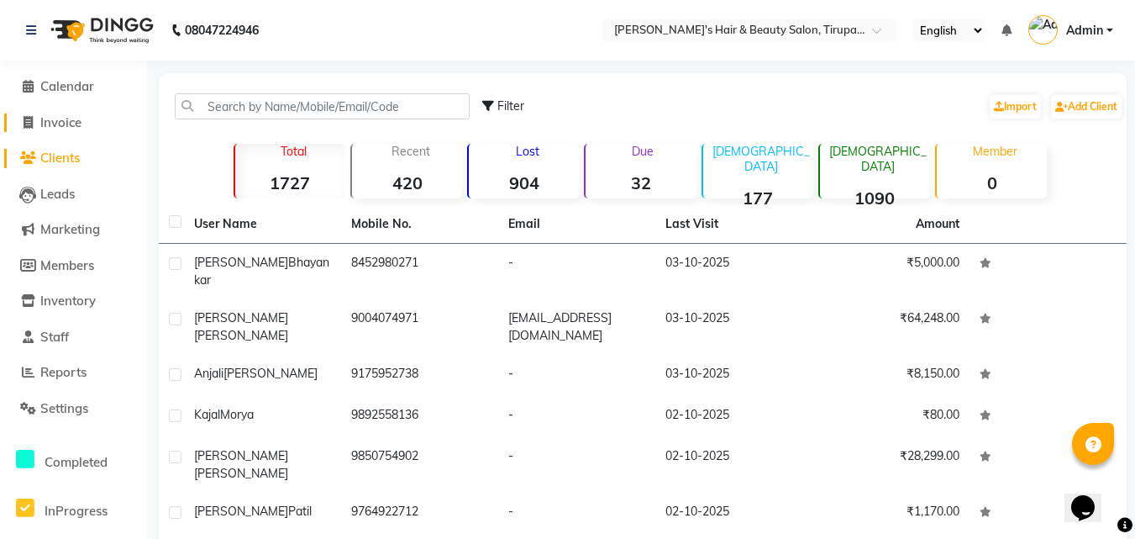
click at [75, 124] on span "Invoice" at bounding box center [60, 122] width 41 height 16
select select "service"
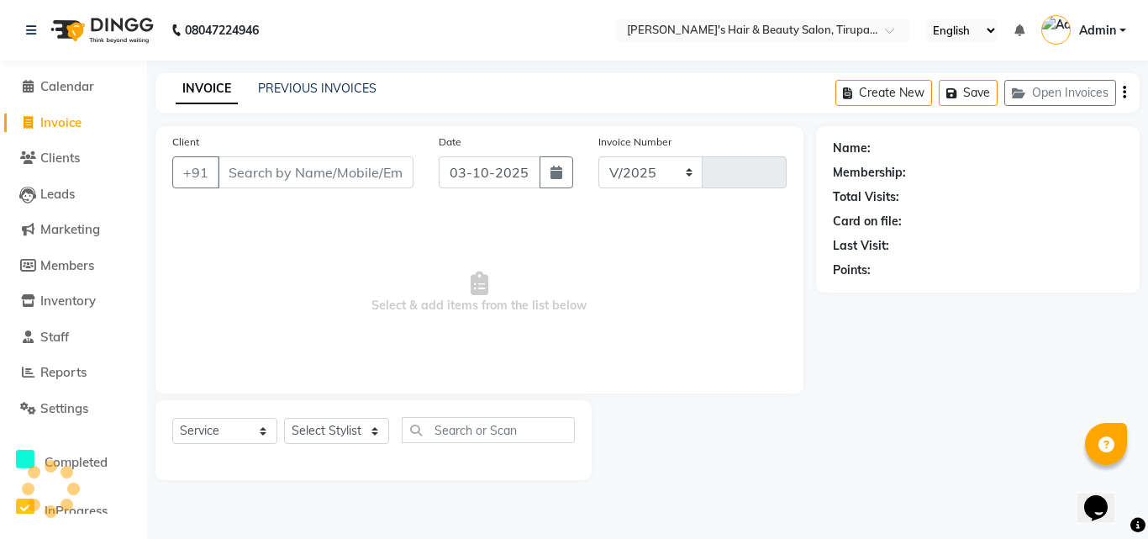
select select "5401"
type input "1624"
click at [341, 173] on input "Client" at bounding box center [316, 172] width 196 height 32
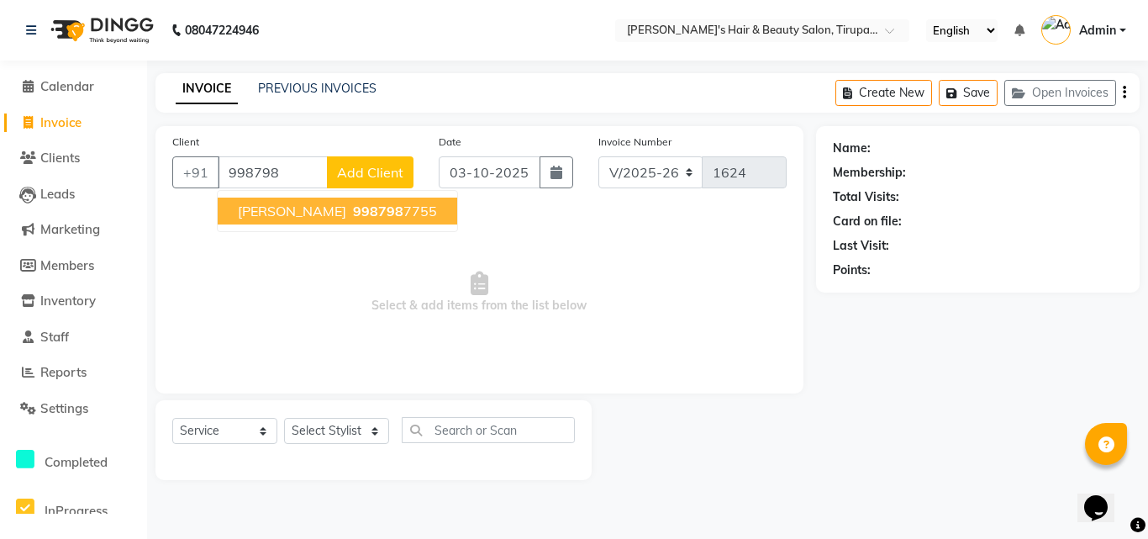
click at [353, 218] on span "998798" at bounding box center [378, 210] width 50 height 17
type input "9987987755"
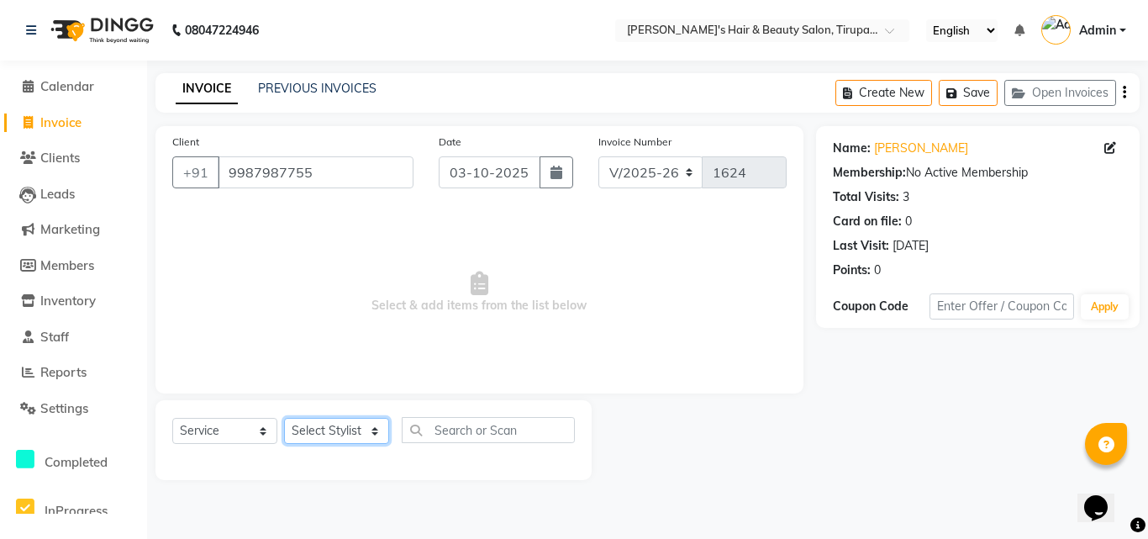
click at [329, 438] on select "Select Stylist [PERSON_NAME] [PERSON_NAME] Kajal [PERSON_NAME] [PERSON_NAME] [P…" at bounding box center [336, 431] width 105 height 26
select select "35988"
click at [284, 418] on select "Select Stylist [PERSON_NAME] [PERSON_NAME] Kajal [PERSON_NAME] [PERSON_NAME] [P…" at bounding box center [336, 431] width 105 height 26
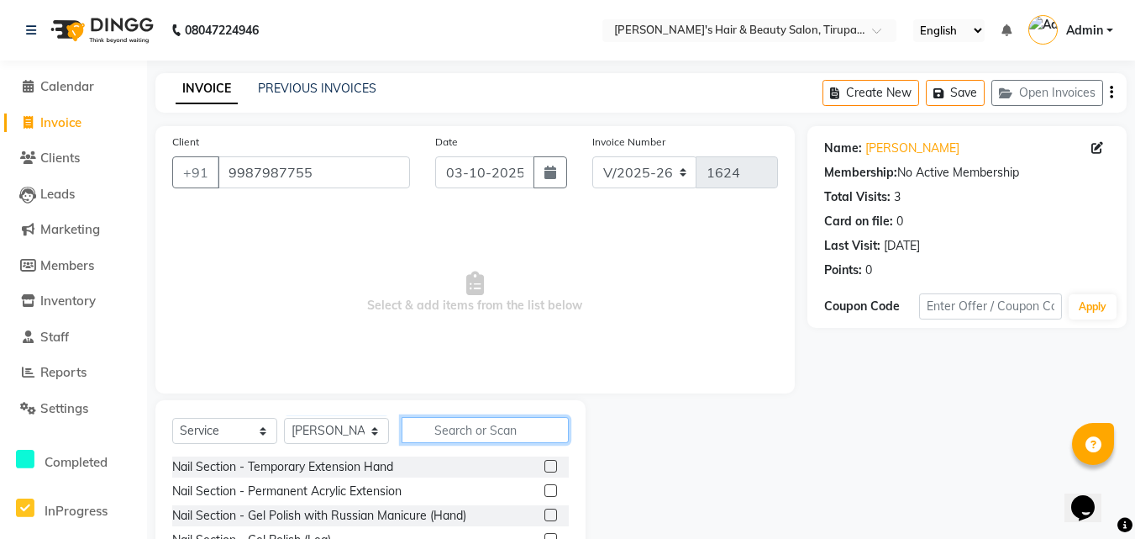
click at [468, 431] on input "text" at bounding box center [485, 430] width 167 height 26
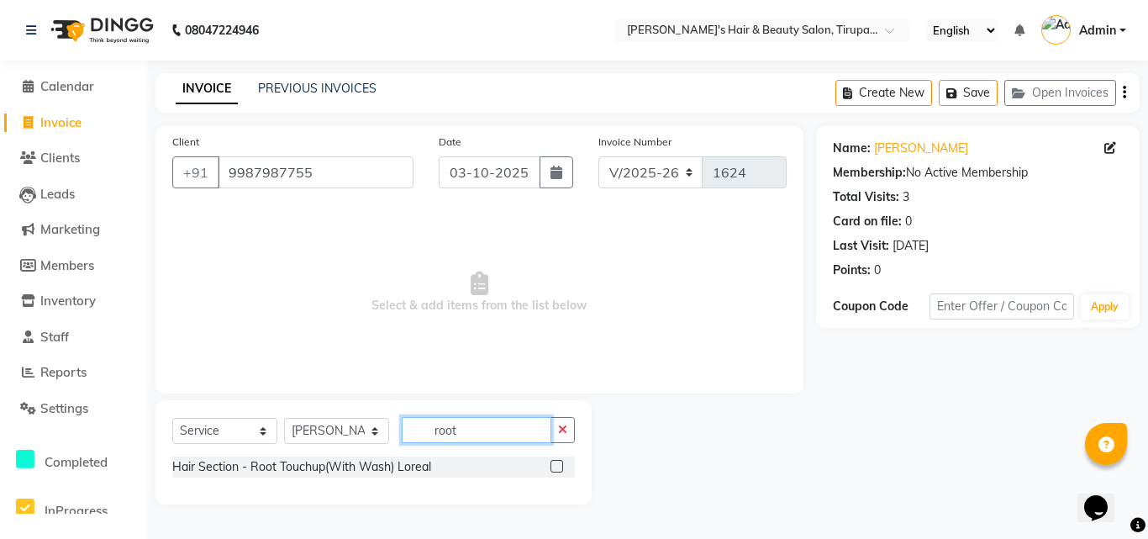
type input "root"
click at [459, 468] on div "Hair Section - Root Touchup(With Wash) Loreal" at bounding box center [373, 466] width 402 height 21
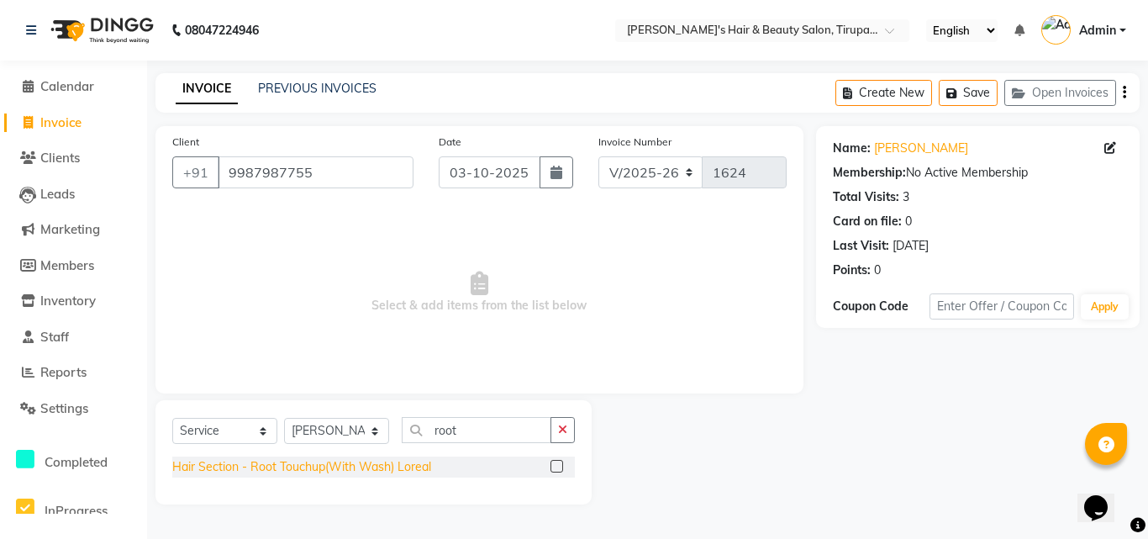
click at [378, 468] on div "Hair Section - Root Touchup(With Wash) Loreal" at bounding box center [301, 467] width 259 height 18
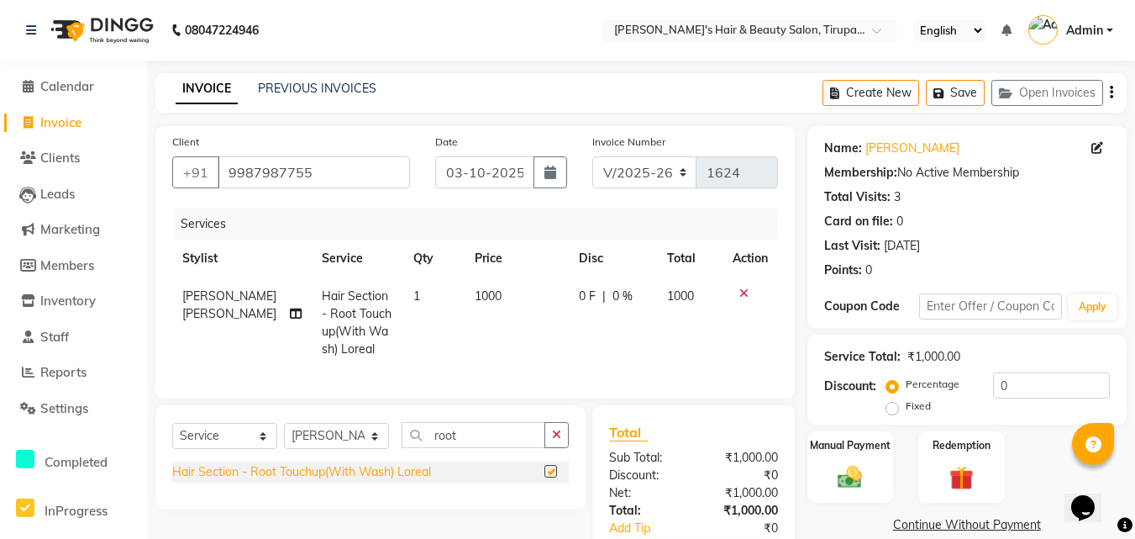
checkbox input "false"
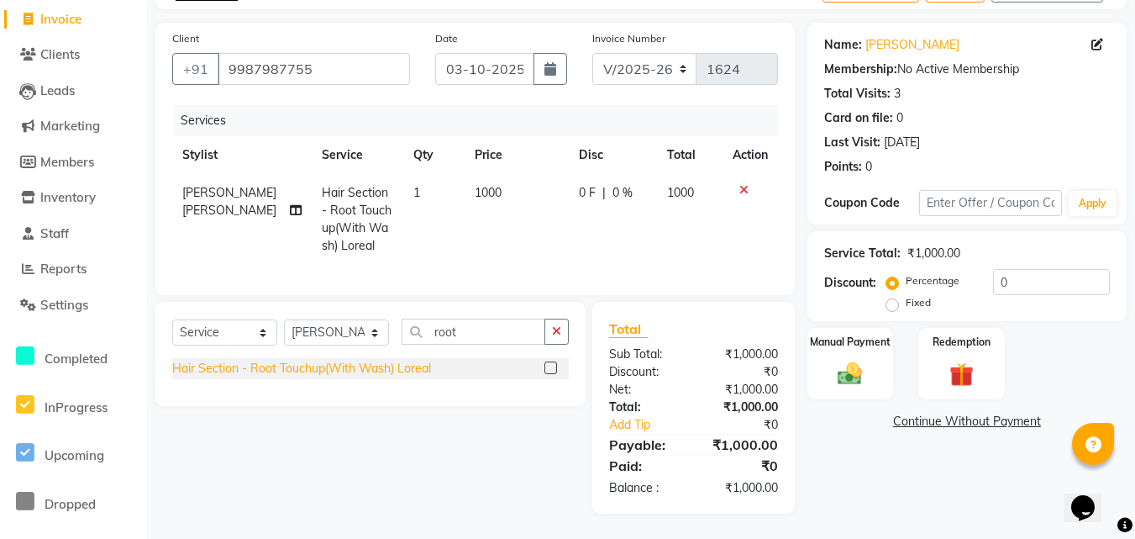
scroll to position [116, 0]
click at [378, 334] on select "Select Stylist [PERSON_NAME] [PERSON_NAME] Kajal [PERSON_NAME] [PERSON_NAME] [P…" at bounding box center [336, 332] width 105 height 26
select select "36412"
click at [284, 319] on select "Select Stylist [PERSON_NAME] [PERSON_NAME] Kajal [PERSON_NAME] [PERSON_NAME] [P…" at bounding box center [336, 332] width 105 height 26
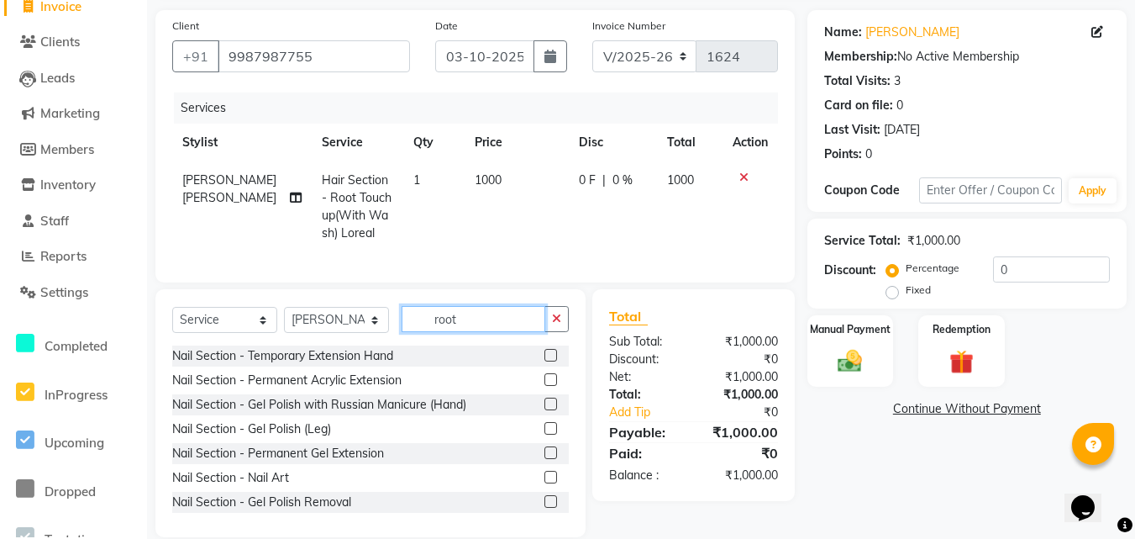
click at [466, 332] on input "root" at bounding box center [474, 319] width 144 height 26
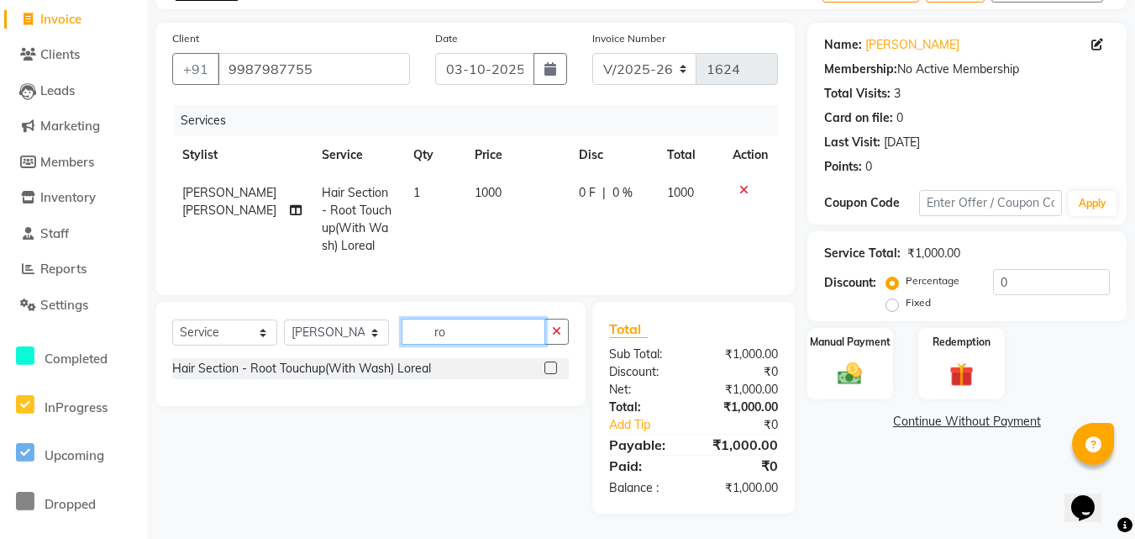
type input "r"
type input "haircut"
click at [330, 391] on div "Hair Section - Advance Haircut" at bounding box center [256, 393] width 168 height 18
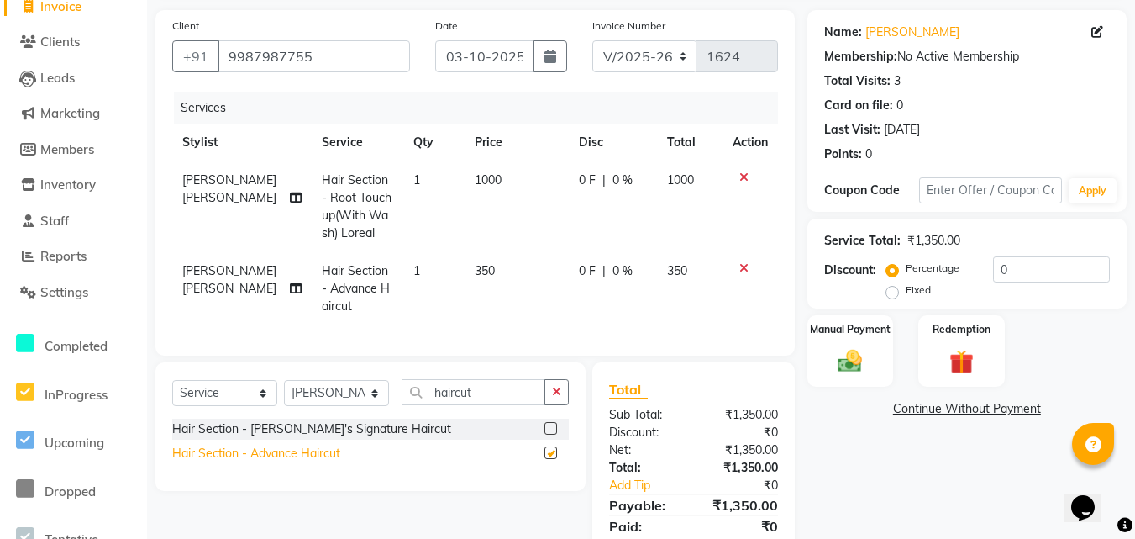
checkbox input "false"
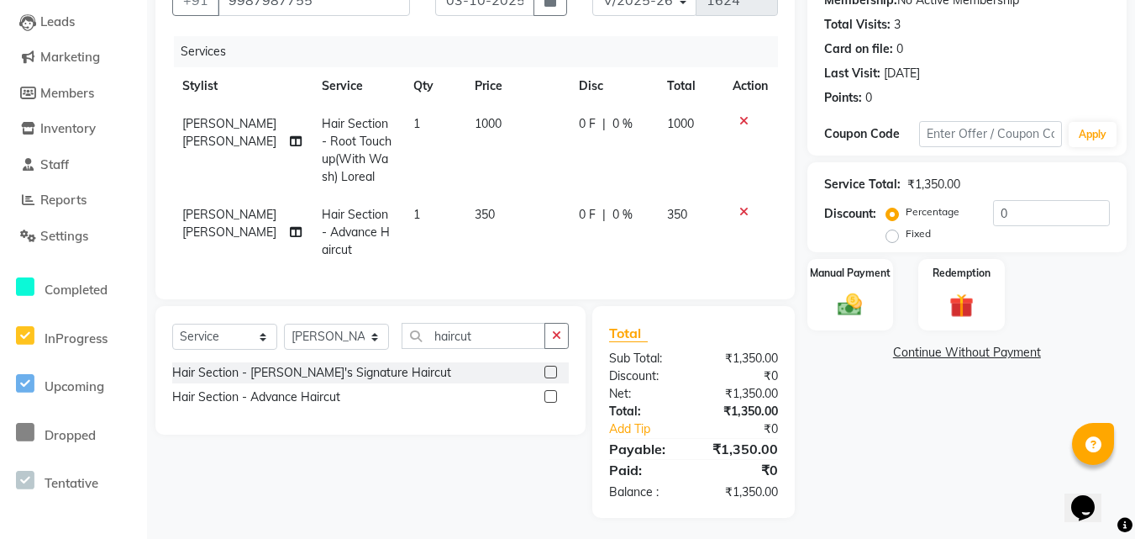
scroll to position [189, 0]
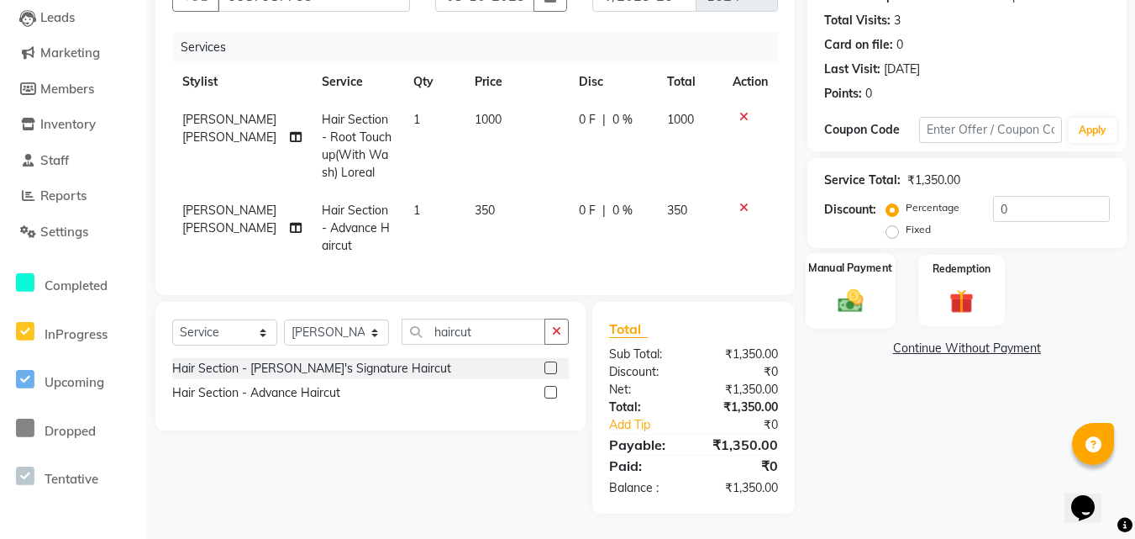
click at [857, 271] on div "Manual Payment" at bounding box center [851, 290] width 90 height 75
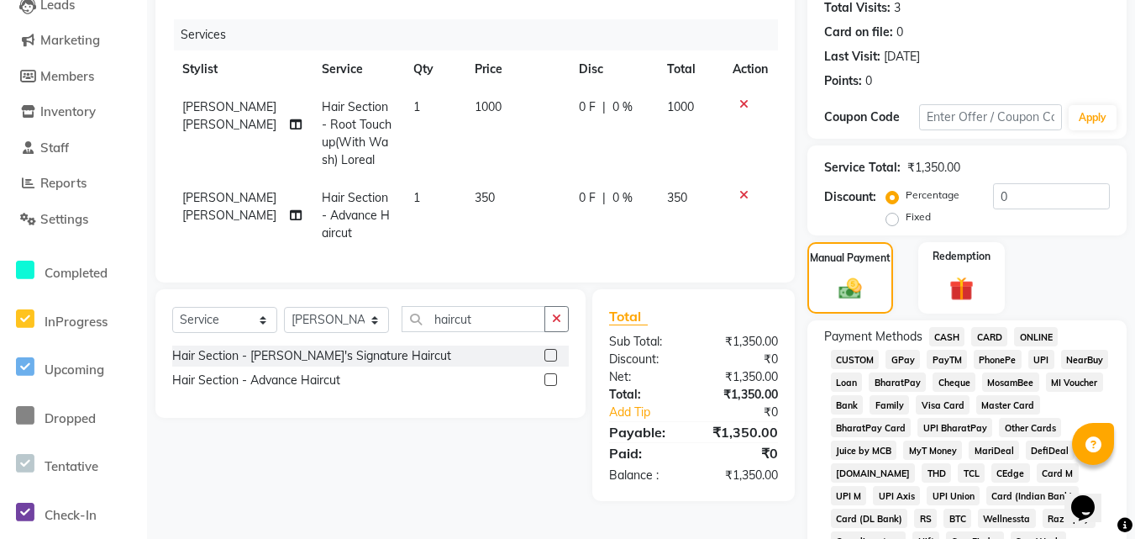
click at [905, 360] on span "GPay" at bounding box center [903, 359] width 34 height 19
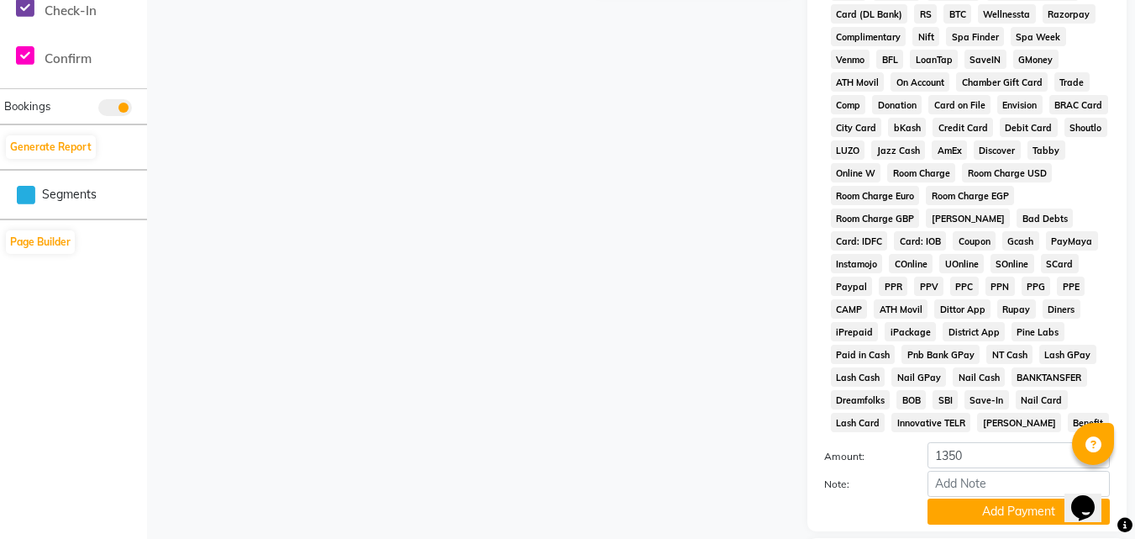
scroll to position [777, 0]
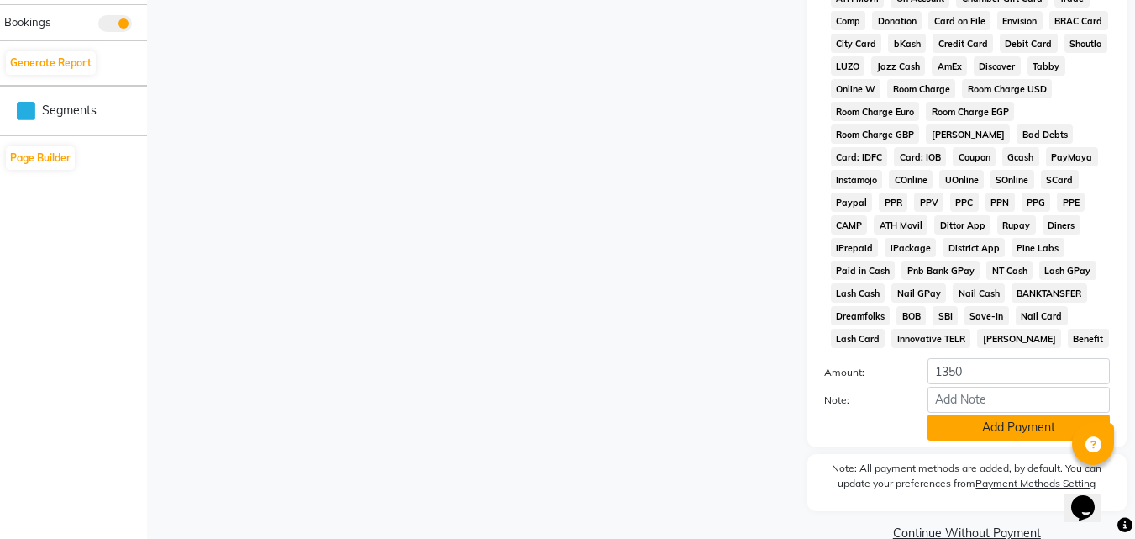
click at [967, 418] on button "Add Payment" at bounding box center [1019, 427] width 182 height 26
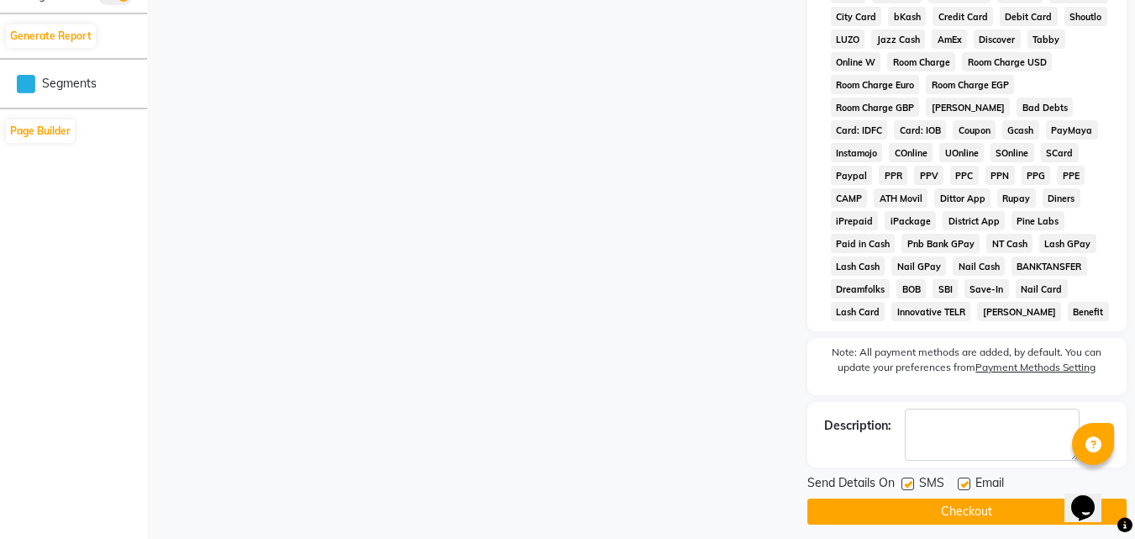
scroll to position [815, 0]
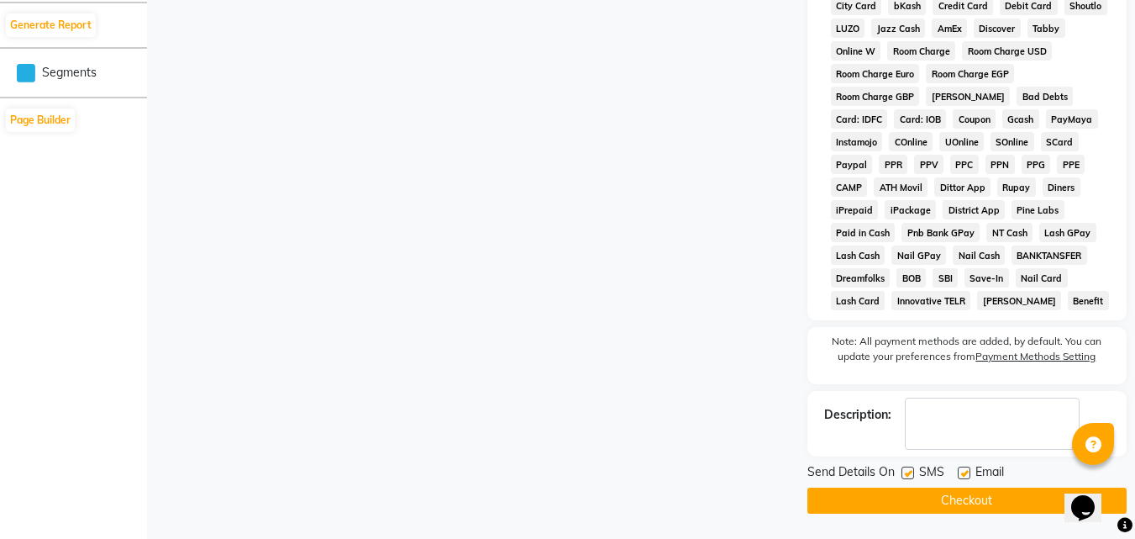
click at [954, 499] on button "Checkout" at bounding box center [966, 500] width 319 height 26
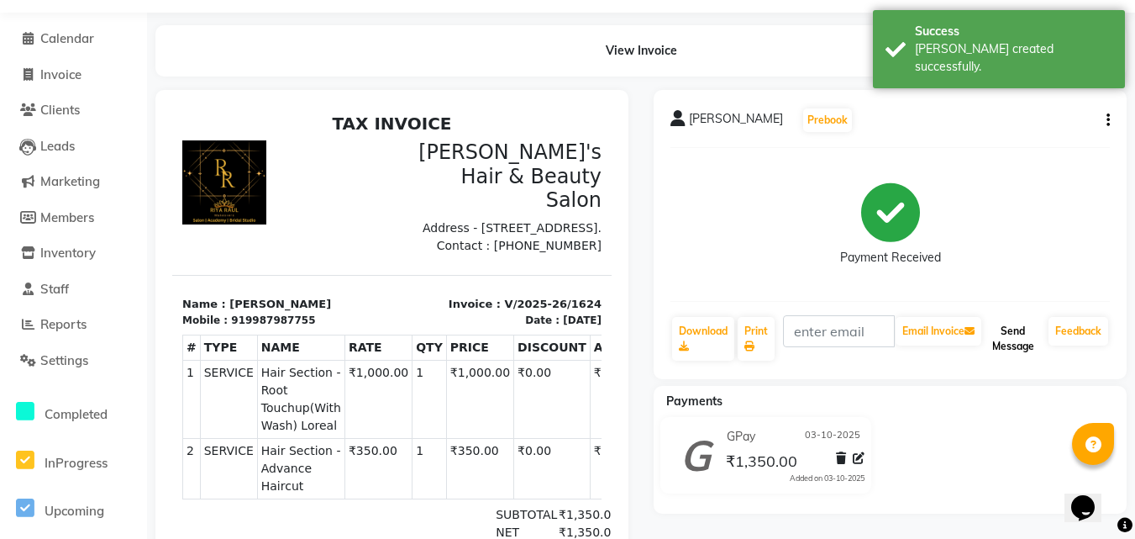
click at [1018, 344] on button "Send Message" at bounding box center [1013, 339] width 57 height 44
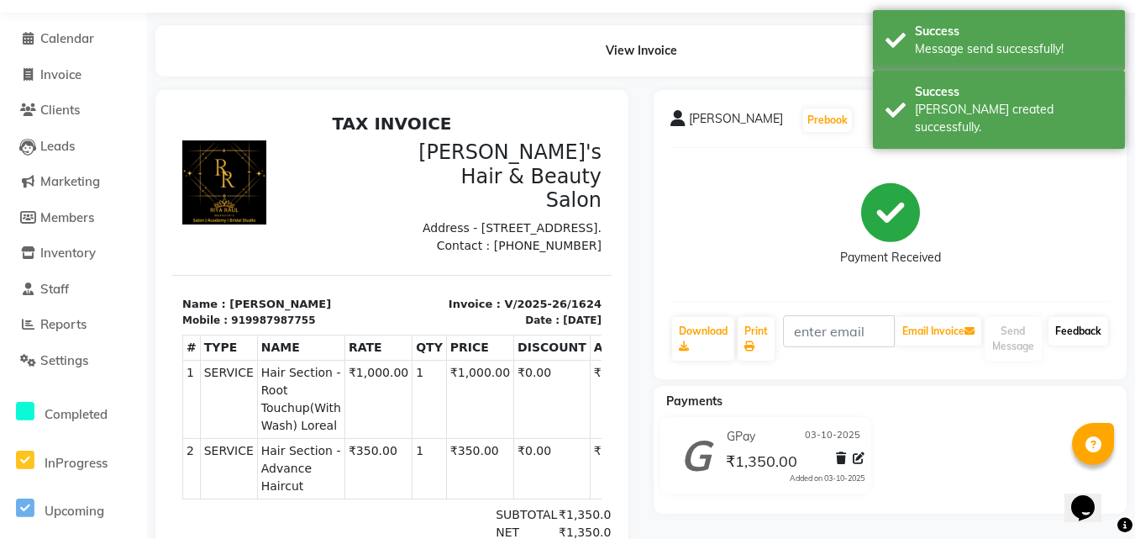
click at [1077, 332] on link "Feedback" at bounding box center [1079, 331] width 60 height 29
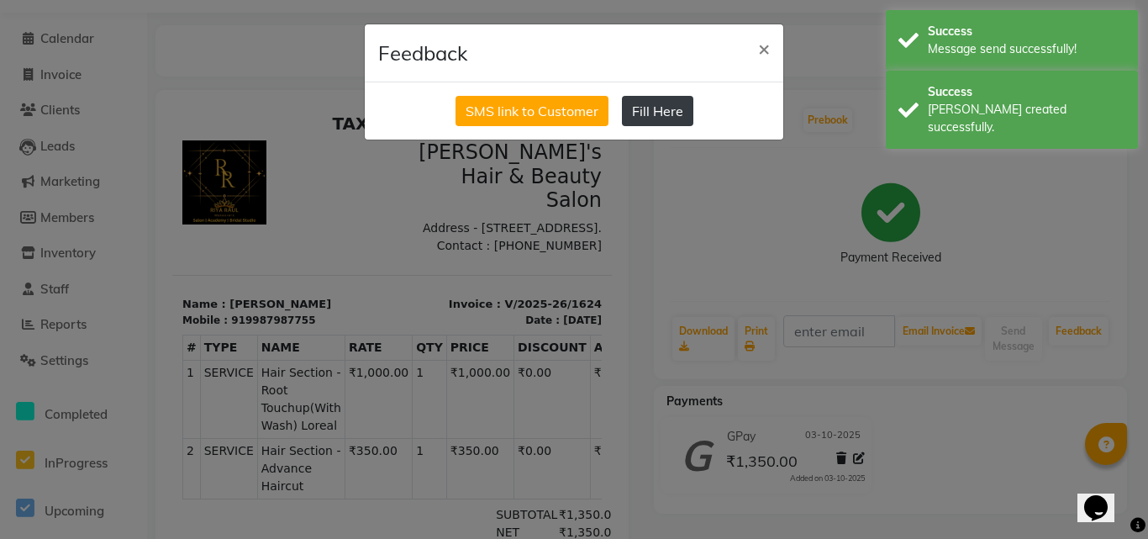
click at [677, 120] on button "Fill Here" at bounding box center [657, 111] width 71 height 30
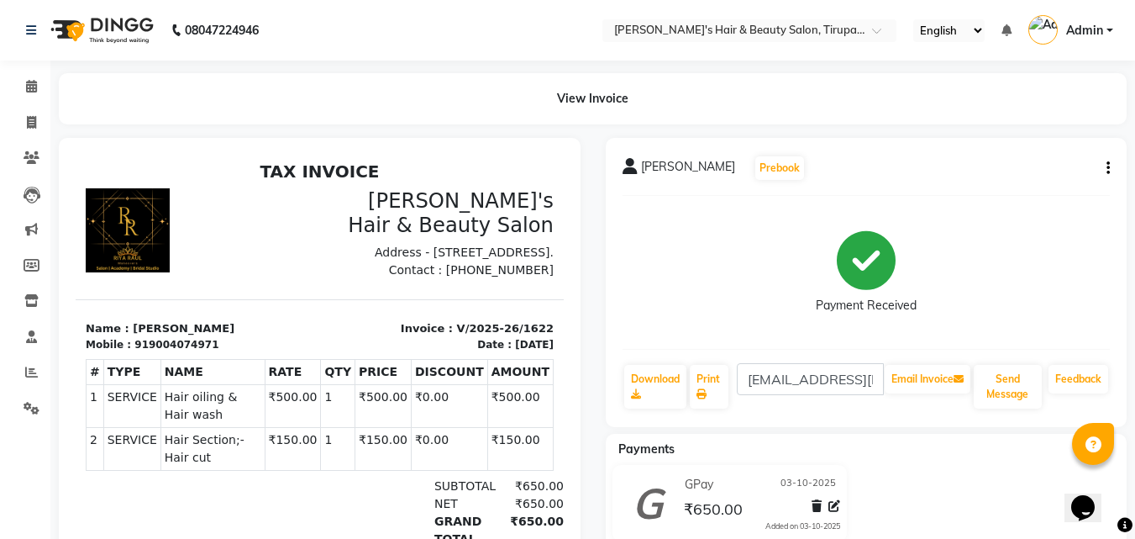
scroll to position [84, 0]
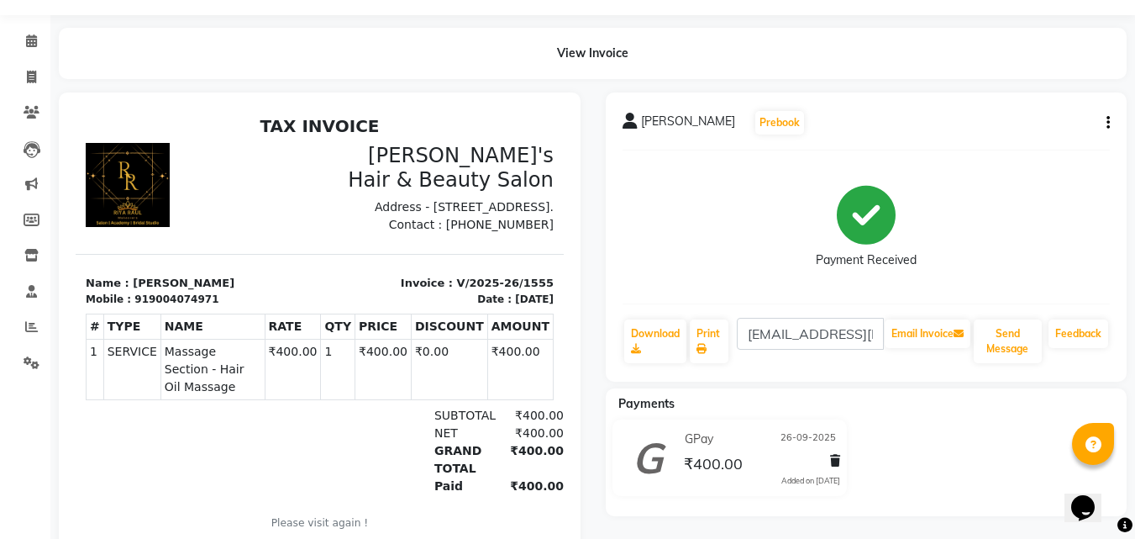
scroll to position [13, 0]
click at [165, 376] on span "Massage Section - Hair Oil Massage" at bounding box center [213, 369] width 97 height 53
click at [515, 307] on div "[DATE]" at bounding box center [534, 299] width 39 height 15
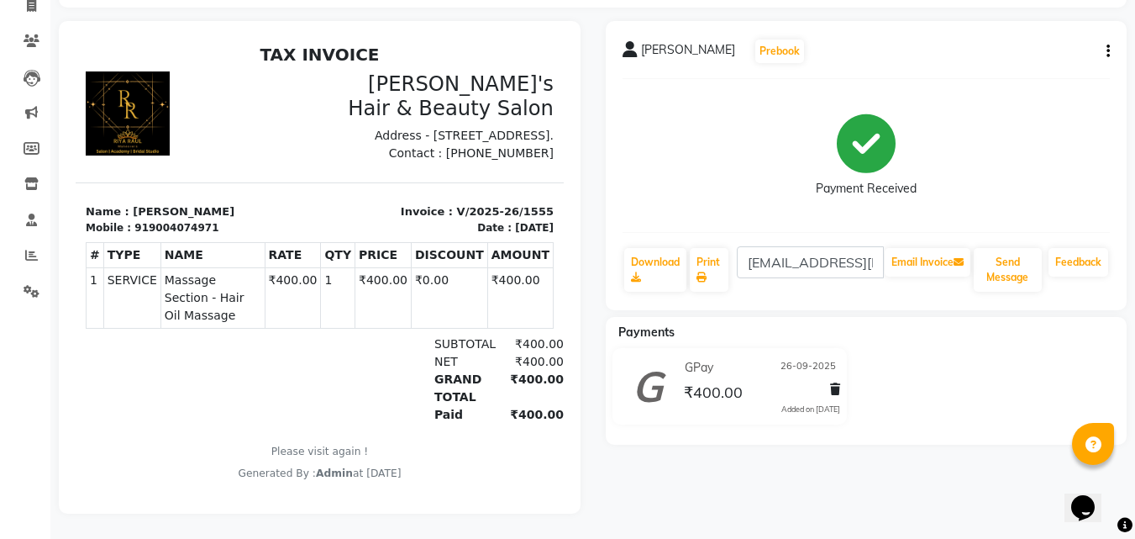
scroll to position [0, 0]
click at [369, 423] on div "Paid ₹400.00" at bounding box center [398, 415] width 332 height 18
